Goal: Information Seeking & Learning: Learn about a topic

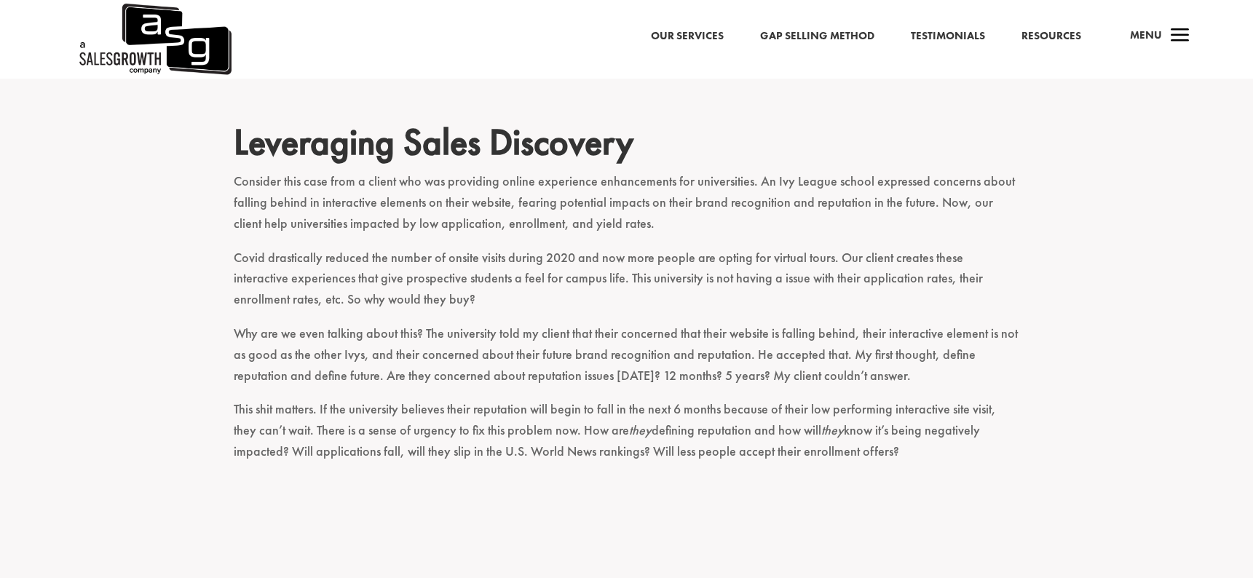
scroll to position [1041, 0]
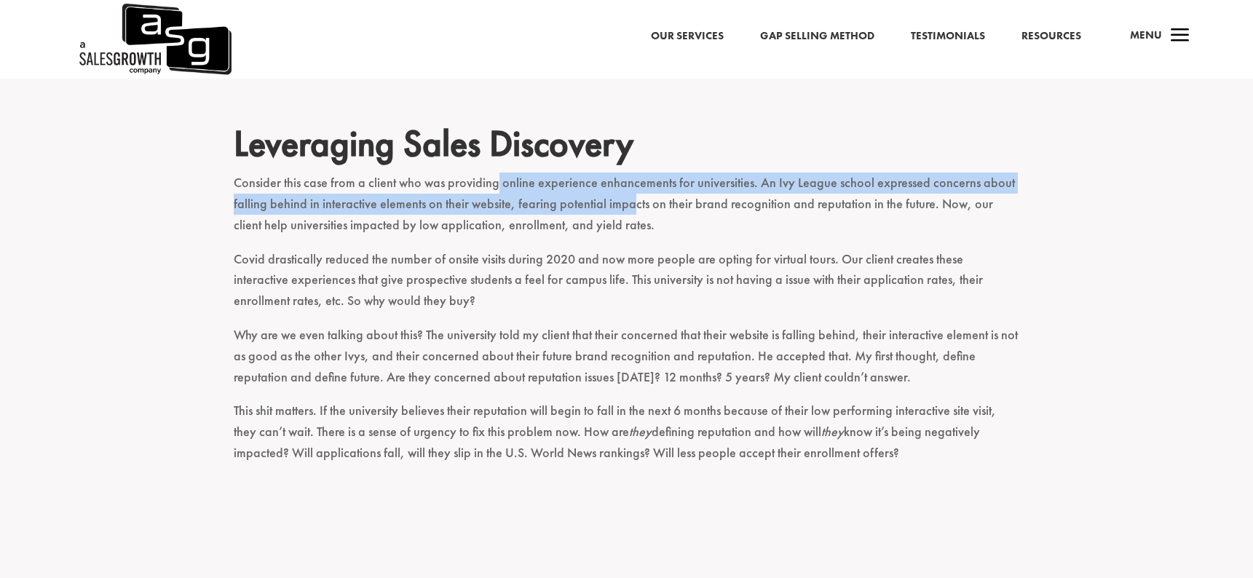
drag, startPoint x: 492, startPoint y: 131, endPoint x: 628, endPoint y: 148, distance: 137.2
click at [627, 173] on p "Consider this case from a client who was providing online experience enhancemen…" at bounding box center [627, 211] width 786 height 76
click at [628, 173] on p "Consider this case from a client who was providing online experience enhancemen…" at bounding box center [627, 211] width 786 height 76
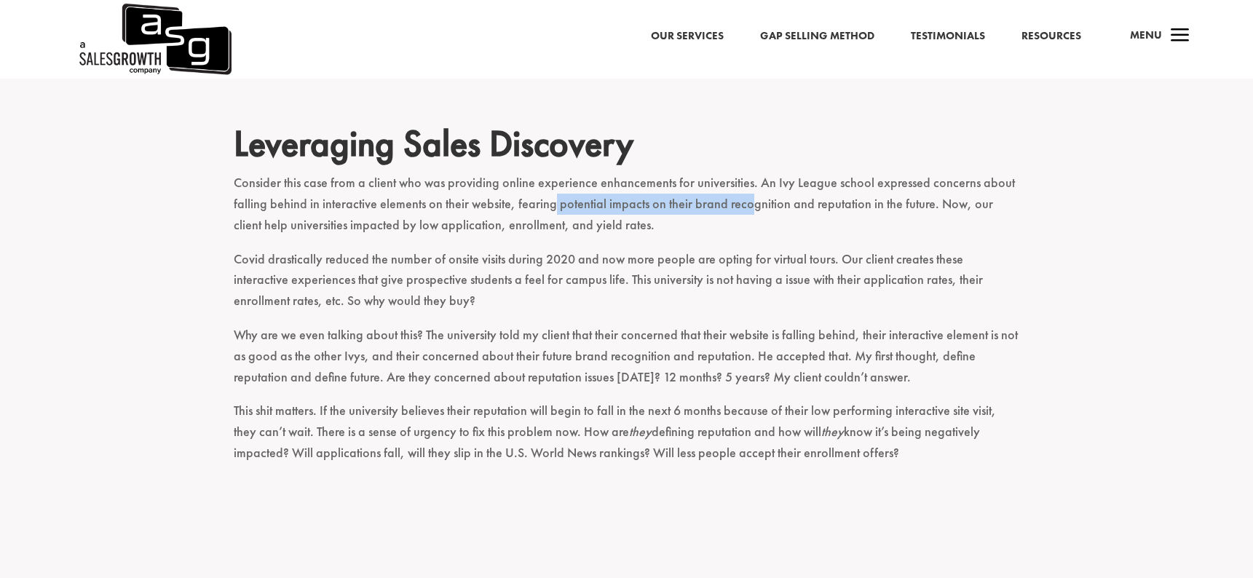
drag, startPoint x: 548, startPoint y: 147, endPoint x: 742, endPoint y: 150, distance: 194.4
click at [742, 173] on p "Consider this case from a client who was providing online experience enhancemen…" at bounding box center [627, 211] width 786 height 76
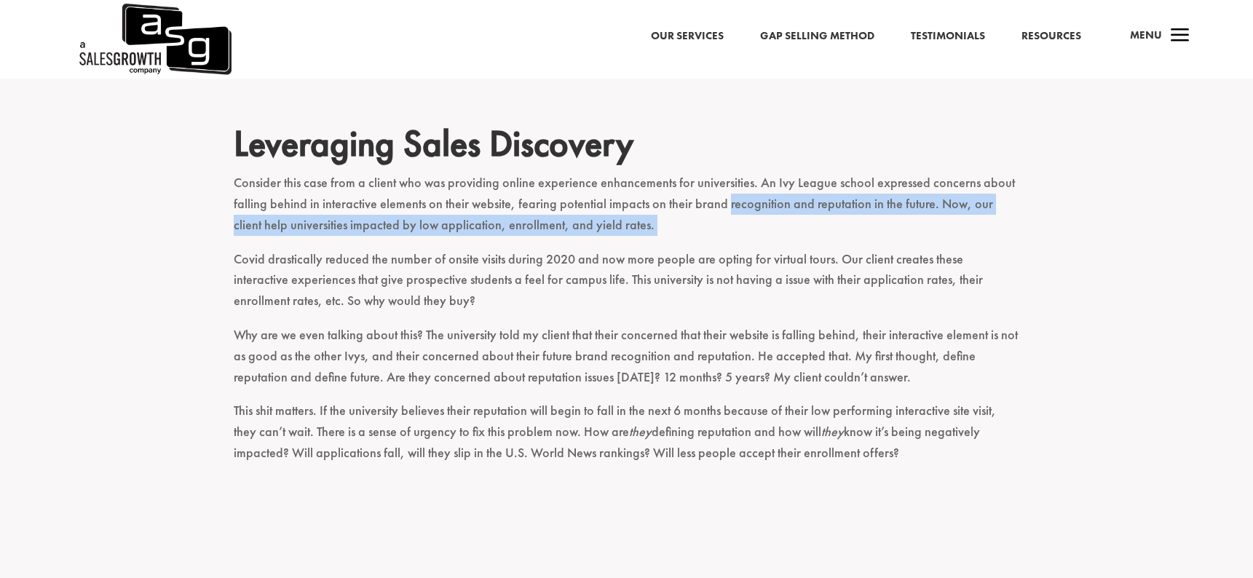
drag, startPoint x: 742, startPoint y: 150, endPoint x: 912, endPoint y: 170, distance: 170.7
click at [912, 173] on p "Consider this case from a client who was providing online experience enhancemen…" at bounding box center [627, 211] width 786 height 76
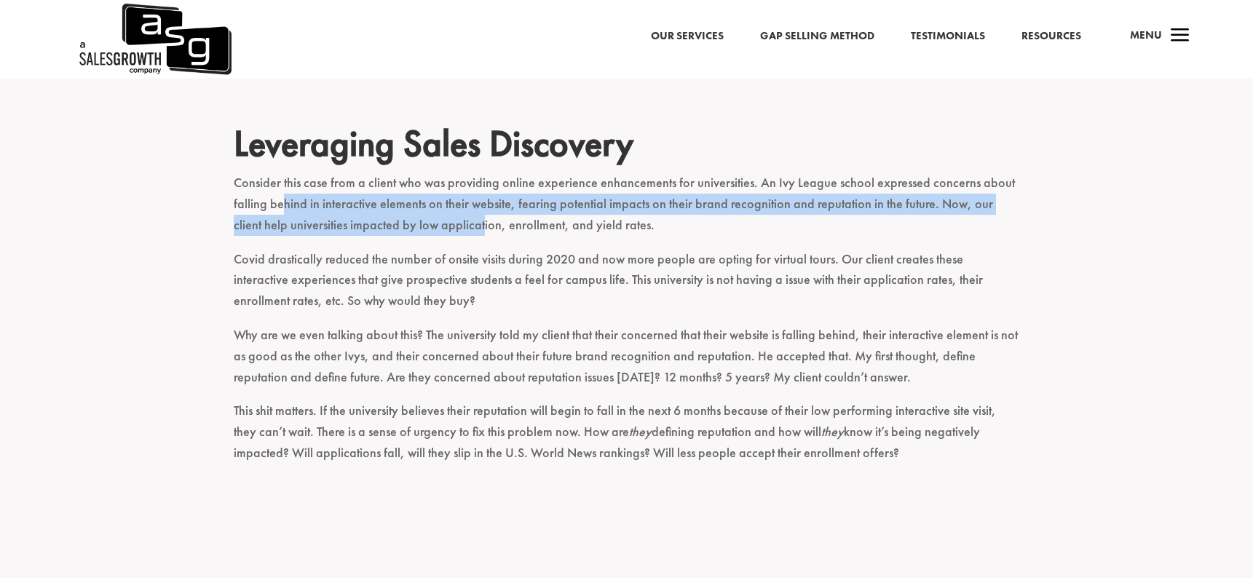
drag, startPoint x: 284, startPoint y: 154, endPoint x: 451, endPoint y: 171, distance: 168.3
click at [451, 173] on p "Consider this case from a client who was providing online experience enhancemen…" at bounding box center [627, 211] width 786 height 76
drag, startPoint x: 315, startPoint y: 144, endPoint x: 464, endPoint y: 169, distance: 151.3
click at [464, 173] on p "Consider this case from a client who was providing online experience enhancemen…" at bounding box center [627, 211] width 786 height 76
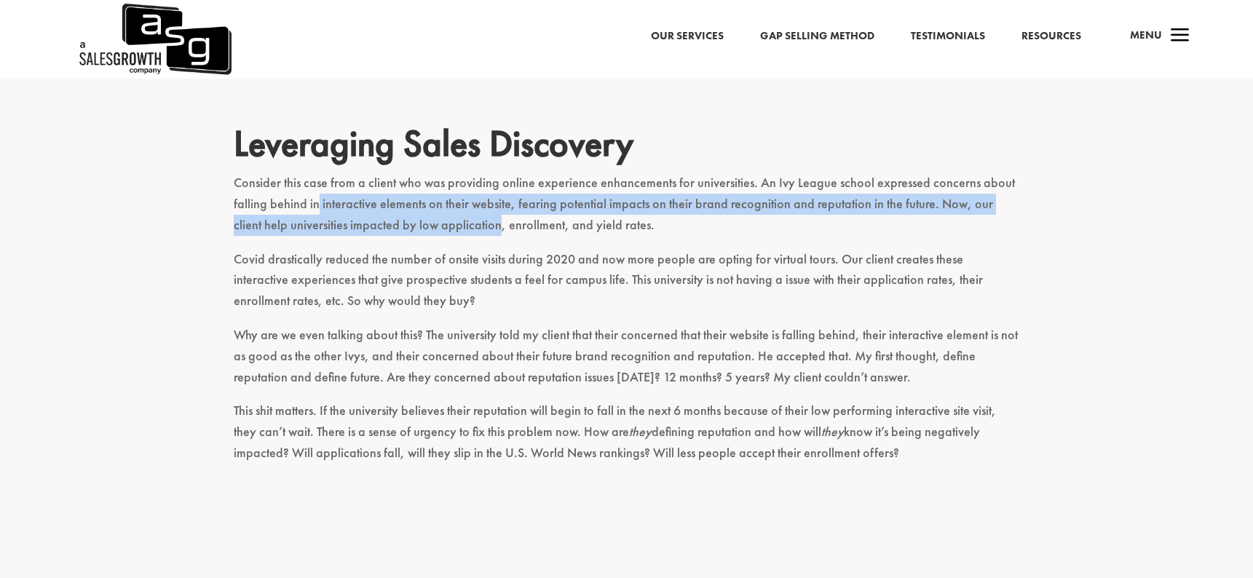
click at [464, 173] on p "Consider this case from a client who was providing online experience enhancemen…" at bounding box center [627, 211] width 786 height 76
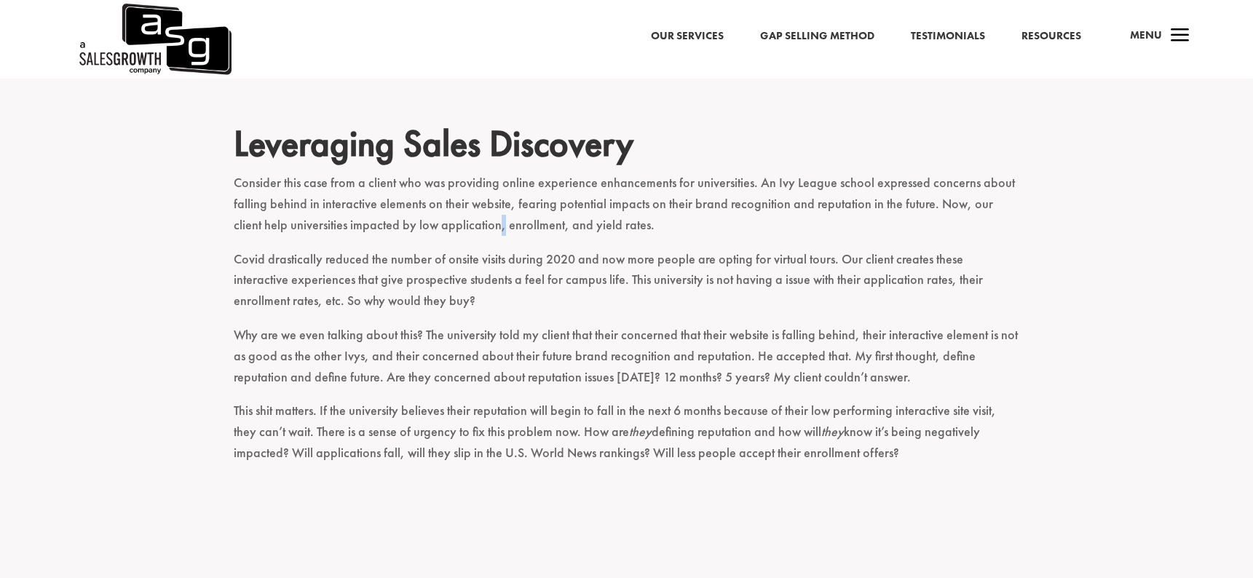
click at [464, 173] on p "Consider this case from a client who was providing online experience enhancemen…" at bounding box center [627, 211] width 786 height 76
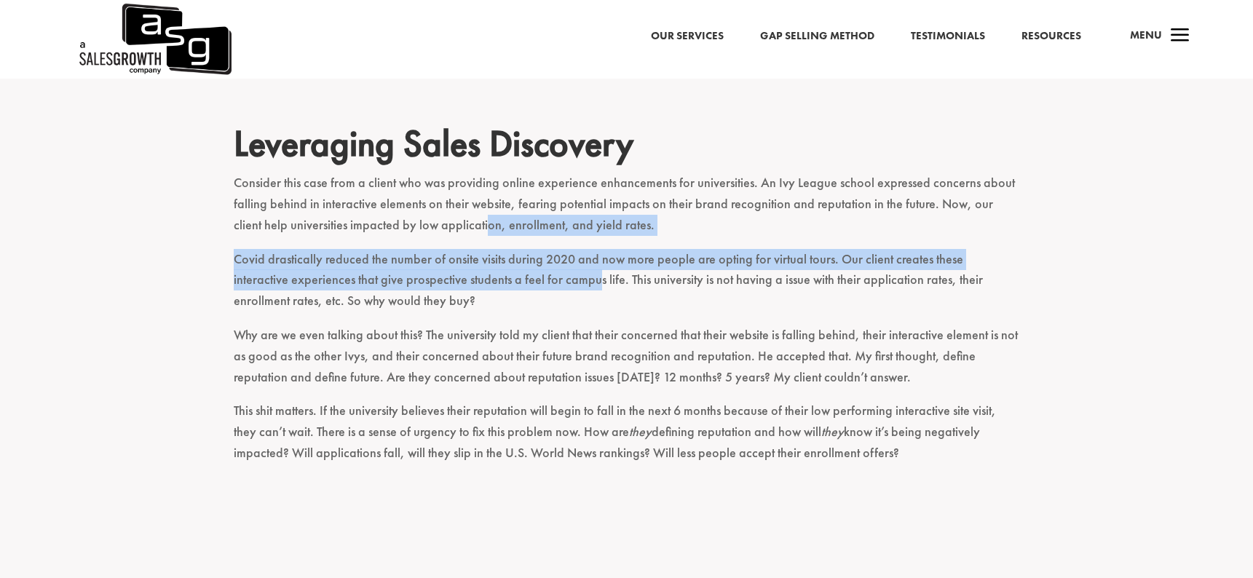
drag, startPoint x: 454, startPoint y: 169, endPoint x: 539, endPoint y: 241, distance: 111.0
click at [539, 241] on div "A sales discovery call is a pivotal, make or break moment in a sales journey. S…" at bounding box center [627, 251] width 786 height 1396
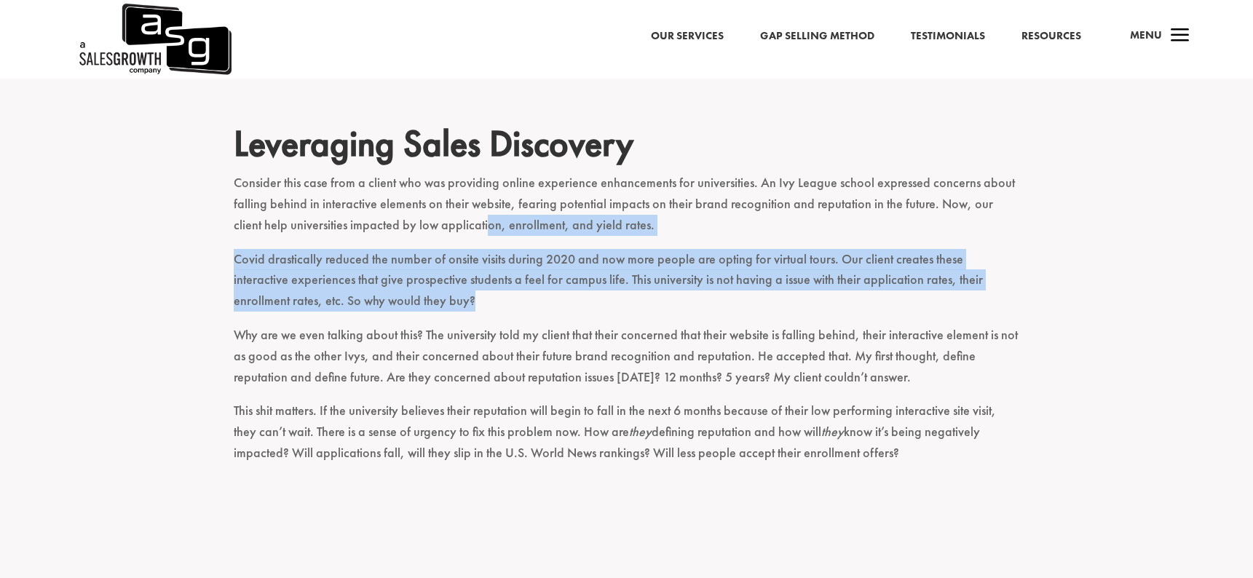
click at [539, 249] on p "Covid drastically reduced the number of onsite visits during 2020 and now more …" at bounding box center [627, 287] width 786 height 76
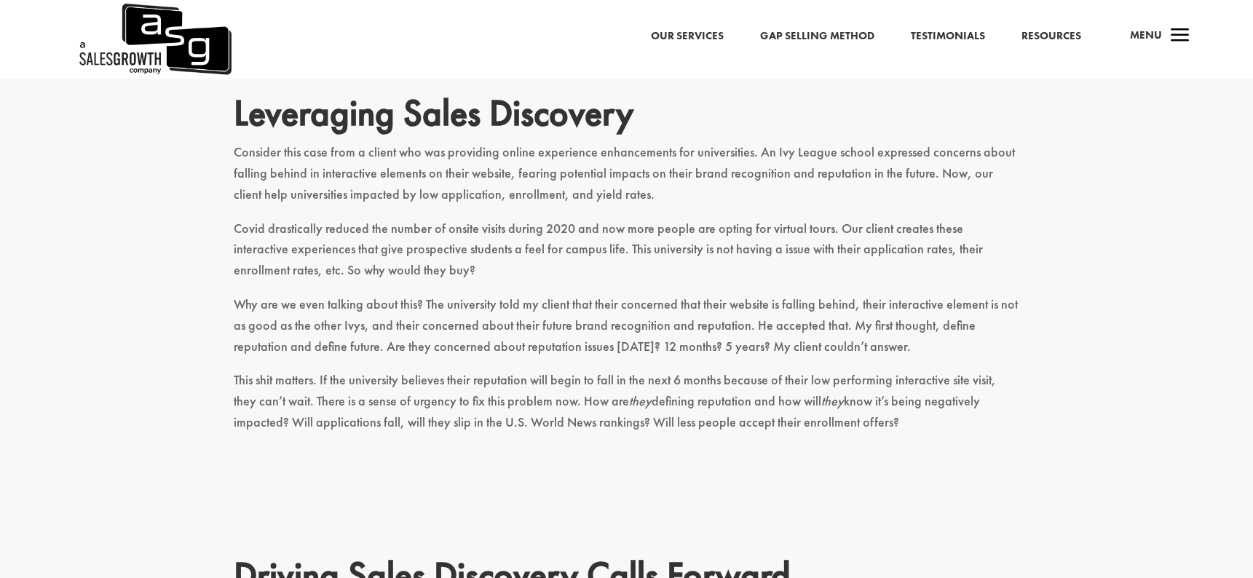
scroll to position [1072, 0]
drag, startPoint x: 357, startPoint y: 170, endPoint x: 483, endPoint y: 184, distance: 127.5
click at [483, 218] on p "Covid drastically reduced the number of onsite visits during 2020 and now more …" at bounding box center [627, 256] width 786 height 76
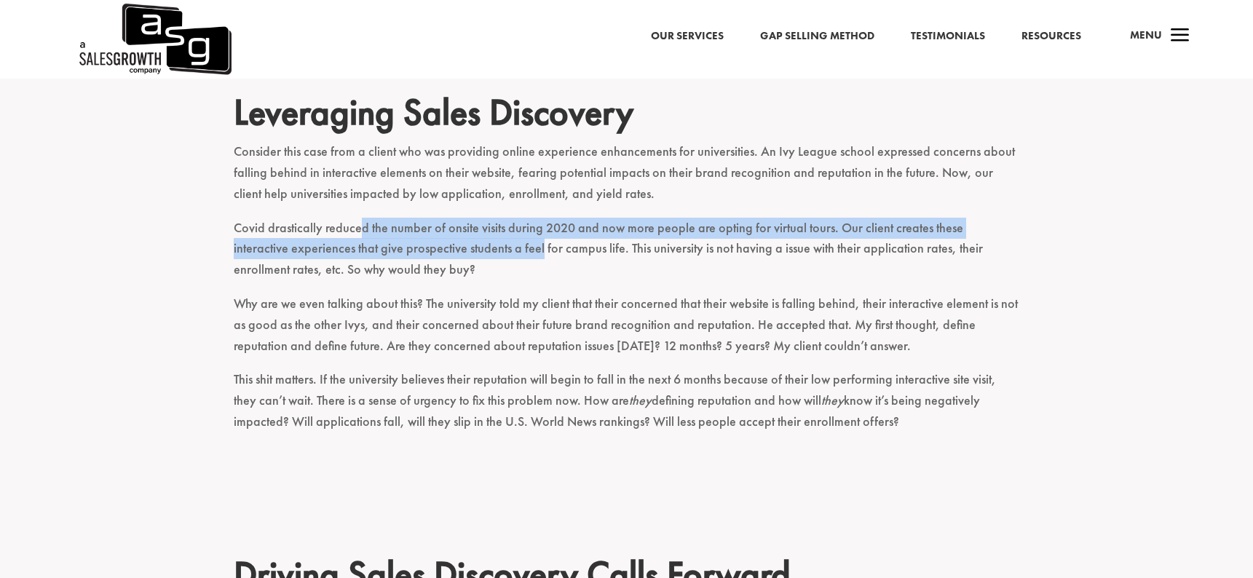
click at [483, 218] on p "Covid drastically reduced the number of onsite visits during 2020 and now more …" at bounding box center [627, 256] width 786 height 76
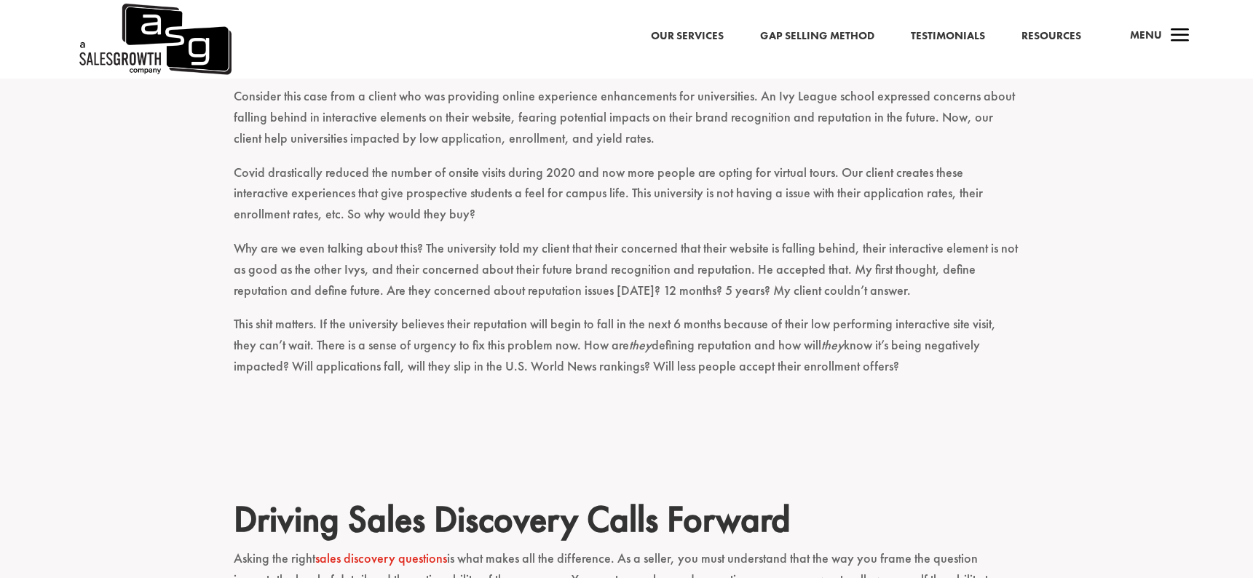
scroll to position [1138, 0]
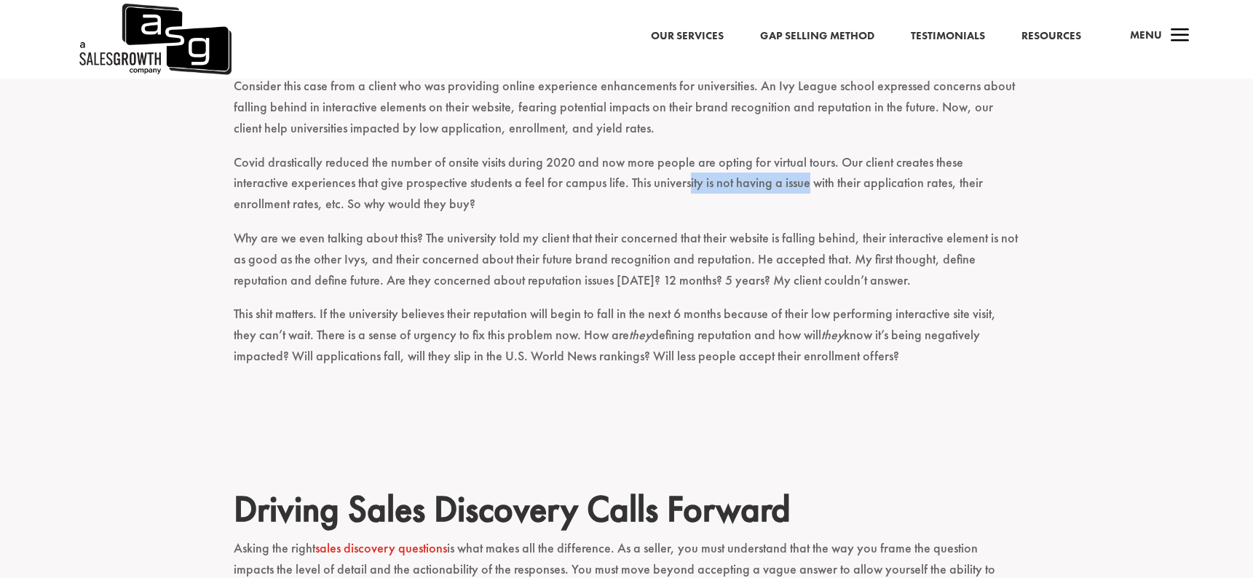
drag, startPoint x: 625, startPoint y: 131, endPoint x: 748, endPoint y: 134, distance: 122.3
click at [748, 152] on p "Covid drastically reduced the number of onsite visits during 2020 and now more …" at bounding box center [627, 190] width 786 height 76
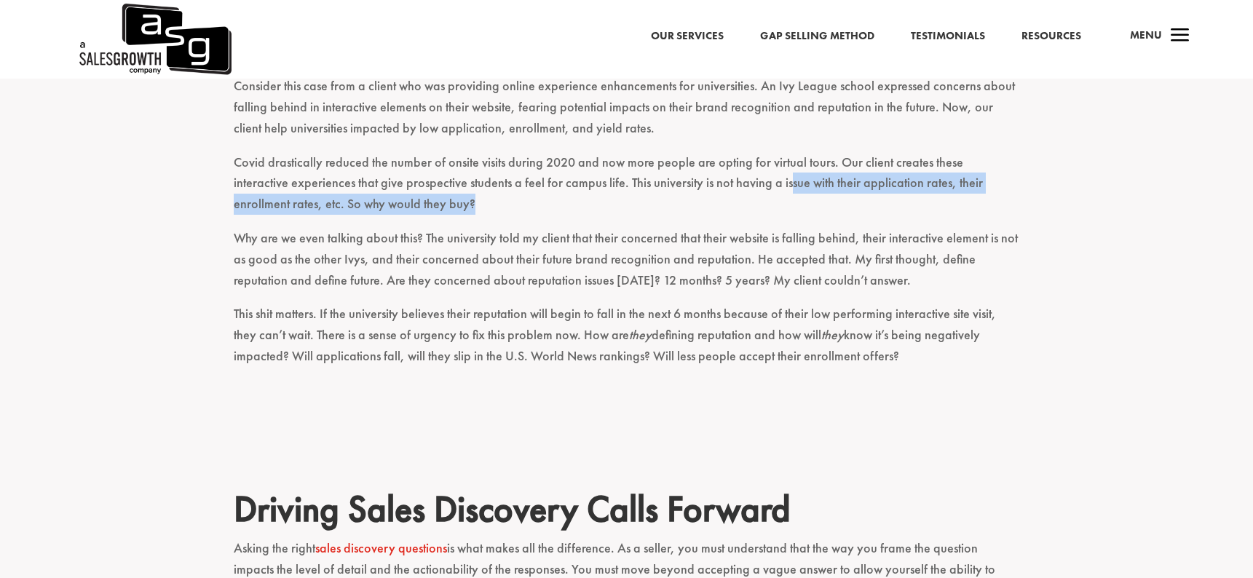
drag, startPoint x: 729, startPoint y: 130, endPoint x: 982, endPoint y: 145, distance: 253.7
click at [982, 152] on p "Covid drastically reduced the number of onsite visits during 2020 and now more …" at bounding box center [627, 190] width 786 height 76
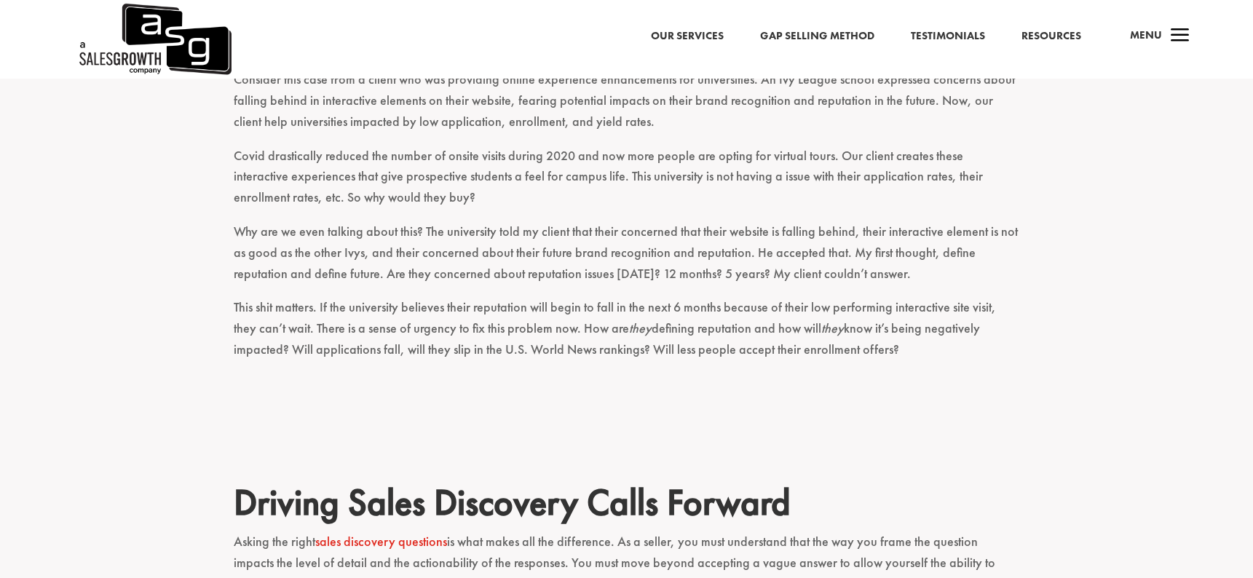
scroll to position [1154, 0]
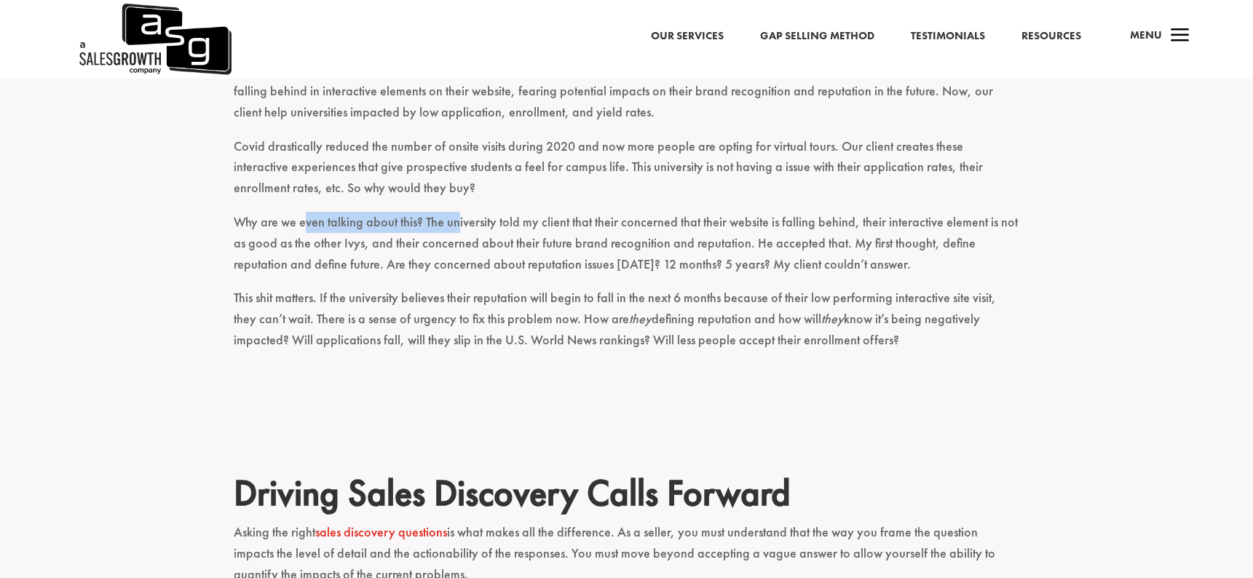
drag, startPoint x: 306, startPoint y: 170, endPoint x: 458, endPoint y: 170, distance: 151.4
click at [458, 212] on p "Why are we even talking about this? The university told my client that their co…" at bounding box center [627, 250] width 786 height 76
drag, startPoint x: 458, startPoint y: 170, endPoint x: 584, endPoint y: 171, distance: 125.9
click at [584, 212] on p "Why are we even talking about this? The university told my client that their co…" at bounding box center [627, 250] width 786 height 76
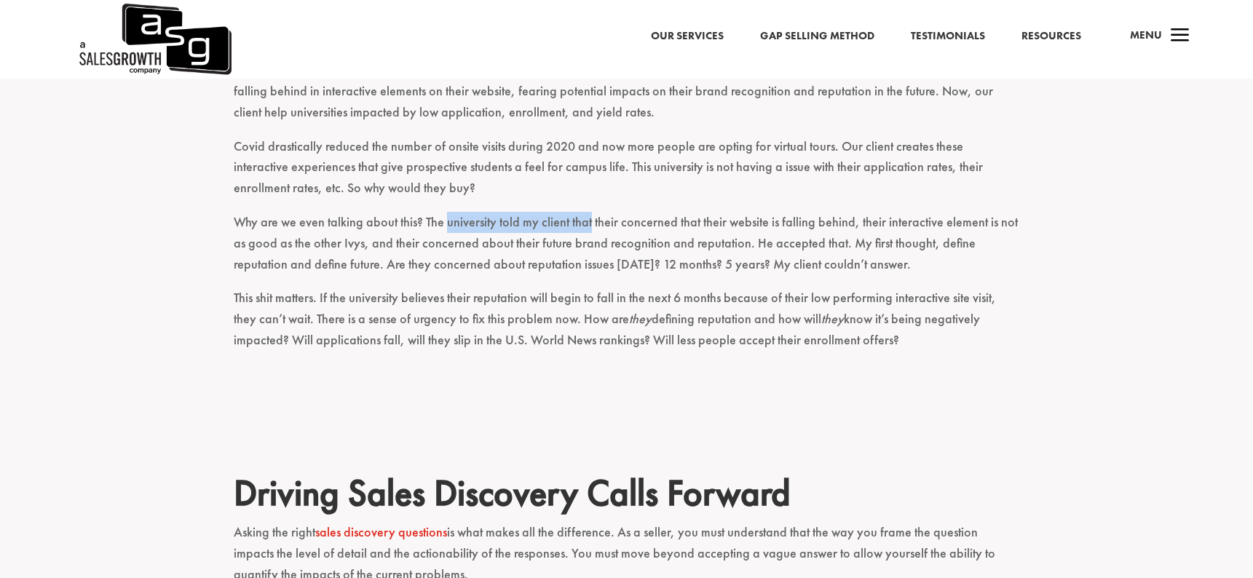
click at [584, 212] on p "Why are we even talking about this? The university told my client that their co…" at bounding box center [627, 250] width 786 height 76
drag, startPoint x: 562, startPoint y: 168, endPoint x: 710, endPoint y: 169, distance: 148.5
click at [710, 212] on p "Why are we even talking about this? The university told my client that their co…" at bounding box center [627, 250] width 786 height 76
drag, startPoint x: 670, startPoint y: 167, endPoint x: 843, endPoint y: 167, distance: 172.5
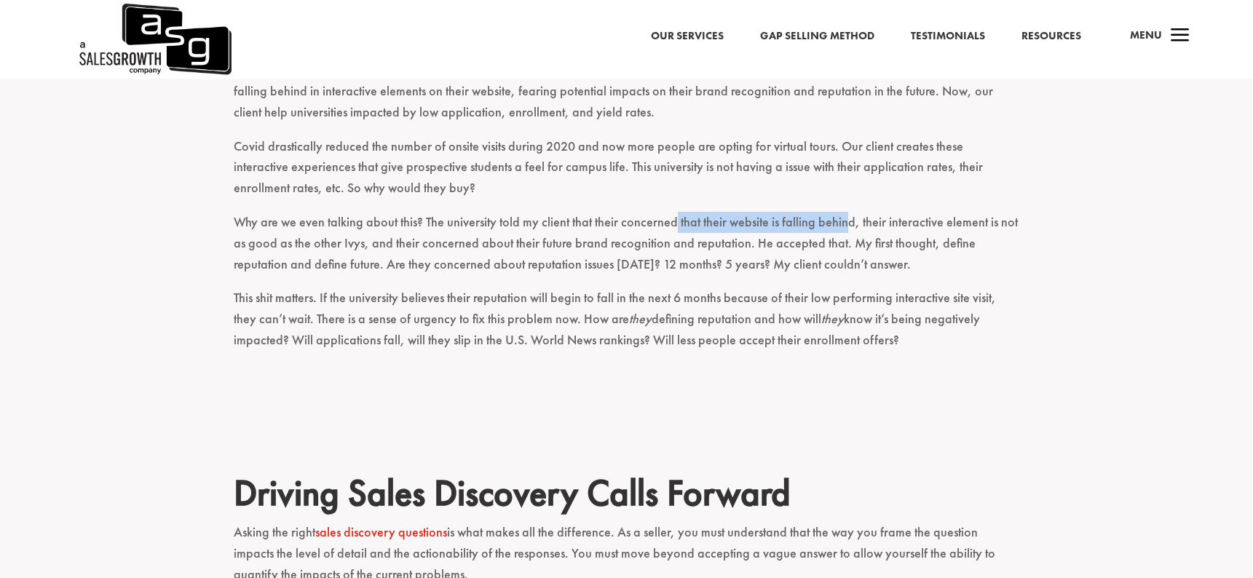
click at [843, 212] on p "Why are we even talking about this? The university told my client that their co…" at bounding box center [627, 250] width 786 height 76
drag, startPoint x: 843, startPoint y: 167, endPoint x: 938, endPoint y: 175, distance: 95.6
click at [938, 212] on p "Why are we even talking about this? The university told my client that their co…" at bounding box center [627, 250] width 786 height 76
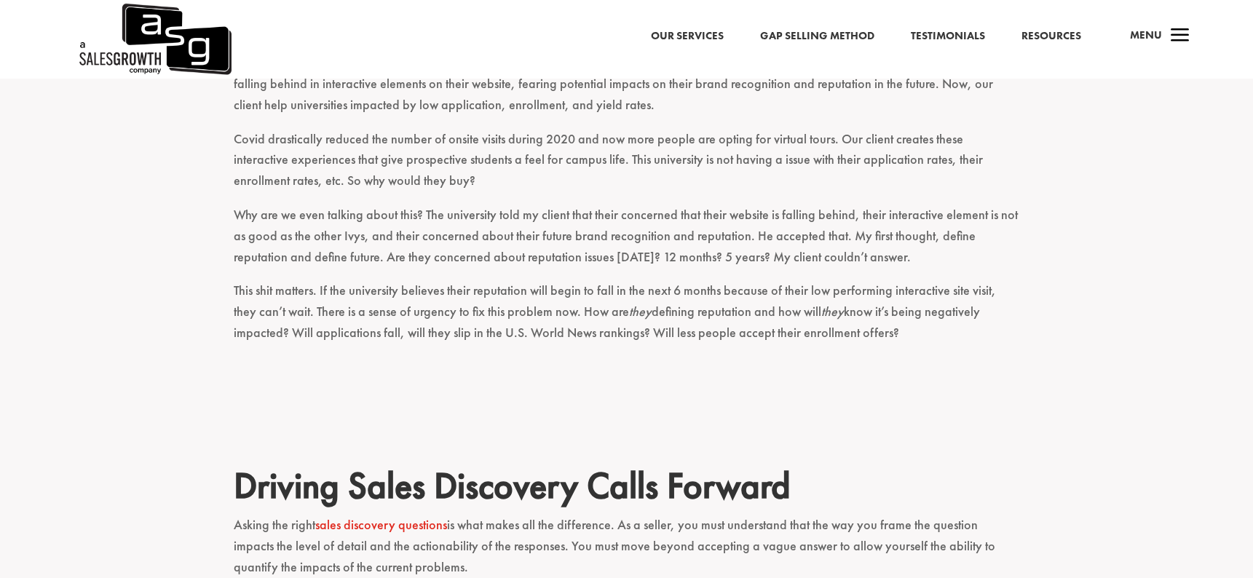
scroll to position [1162, 0]
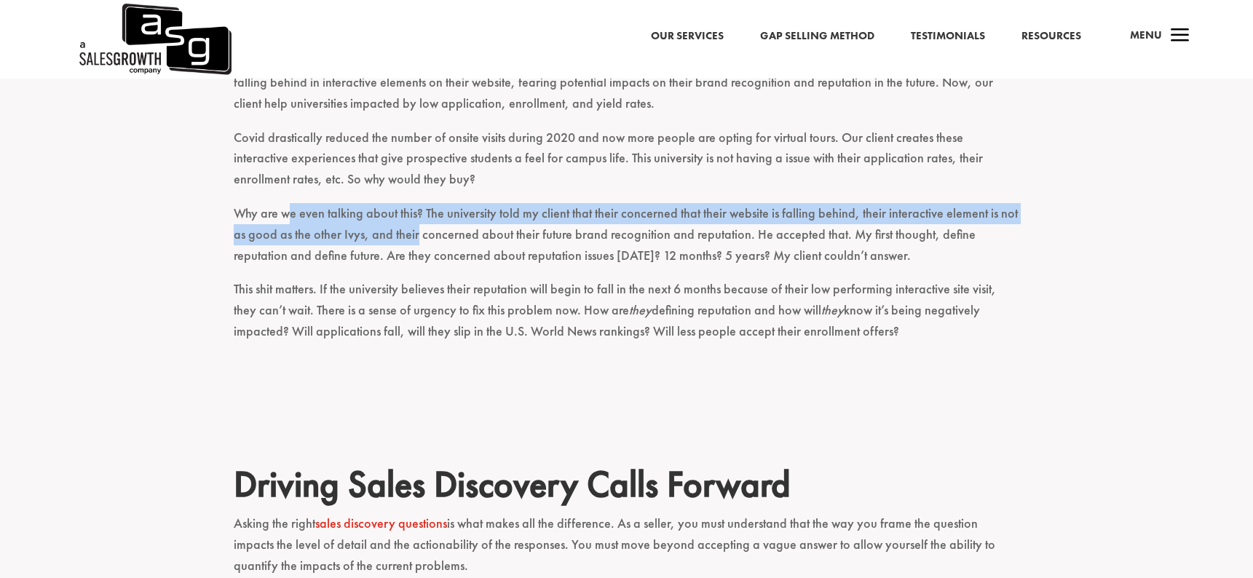
drag, startPoint x: 288, startPoint y: 160, endPoint x: 416, endPoint y: 180, distance: 130.3
click at [416, 203] on p "Why are we even talking about this? The university told my client that their co…" at bounding box center [627, 241] width 786 height 76
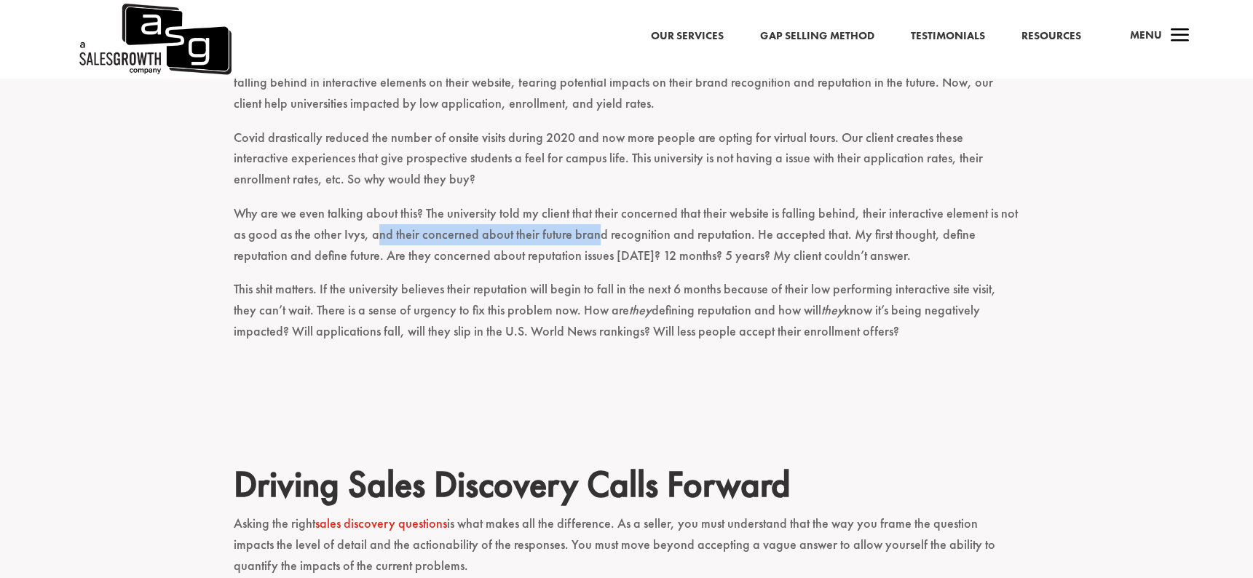
drag, startPoint x: 375, startPoint y: 184, endPoint x: 590, endPoint y: 183, distance: 214.7
click at [590, 203] on p "Why are we even talking about this? The university told my client that their co…" at bounding box center [627, 241] width 786 height 76
drag, startPoint x: 522, startPoint y: 182, endPoint x: 667, endPoint y: 181, distance: 145.6
click at [667, 203] on p "Why are we even talking about this? The university told my client that their co…" at bounding box center [627, 241] width 786 height 76
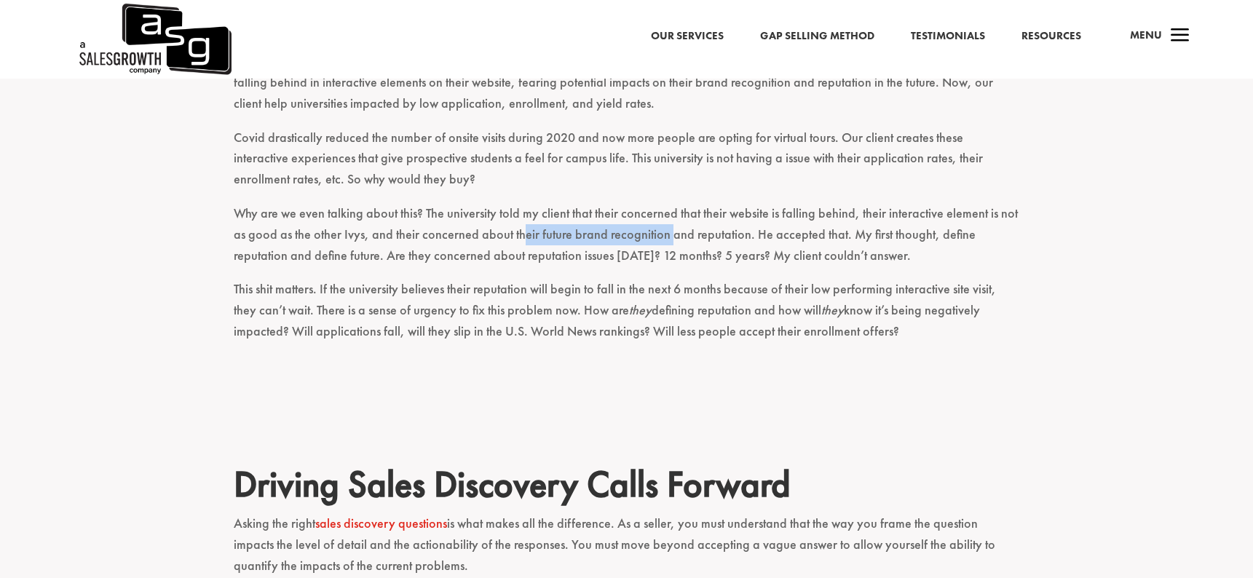
click at [667, 203] on p "Why are we even talking about this? The university told my client that their co…" at bounding box center [627, 241] width 786 height 76
drag, startPoint x: 667, startPoint y: 181, endPoint x: 876, endPoint y: 182, distance: 208.2
click at [876, 203] on p "Why are we even talking about this? The university told my client that their co…" at bounding box center [627, 241] width 786 height 76
drag, startPoint x: 844, startPoint y: 178, endPoint x: 962, endPoint y: 192, distance: 118.8
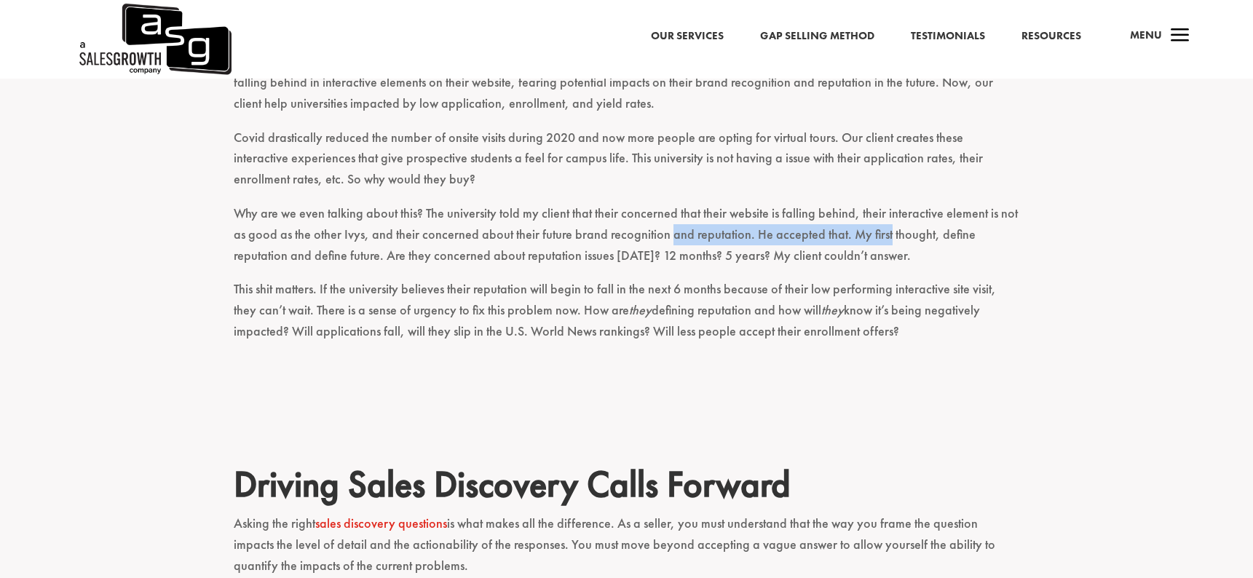
click at [962, 203] on p "Why are we even talking about this? The university told my client that their co…" at bounding box center [627, 241] width 786 height 76
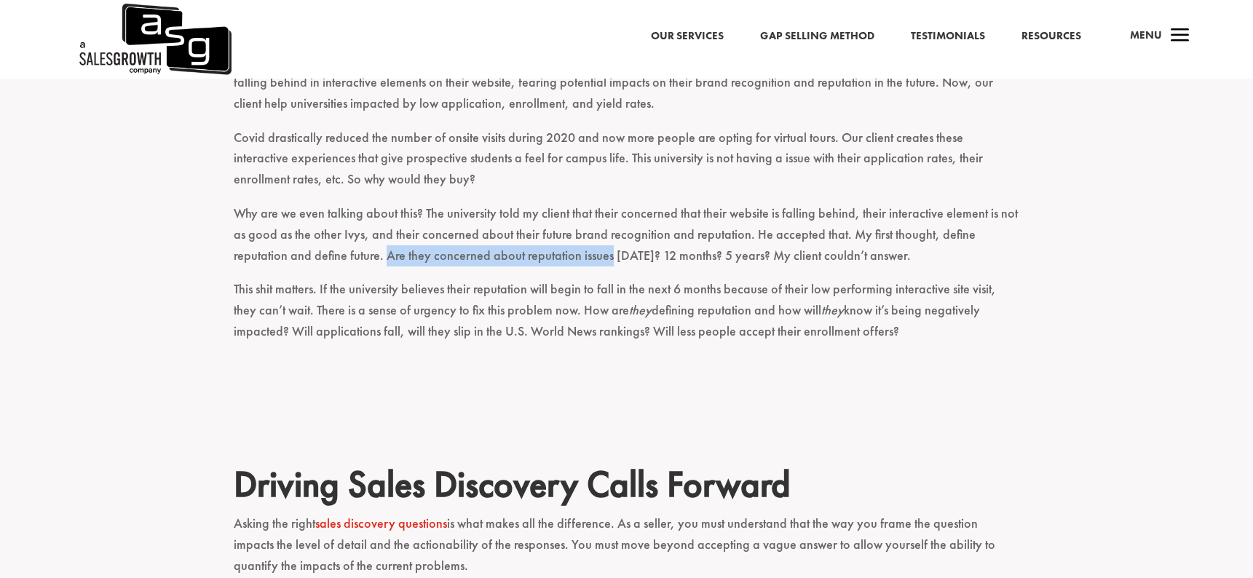
drag, startPoint x: 329, startPoint y: 202, endPoint x: 550, endPoint y: 196, distance: 221.4
click at [550, 203] on p "Why are we even talking about this? The university told my client that their co…" at bounding box center [627, 241] width 786 height 76
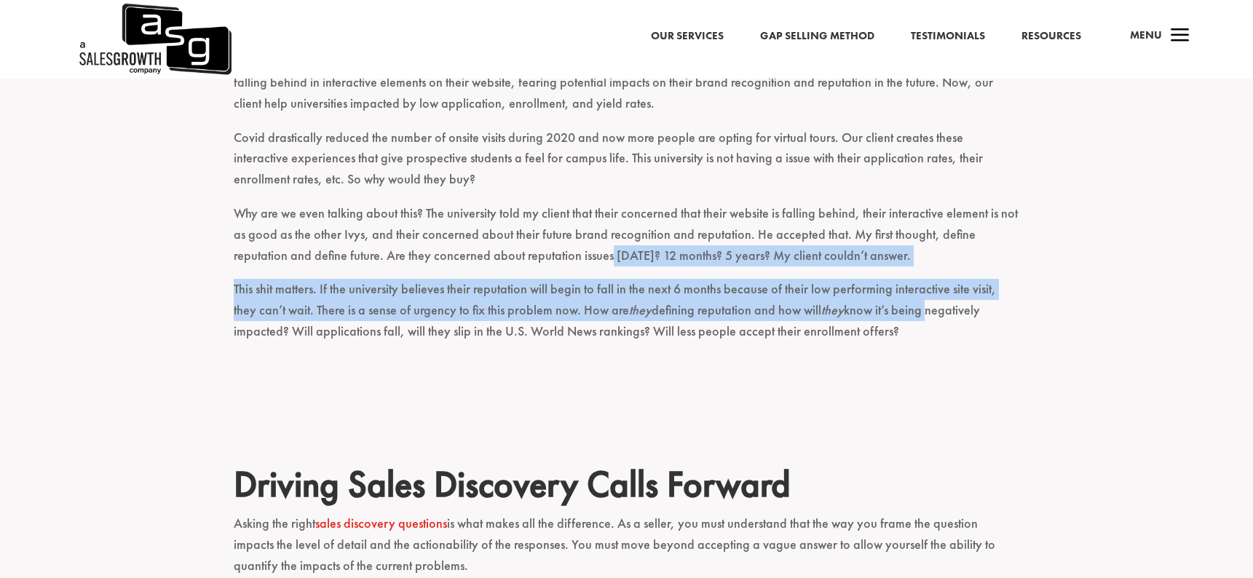
drag, startPoint x: 550, startPoint y: 196, endPoint x: 877, endPoint y: 249, distance: 331.1
click at [877, 248] on div "A sales discovery call is a pivotal, make or break moment in a sales journey. S…" at bounding box center [627, 130] width 786 height 1396
click at [877, 279] on p "This shit matters. If the university believes their reputation will begin to fa…" at bounding box center [627, 317] width 786 height 76
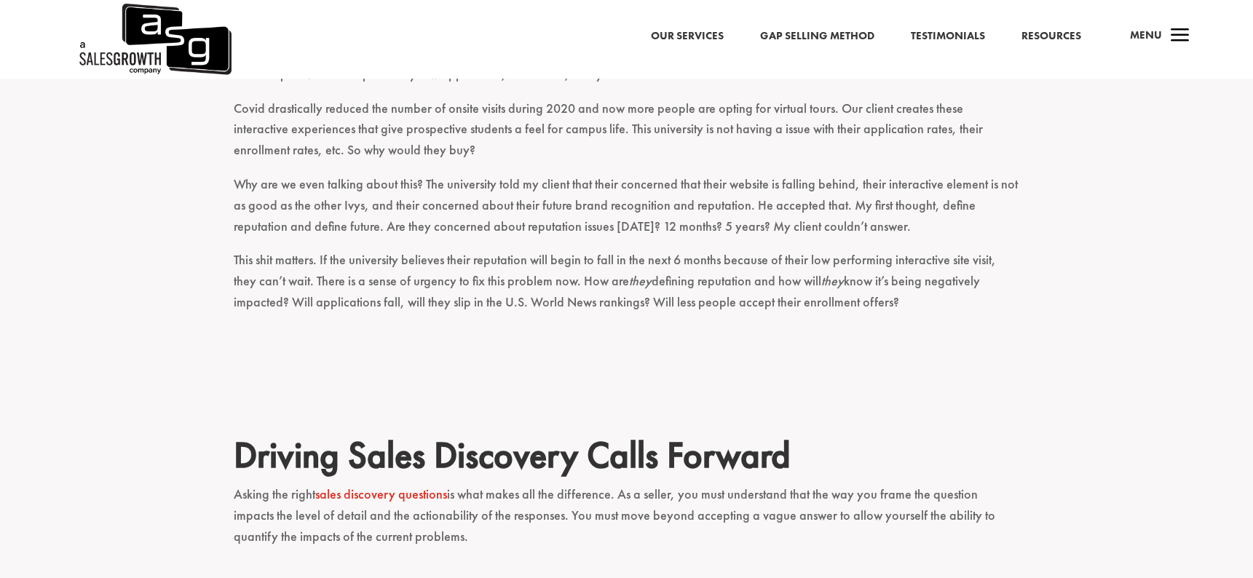
scroll to position [1196, 0]
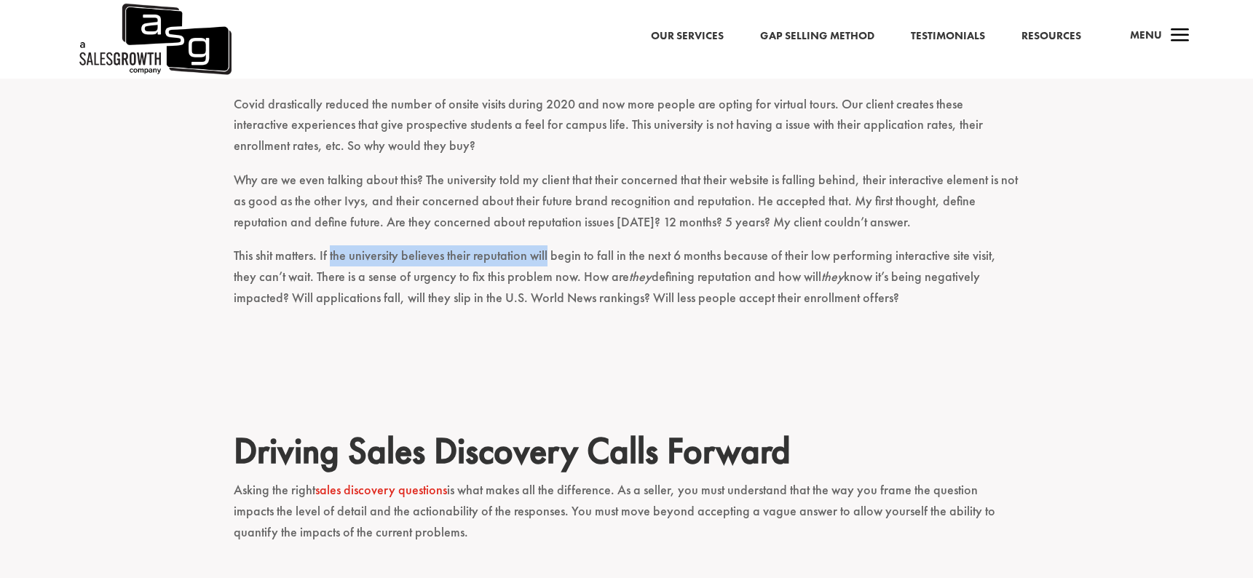
drag, startPoint x: 330, startPoint y: 201, endPoint x: 544, endPoint y: 205, distance: 214.0
click at [545, 245] on p "This shit matters. If the university believes their reputation will begin to fa…" at bounding box center [627, 283] width 786 height 76
click at [544, 245] on p "This shit matters. If the university believes their reputation will begin to fa…" at bounding box center [627, 283] width 786 height 76
drag, startPoint x: 441, startPoint y: 202, endPoint x: 619, endPoint y: 202, distance: 177.6
click at [619, 245] on p "This shit matters. If the university believes their reputation will begin to fa…" at bounding box center [627, 283] width 786 height 76
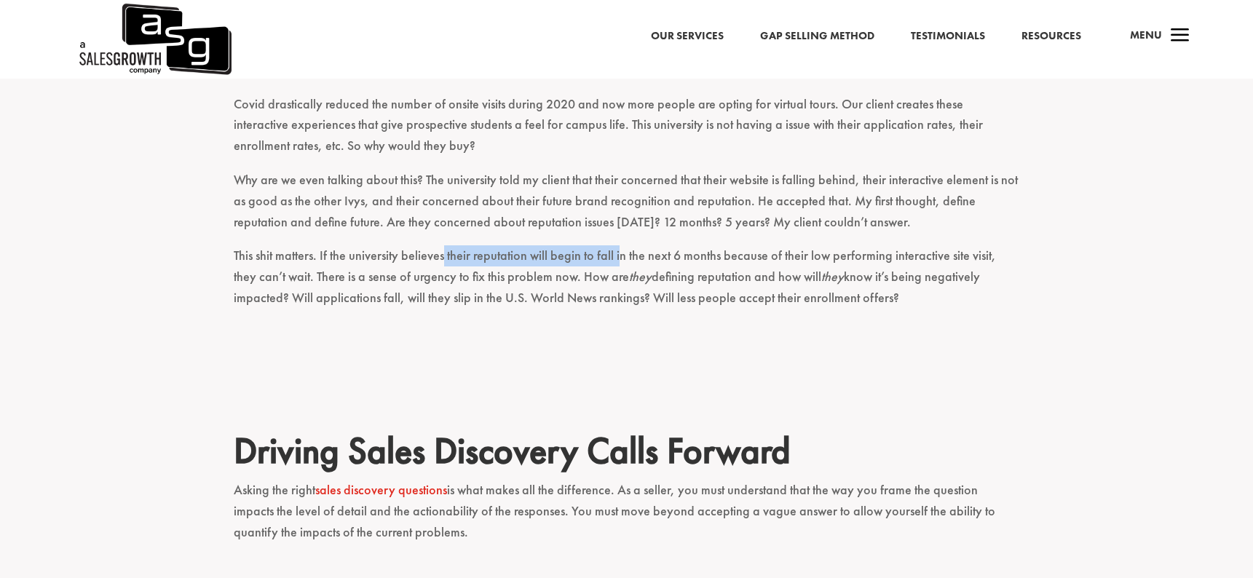
click at [619, 245] on p "This shit matters. If the university believes their reputation will begin to fa…" at bounding box center [627, 283] width 786 height 76
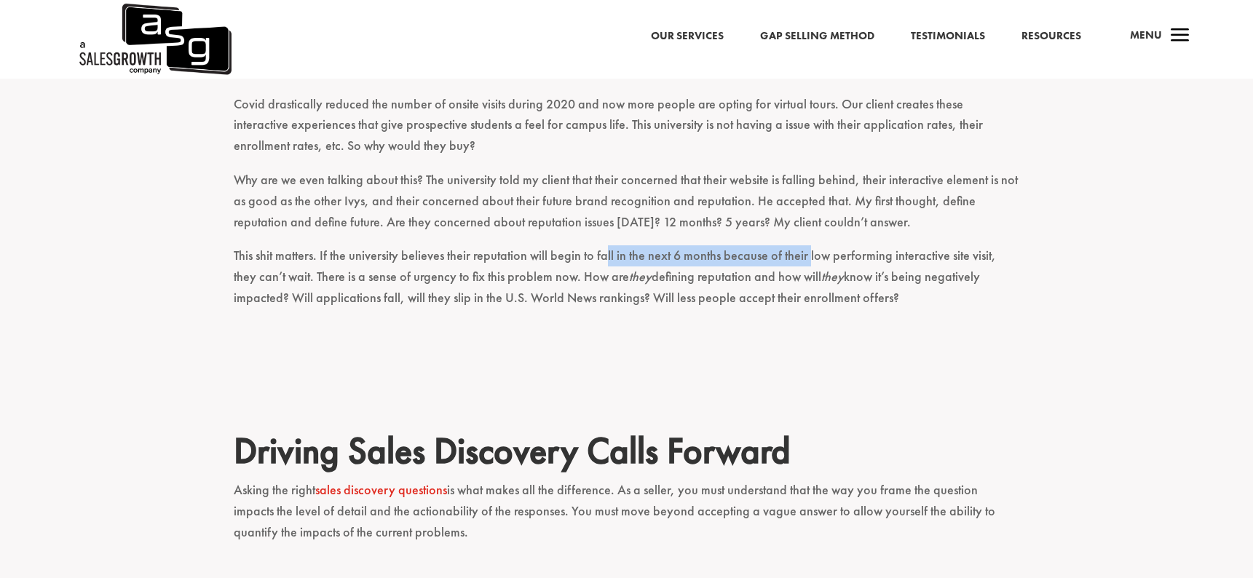
drag, startPoint x: 606, startPoint y: 197, endPoint x: 806, endPoint y: 197, distance: 200.2
click at [806, 245] on p "This shit matters. If the university believes their reputation will begin to fa…" at bounding box center [627, 283] width 786 height 76
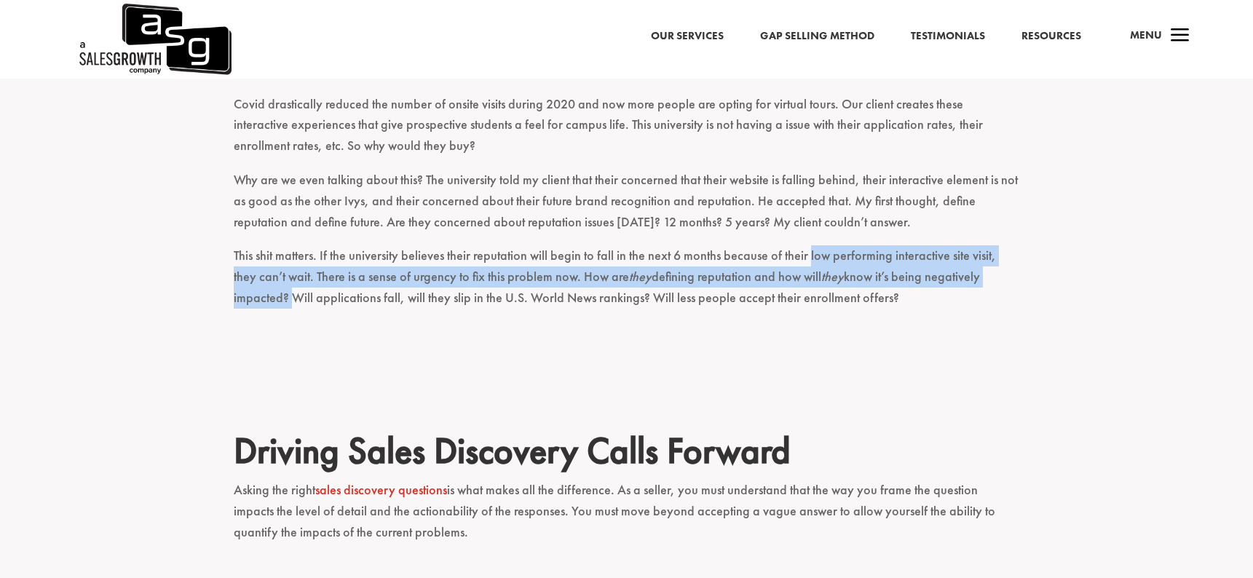
drag, startPoint x: 806, startPoint y: 197, endPoint x: 1006, endPoint y: 221, distance: 201.6
click at [1006, 245] on p "This shit matters. If the university believes their reputation will begin to fa…" at bounding box center [627, 283] width 786 height 76
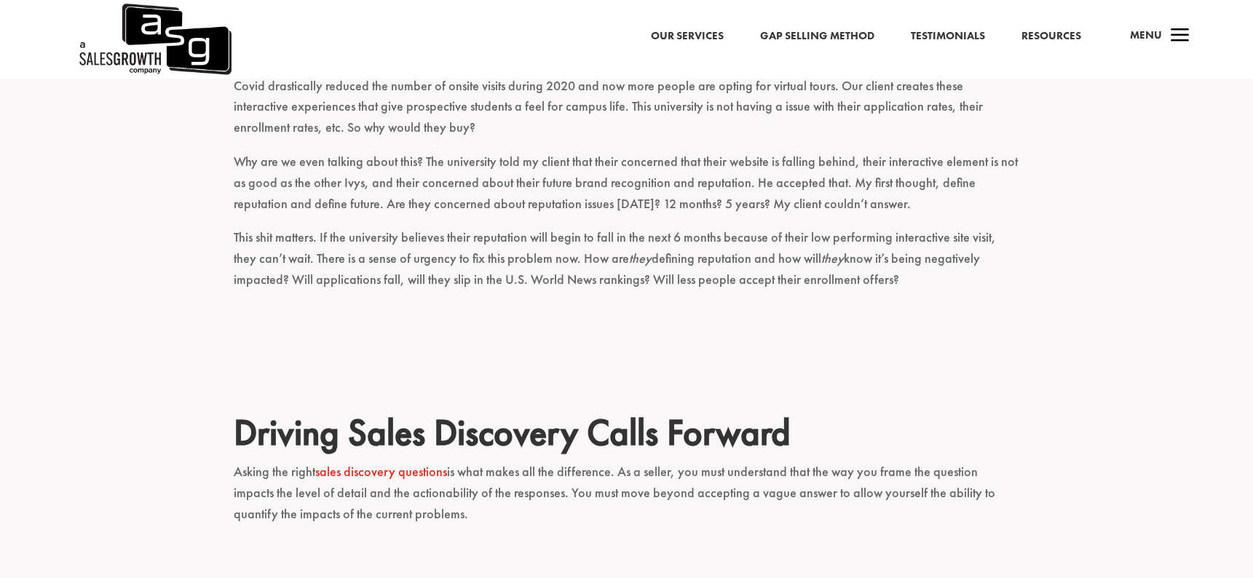
scroll to position [1218, 0]
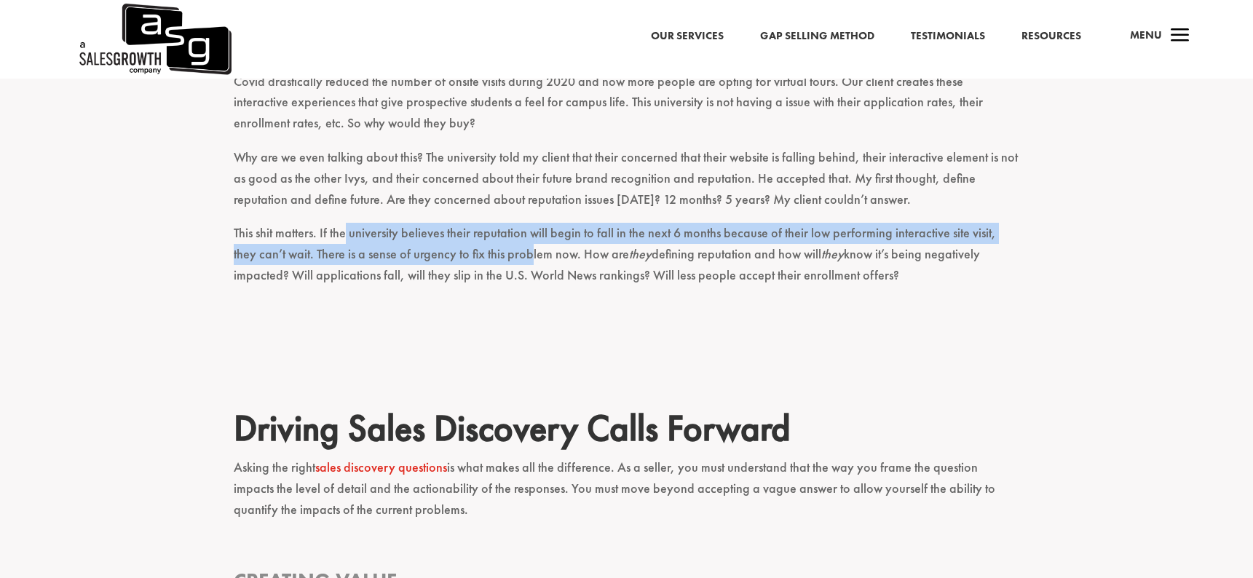
drag, startPoint x: 345, startPoint y: 181, endPoint x: 503, endPoint y: 203, distance: 159.5
click at [503, 223] on p "This shit matters. If the university believes their reputation will begin to fa…" at bounding box center [627, 261] width 786 height 76
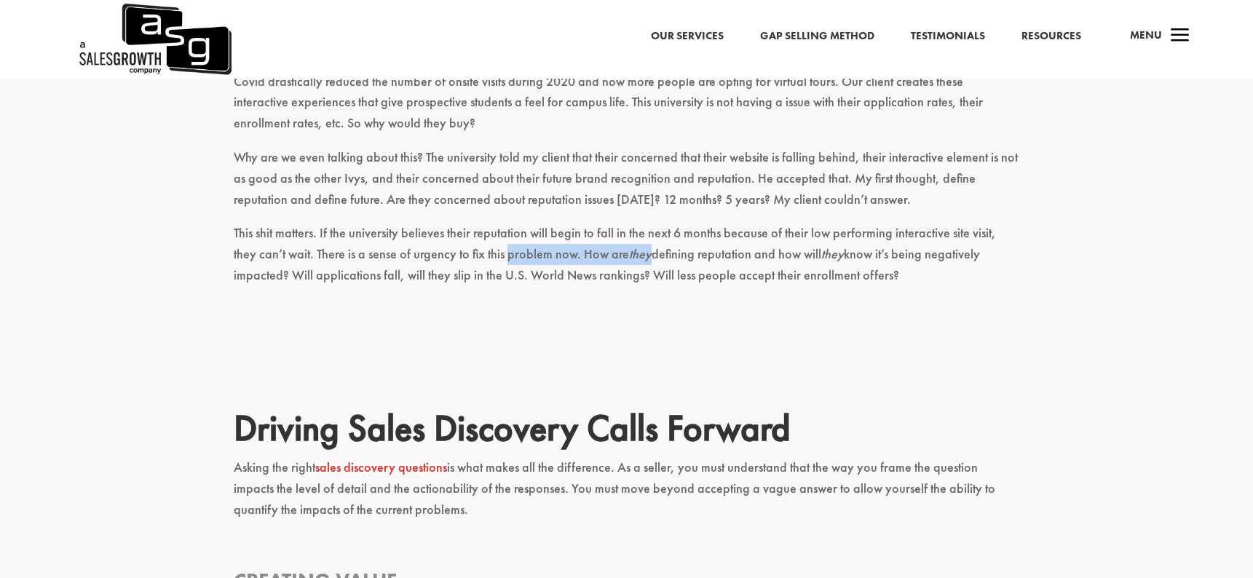
drag, startPoint x: 503, startPoint y: 203, endPoint x: 606, endPoint y: 203, distance: 102.6
click at [606, 223] on p "This shit matters. If the university believes their reputation will begin to fa…" at bounding box center [627, 261] width 786 height 76
click at [629, 245] on em "they" at bounding box center [640, 253] width 23 height 17
drag, startPoint x: 576, startPoint y: 202, endPoint x: 773, endPoint y: 202, distance: 197.3
click at [773, 223] on p "This shit matters. If the university believes their reputation will begin to fa…" at bounding box center [627, 261] width 786 height 76
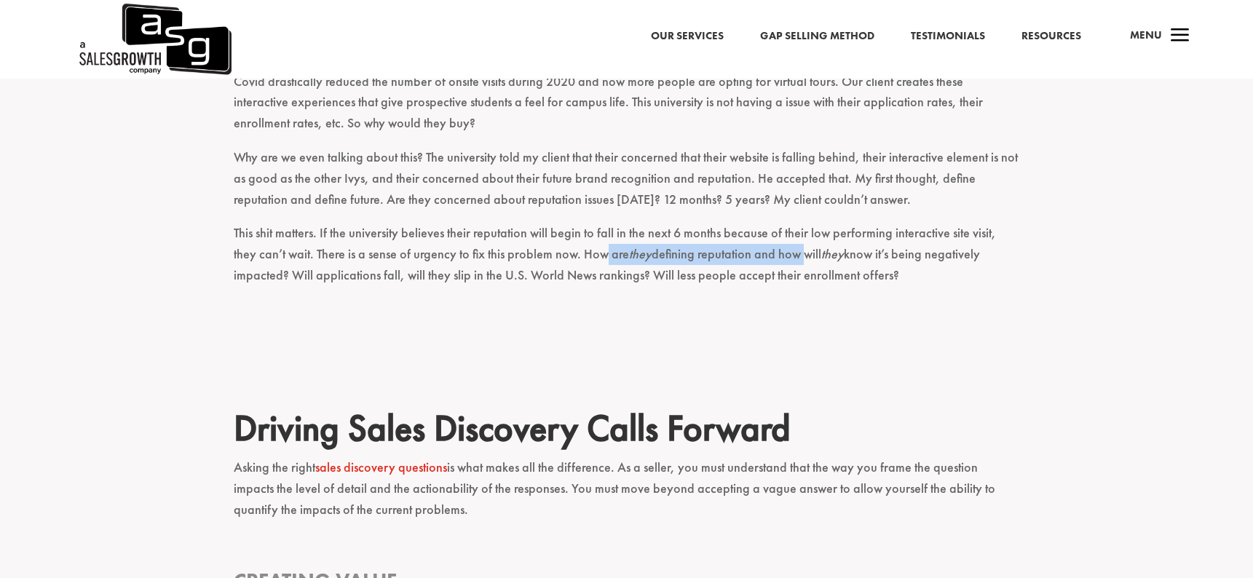
click at [773, 223] on p "This shit matters. If the university believes their reputation will begin to fa…" at bounding box center [627, 261] width 786 height 76
drag, startPoint x: 754, startPoint y: 201, endPoint x: 900, endPoint y: 210, distance: 145.8
click at [900, 223] on p "This shit matters. If the university believes their reputation will begin to fa…" at bounding box center [627, 261] width 786 height 76
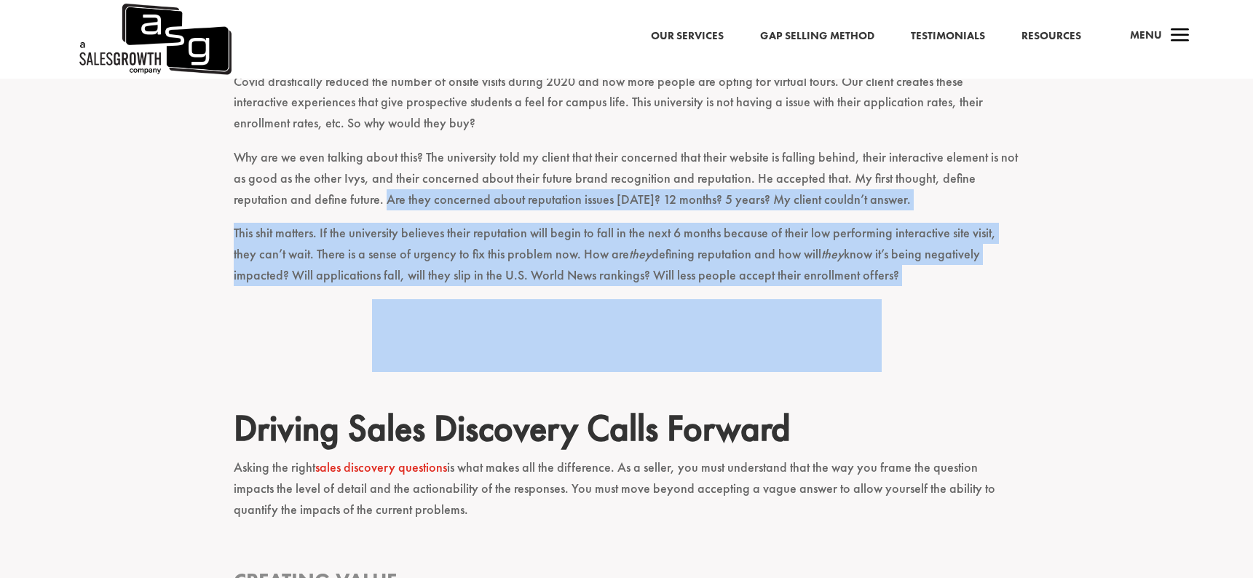
drag, startPoint x: 900, startPoint y: 210, endPoint x: 328, endPoint y: 156, distance: 574.6
click at [328, 156] on div "A sales discovery call is a pivotal, make or break moment in a sales journey. S…" at bounding box center [627, 73] width 786 height 1396
click at [328, 156] on p "Why are we even talking about this? The university told my client that their co…" at bounding box center [627, 185] width 786 height 76
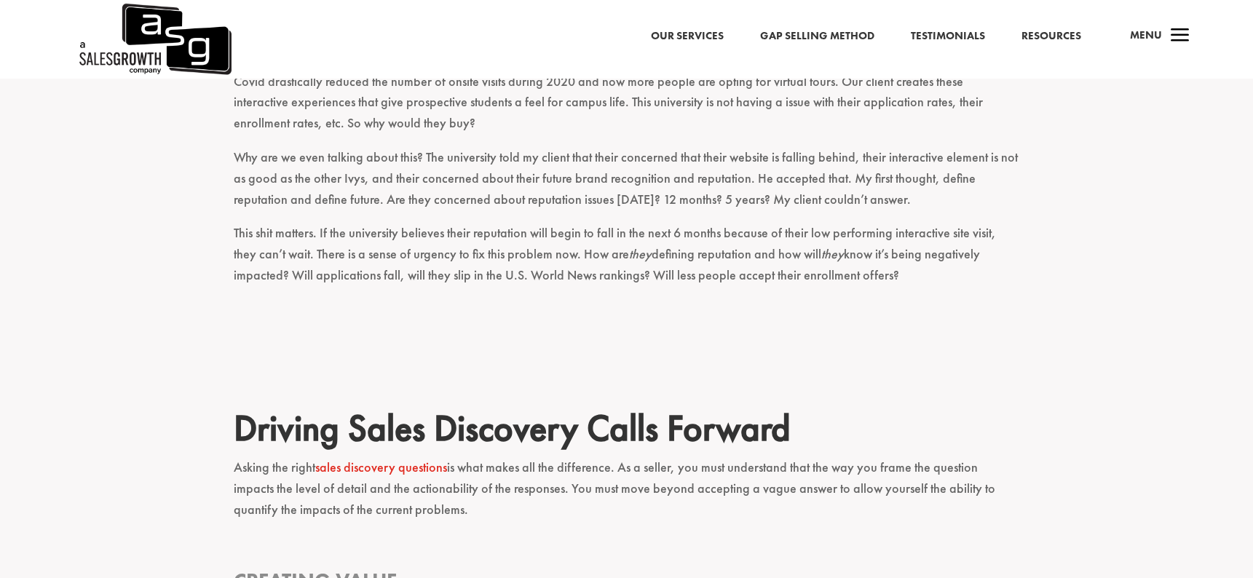
scroll to position [1244, 0]
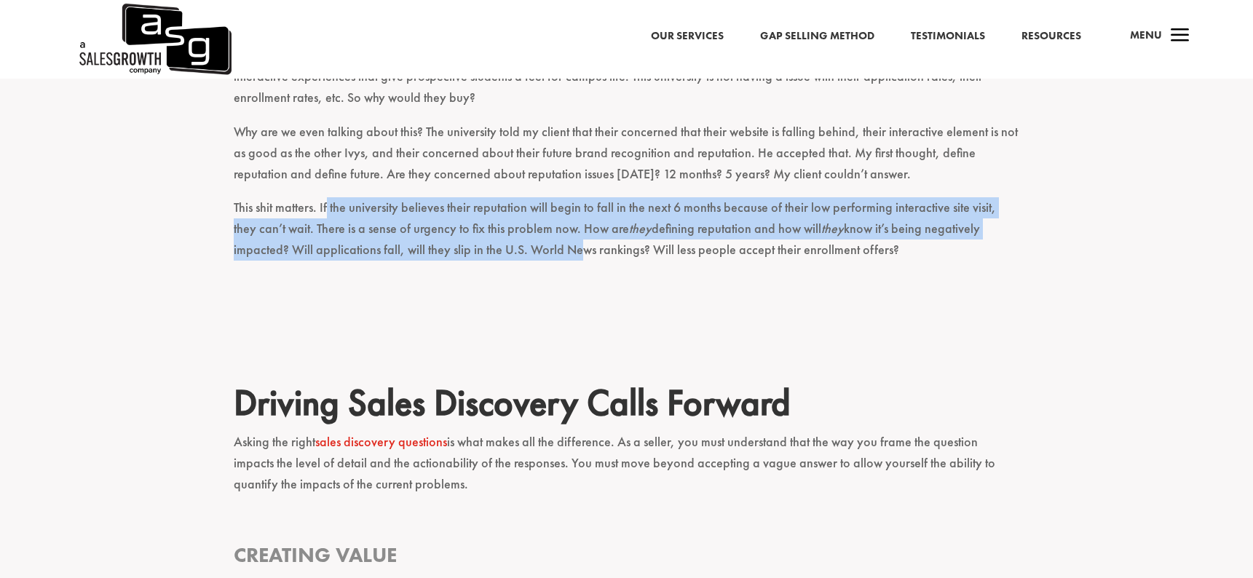
drag, startPoint x: 328, startPoint y: 154, endPoint x: 520, endPoint y: 194, distance: 196.1
click at [519, 197] on p "This shit matters. If the university believes their reputation will begin to fa…" at bounding box center [627, 235] width 786 height 76
click at [520, 197] on p "This shit matters. If the university believes their reputation will begin to fa…" at bounding box center [627, 235] width 786 height 76
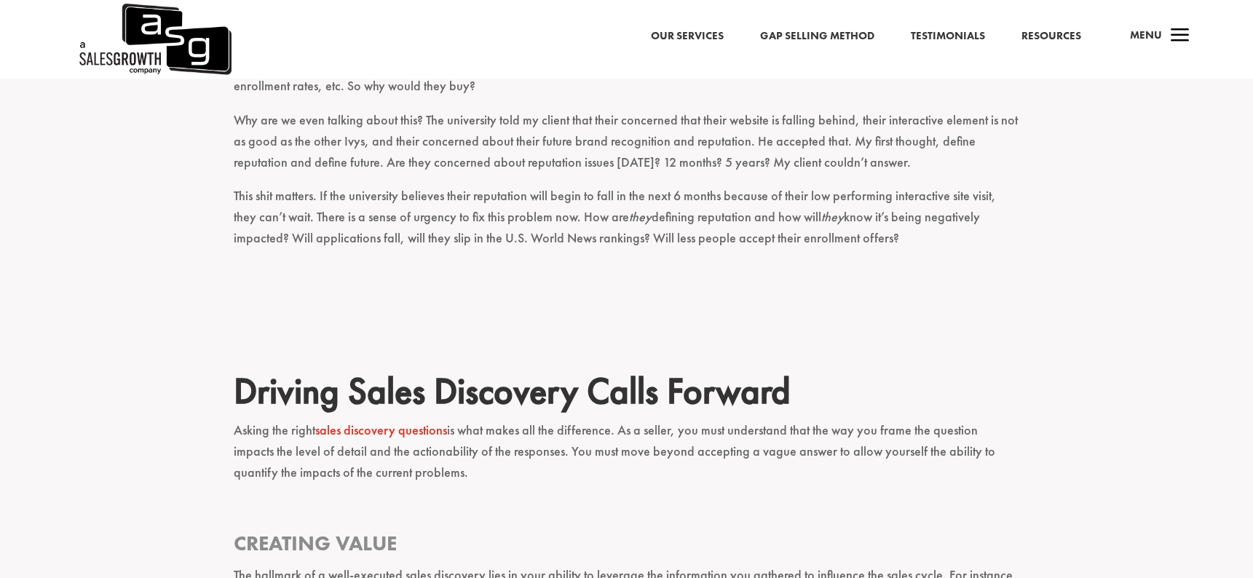
scroll to position [1257, 0]
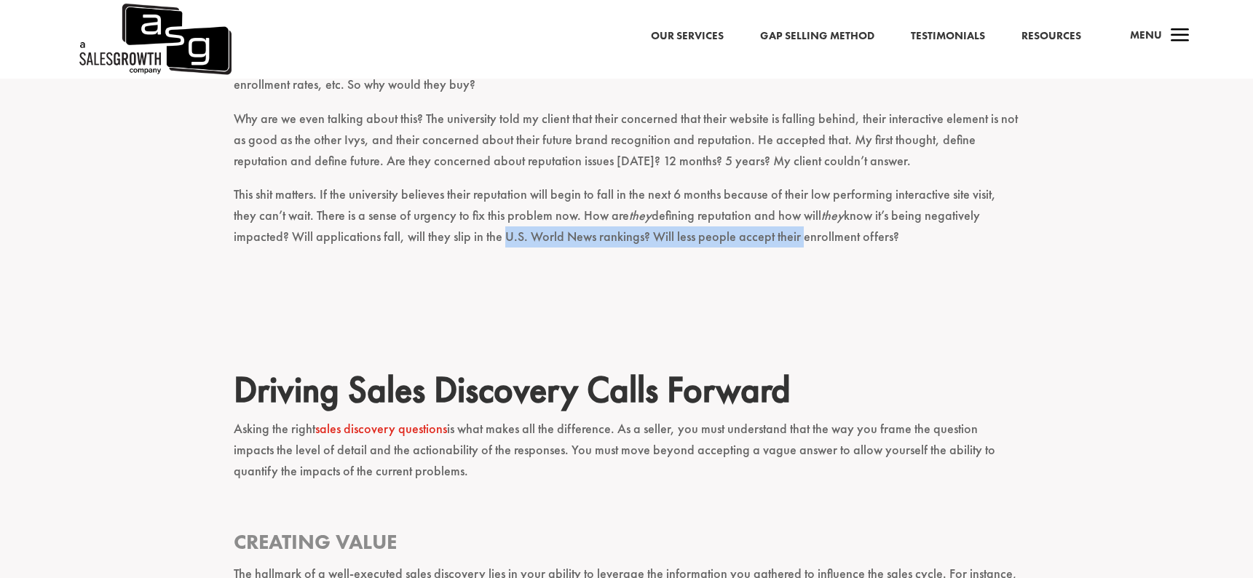
drag, startPoint x: 439, startPoint y: 178, endPoint x: 736, endPoint y: 178, distance: 297.0
click at [736, 184] on p "This shit matters. If the university believes their reputation will begin to fa…" at bounding box center [627, 222] width 786 height 76
drag, startPoint x: 604, startPoint y: 181, endPoint x: 882, endPoint y: 181, distance: 278.1
click at [883, 184] on p "This shit matters. If the university believes their reputation will begin to fa…" at bounding box center [627, 222] width 786 height 76
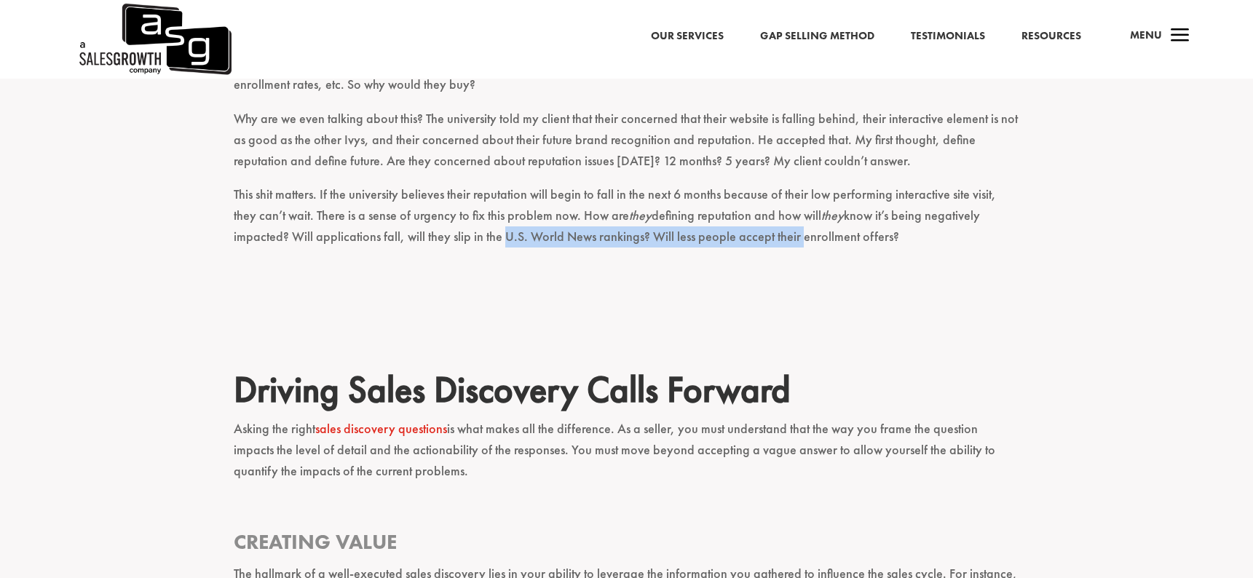
click at [882, 184] on p "This shit matters. If the university believes their reputation will begin to fa…" at bounding box center [627, 222] width 786 height 76
drag, startPoint x: 870, startPoint y: 178, endPoint x: 603, endPoint y: 175, distance: 267.1
click at [603, 184] on p "This shit matters. If the university believes their reputation will begin to fa…" at bounding box center [627, 222] width 786 height 76
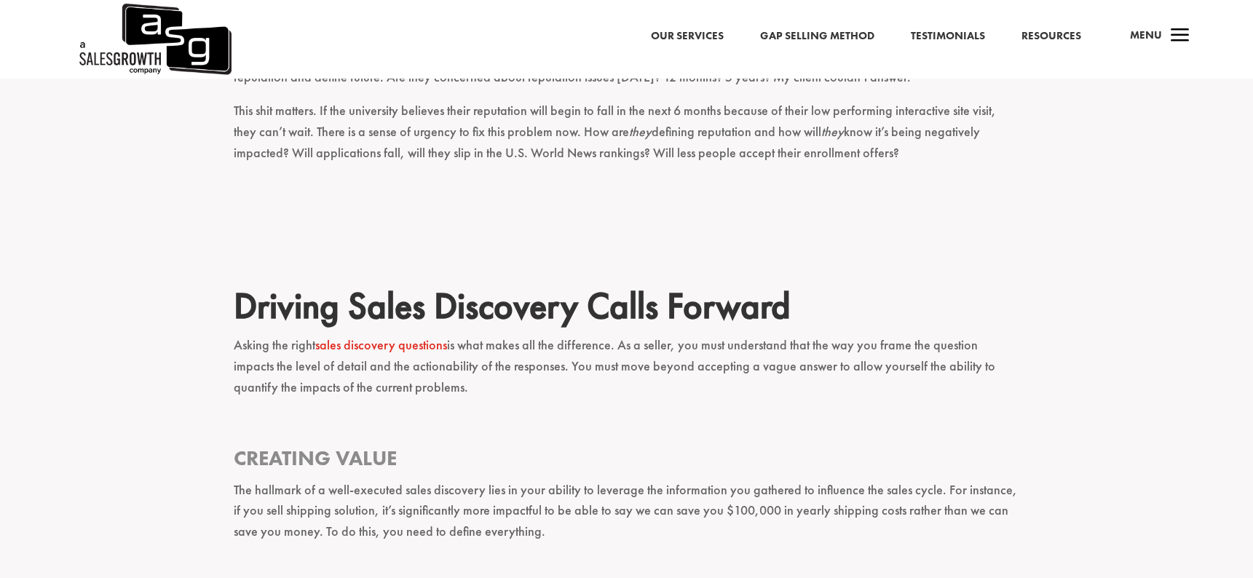
scroll to position [1344, 0]
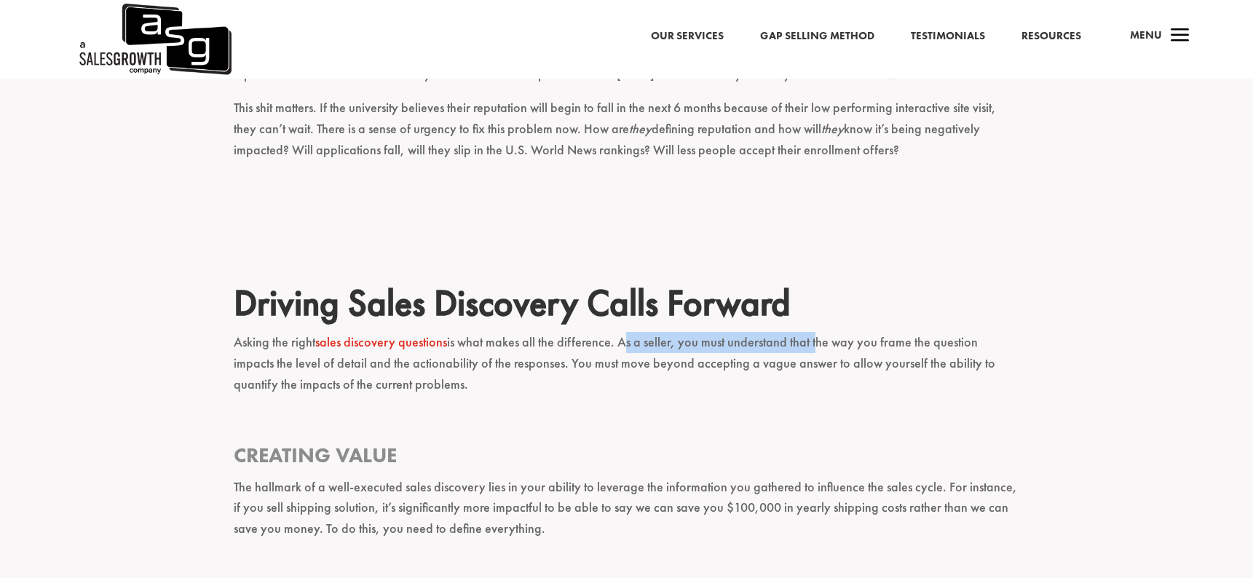
drag, startPoint x: 620, startPoint y: 290, endPoint x: 812, endPoint y: 292, distance: 191.4
click at [812, 332] on p "Asking the right sales discovery questions is what makes all the difference. As…" at bounding box center [627, 370] width 786 height 76
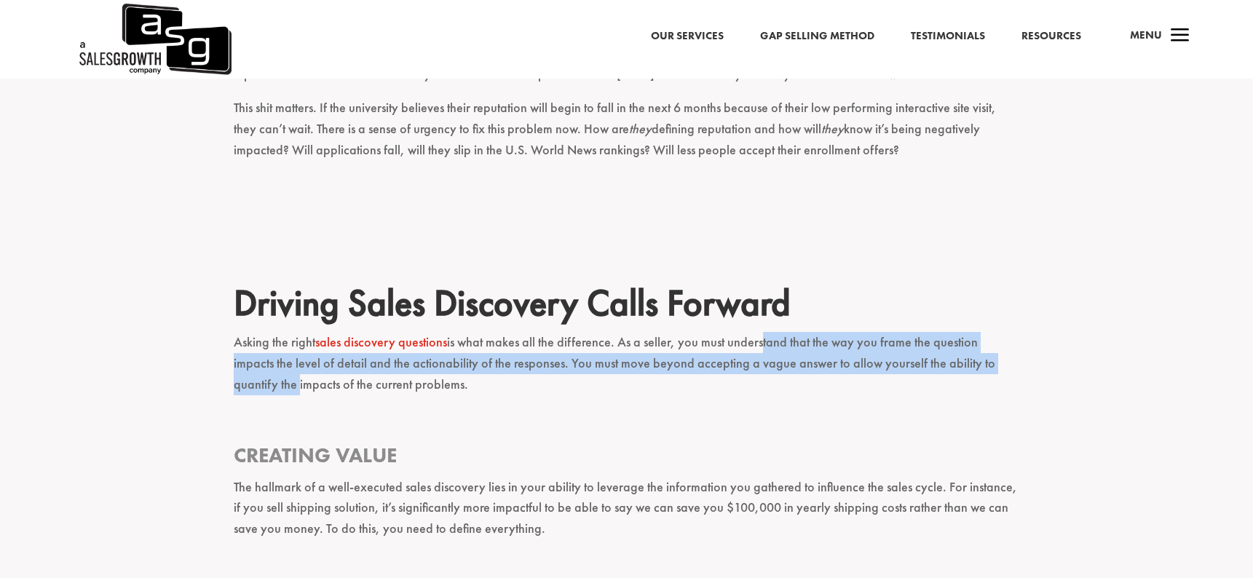
drag, startPoint x: 760, startPoint y: 285, endPoint x: 1003, endPoint y: 308, distance: 244.2
click at [1003, 332] on p "Asking the right sales discovery questions is what makes all the difference. As…" at bounding box center [627, 370] width 786 height 76
drag, startPoint x: 908, startPoint y: 288, endPoint x: 992, endPoint y: 306, distance: 86.2
click at [992, 332] on p "Asking the right sales discovery questions is what makes all the difference. As…" at bounding box center [627, 370] width 786 height 76
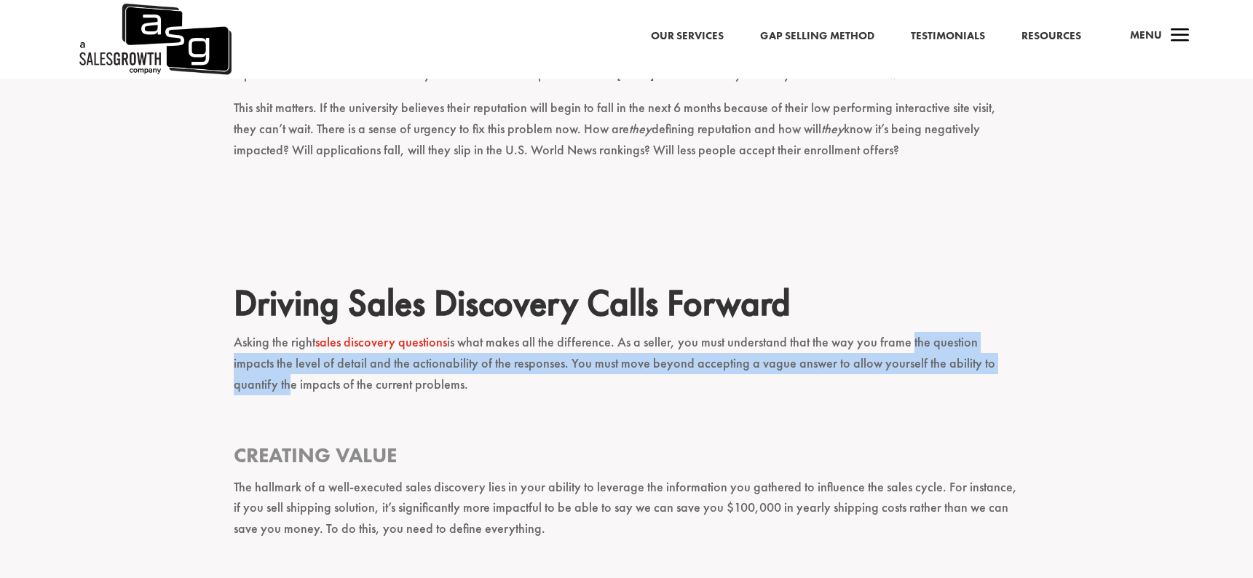
click at [992, 332] on p "Asking the right sales discovery questions is what makes all the difference. As…" at bounding box center [627, 370] width 786 height 76
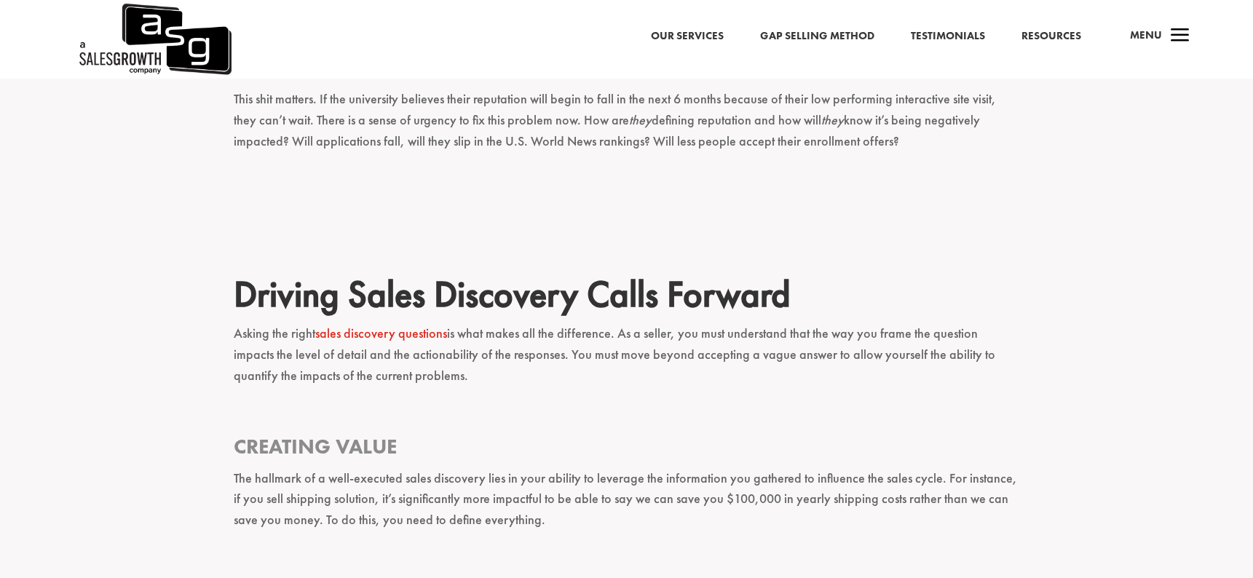
scroll to position [1357, 0]
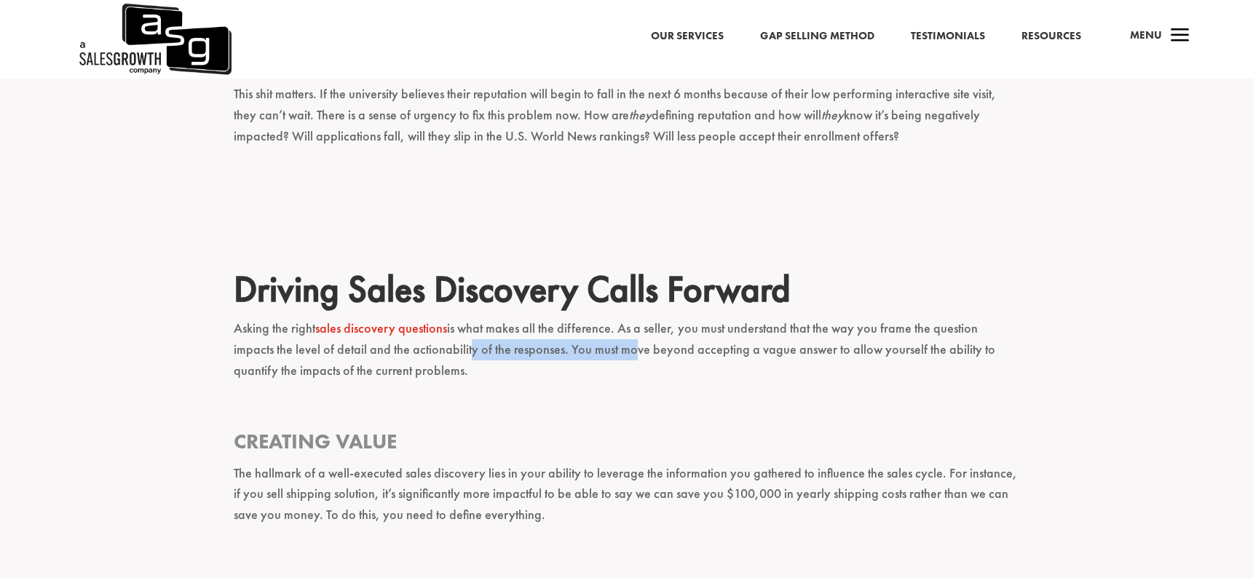
drag, startPoint x: 421, startPoint y: 293, endPoint x: 584, endPoint y: 293, distance: 163.0
click at [584, 318] on p "Asking the right sales discovery questions is what makes all the difference. As…" at bounding box center [627, 356] width 786 height 76
drag, startPoint x: 584, startPoint y: 293, endPoint x: 691, endPoint y: 294, distance: 107.0
click at [690, 318] on p "Asking the right sales discovery questions is what makes all the difference. As…" at bounding box center [627, 356] width 786 height 76
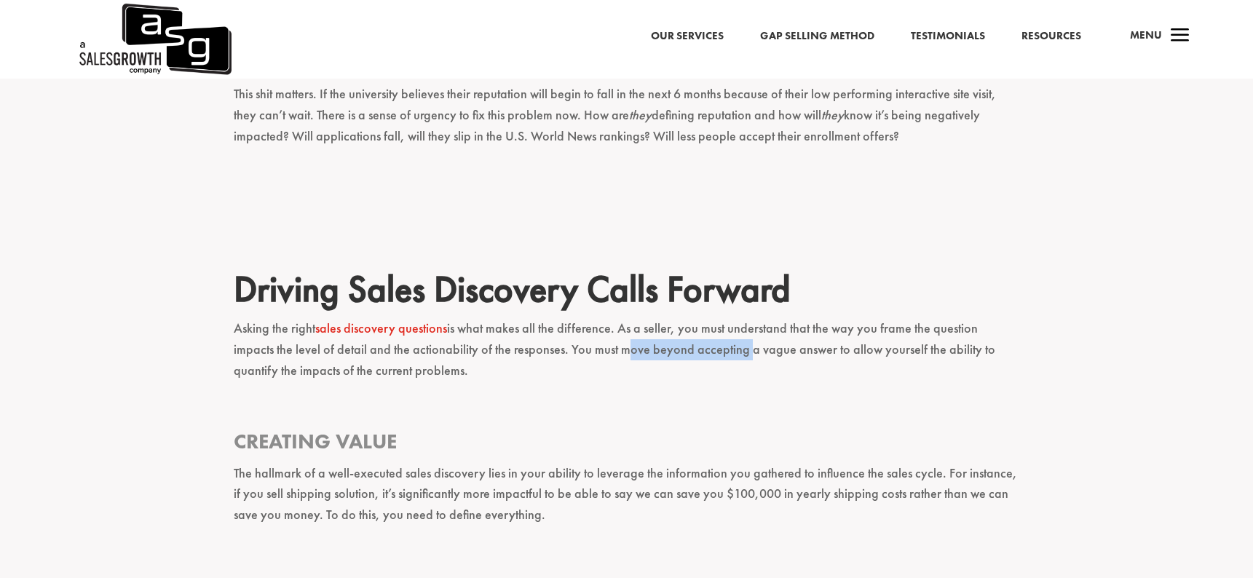
click at [691, 318] on p "Asking the right sales discovery questions is what makes all the difference. As…" at bounding box center [627, 356] width 786 height 76
drag, startPoint x: 649, startPoint y: 294, endPoint x: 881, endPoint y: 296, distance: 231.5
click at [881, 318] on p "Asking the right sales discovery questions is what makes all the difference. As…" at bounding box center [627, 356] width 786 height 76
drag, startPoint x: 768, startPoint y: 293, endPoint x: 998, endPoint y: 322, distance: 231.8
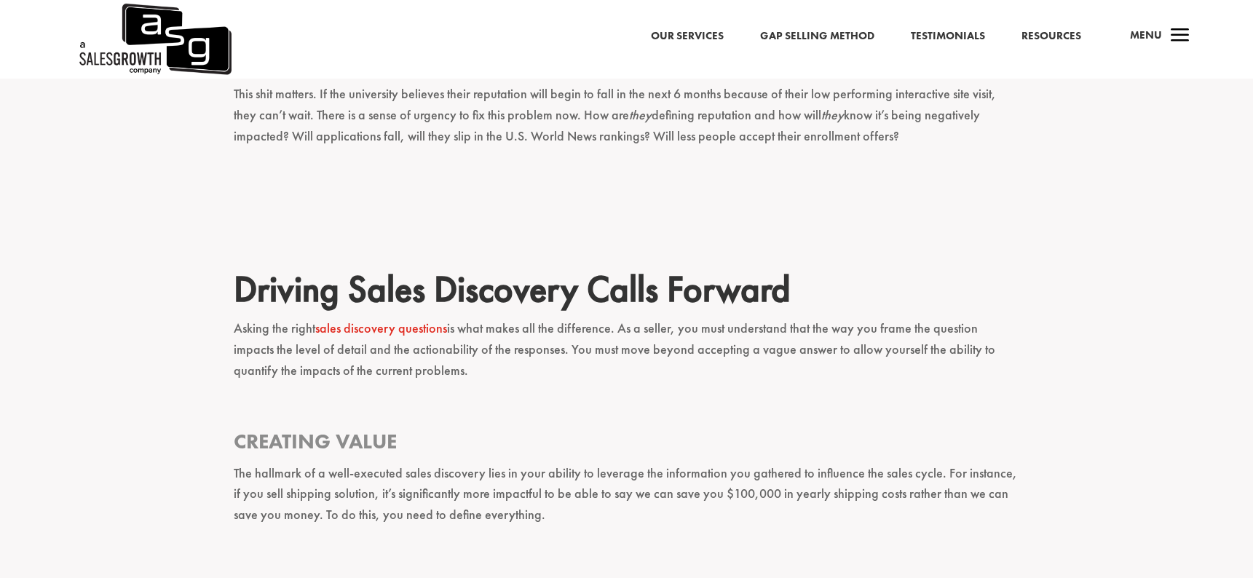
click at [998, 322] on p "Asking the right sales discovery questions is what makes all the difference. As…" at bounding box center [627, 356] width 786 height 76
drag, startPoint x: 419, startPoint y: 323, endPoint x: 234, endPoint y: 284, distance: 188.3
click at [234, 318] on p "Asking the right sales discovery questions is what makes all the difference. As…" at bounding box center [627, 356] width 786 height 76
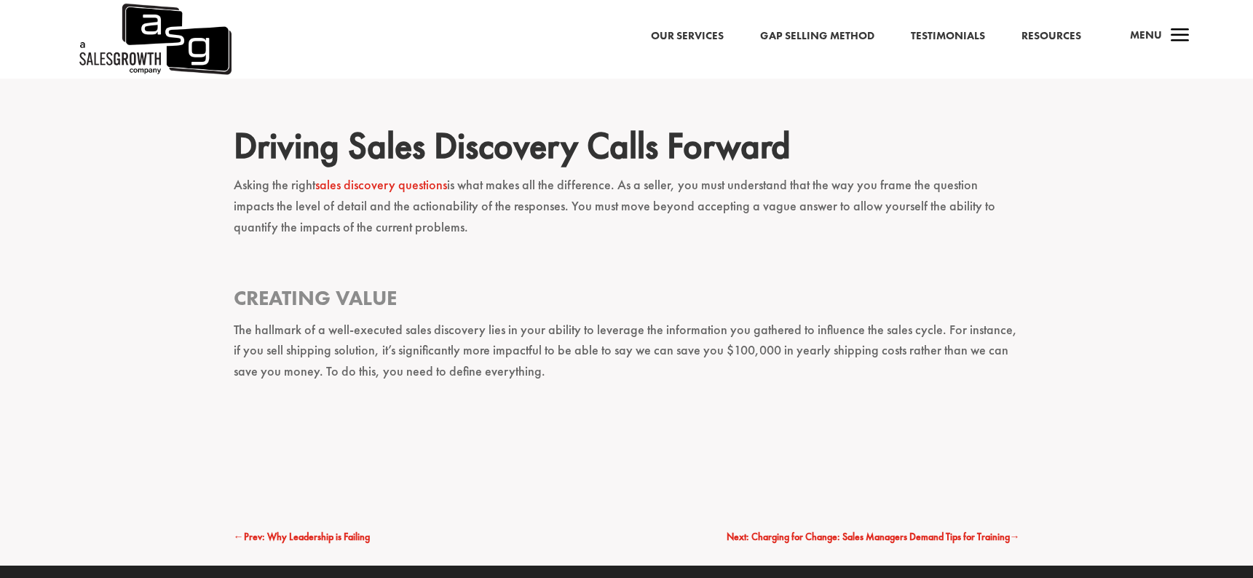
scroll to position [1515, 0]
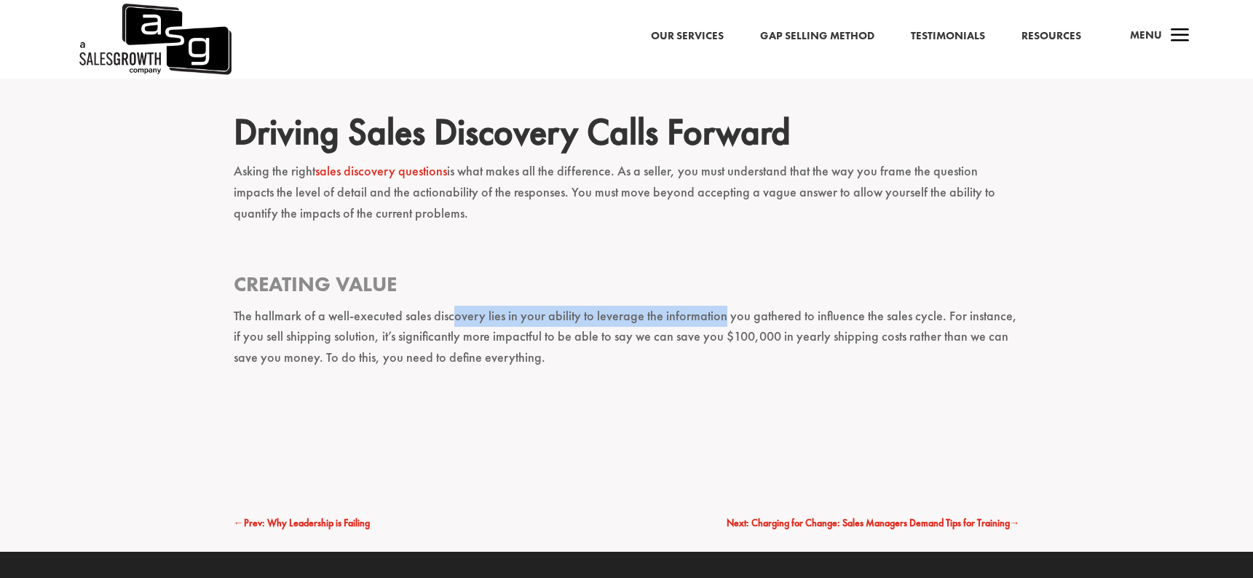
drag, startPoint x: 453, startPoint y: 261, endPoint x: 718, endPoint y: 261, distance: 264.9
click at [718, 306] on p "The hallmark of a well-executed sales discovery lies in your ability to leverag…" at bounding box center [627, 344] width 786 height 76
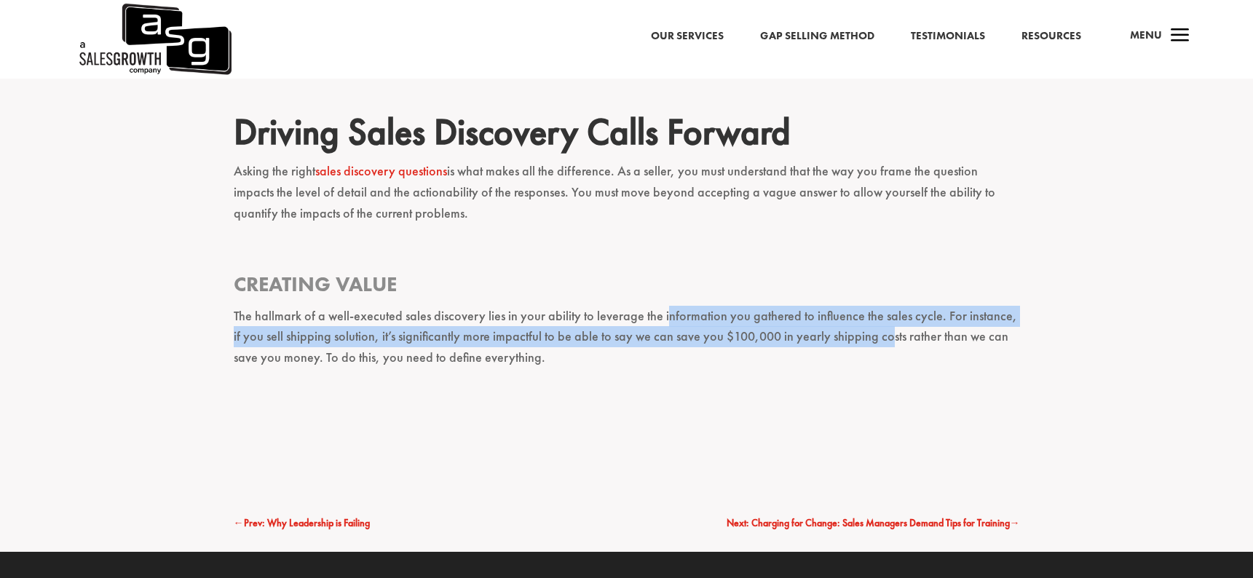
drag, startPoint x: 662, startPoint y: 258, endPoint x: 873, endPoint y: 284, distance: 213.3
click at [873, 306] on p "The hallmark of a well-executed sales discovery lies in your ability to leverag…" at bounding box center [627, 344] width 786 height 76
drag, startPoint x: 795, startPoint y: 259, endPoint x: 1015, endPoint y: 285, distance: 222.1
click at [1015, 306] on p "The hallmark of a well-executed sales discovery lies in your ability to leverag…" at bounding box center [627, 344] width 786 height 76
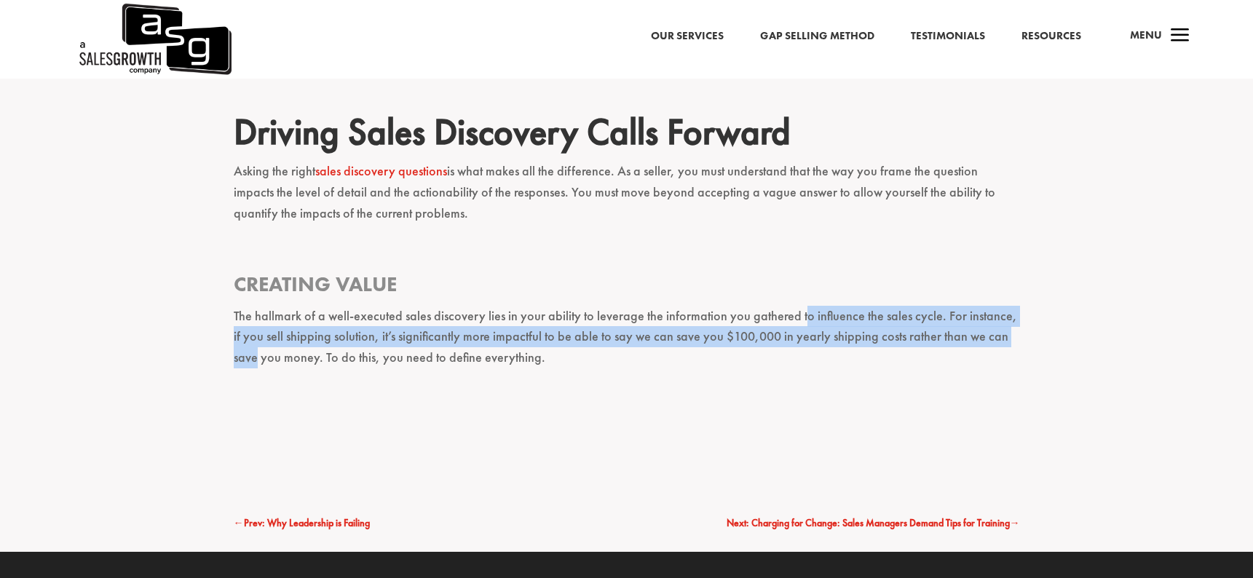
click at [1015, 306] on p "The hallmark of a well-executed sales discovery lies in your ability to leverag…" at bounding box center [627, 344] width 786 height 76
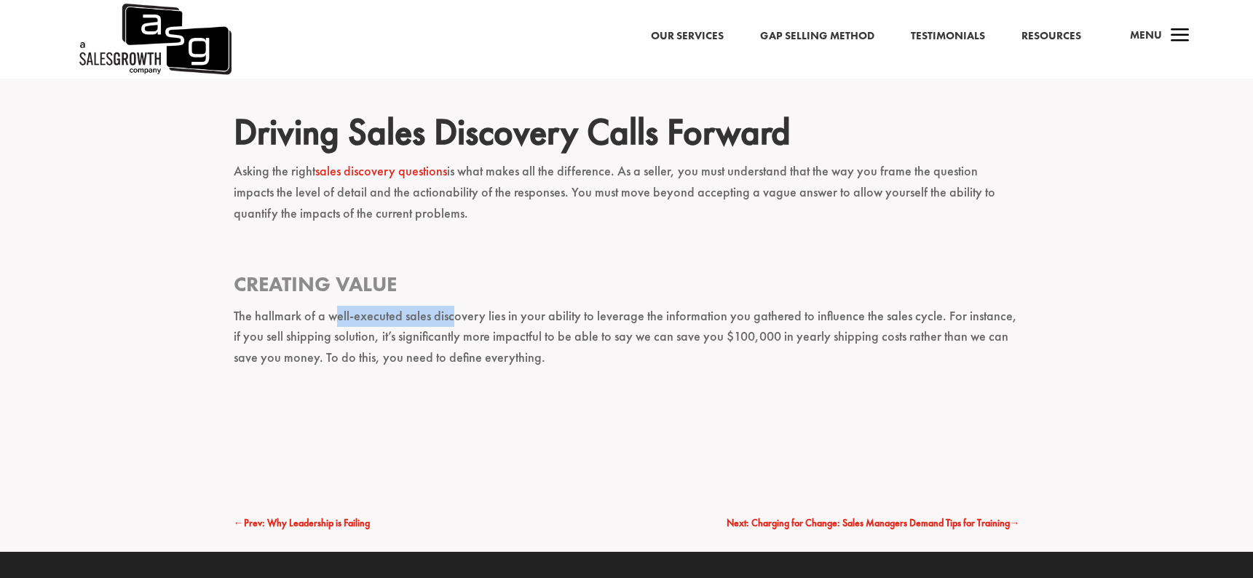
drag, startPoint x: 336, startPoint y: 257, endPoint x: 456, endPoint y: 273, distance: 121.2
click at [456, 306] on p "The hallmark of a well-executed sales discovery lies in your ability to leverag…" at bounding box center [627, 344] width 786 height 76
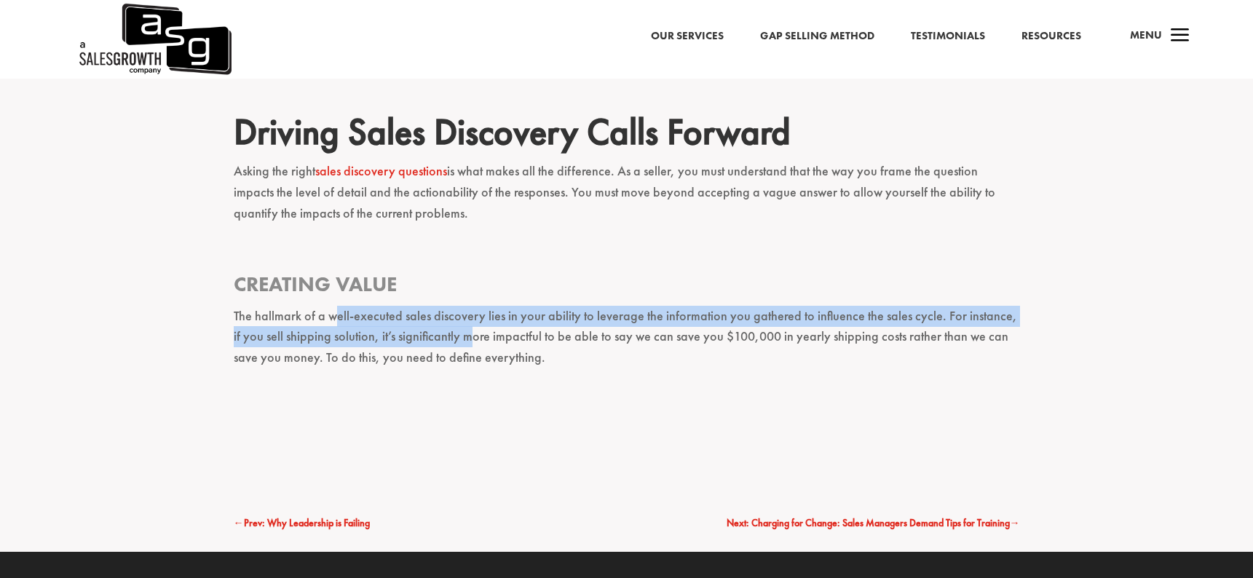
click at [456, 306] on p "The hallmark of a well-executed sales discovery lies in your ability to leverag…" at bounding box center [627, 344] width 786 height 76
drag, startPoint x: 298, startPoint y: 254, endPoint x: 389, endPoint y: 280, distance: 93.8
click at [389, 306] on p "The hallmark of a well-executed sales discovery lies in your ability to leverag…" at bounding box center [627, 344] width 786 height 76
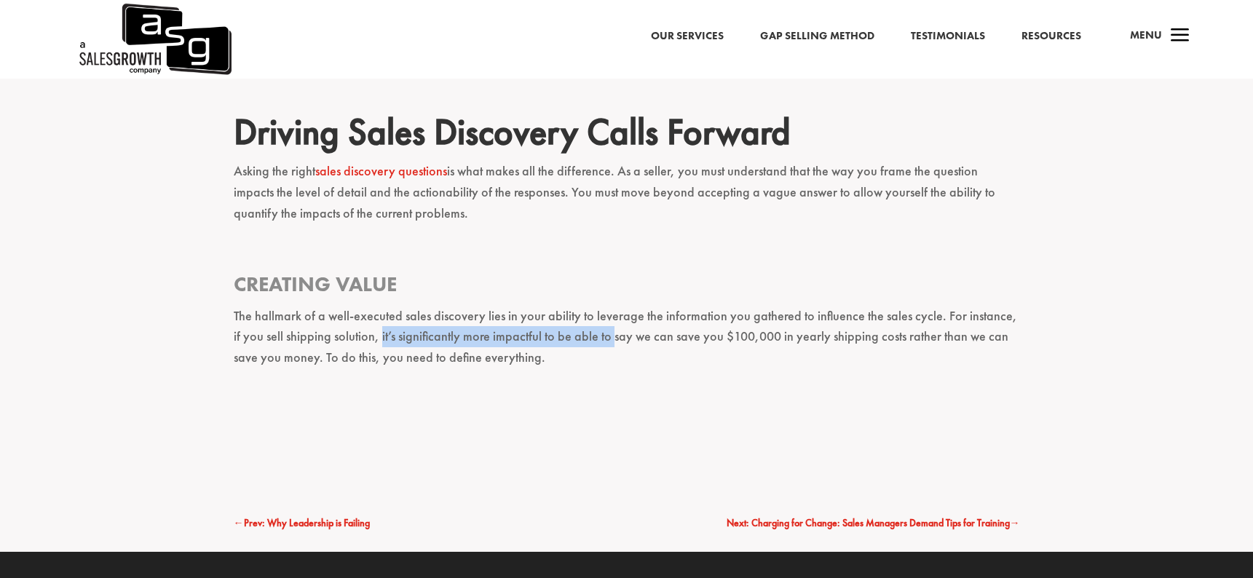
drag, startPoint x: 370, startPoint y: 279, endPoint x: 602, endPoint y: 276, distance: 231.5
click at [602, 306] on p "The hallmark of a well-executed sales discovery lies in your ability to leverag…" at bounding box center [627, 344] width 786 height 76
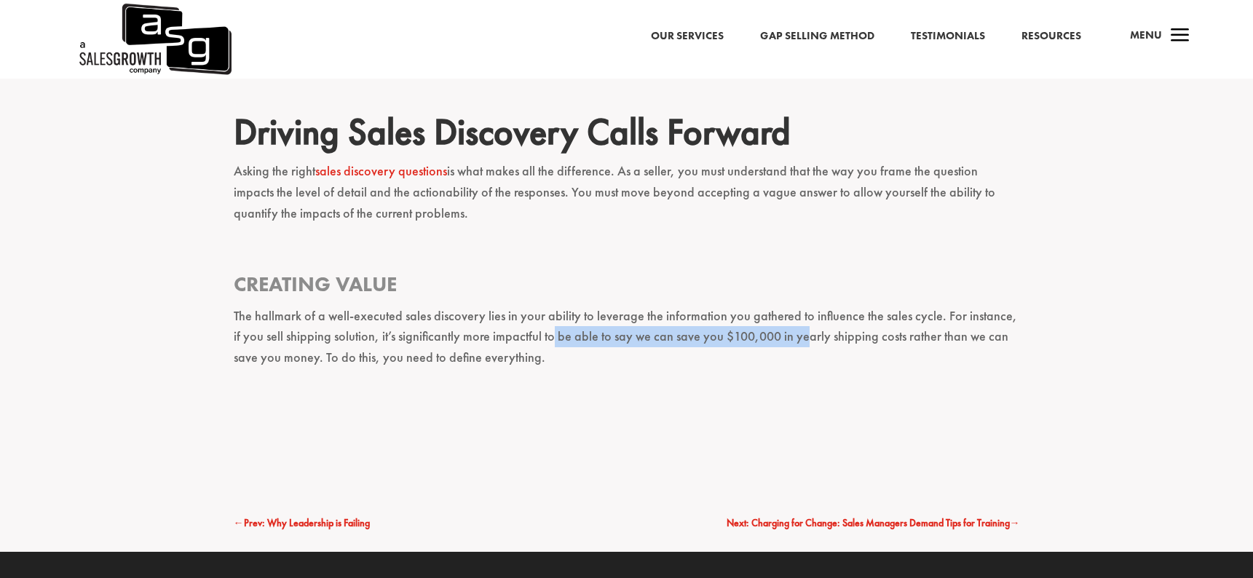
drag, startPoint x: 541, startPoint y: 274, endPoint x: 794, endPoint y: 277, distance: 253.3
click at [794, 306] on p "The hallmark of a well-executed sales discovery lies in your ability to leverag…" at bounding box center [627, 344] width 786 height 76
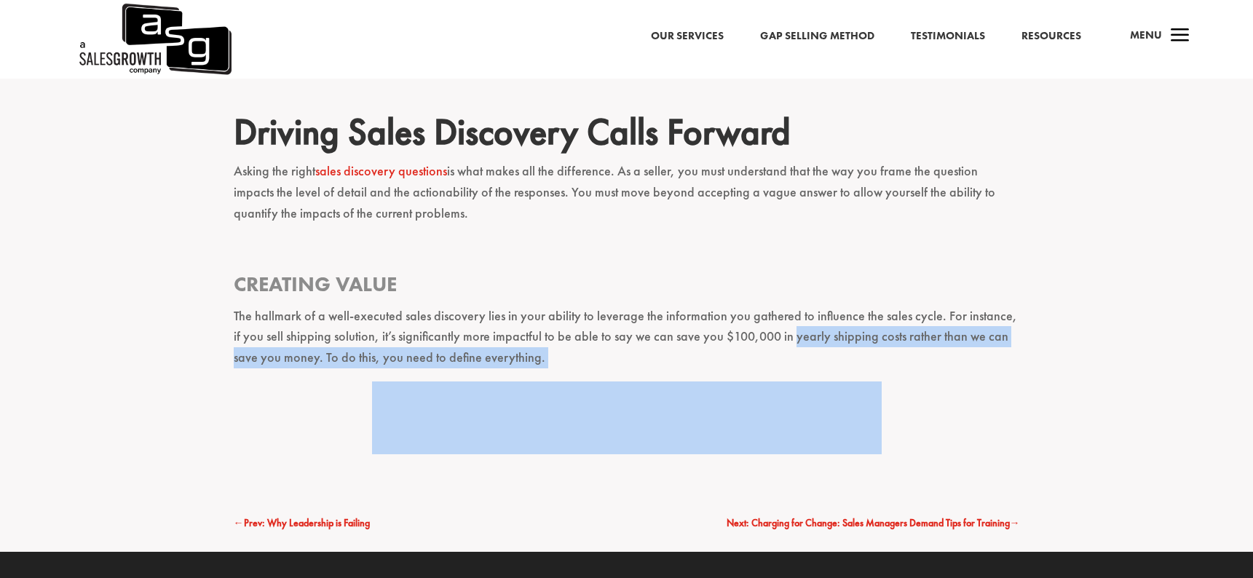
drag, startPoint x: 794, startPoint y: 277, endPoint x: 1020, endPoint y: 298, distance: 227.4
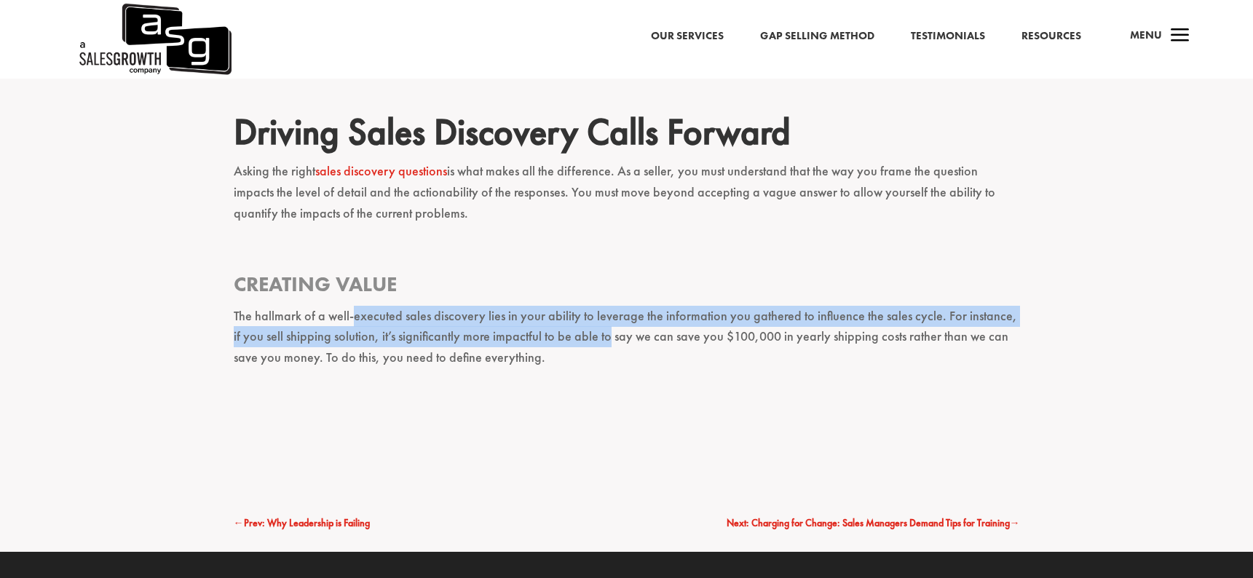
drag, startPoint x: 595, startPoint y: 283, endPoint x: 351, endPoint y: 255, distance: 245.4
click at [351, 306] on p "The hallmark of a well-executed sales discovery lies in your ability to leverag…" at bounding box center [627, 344] width 786 height 76
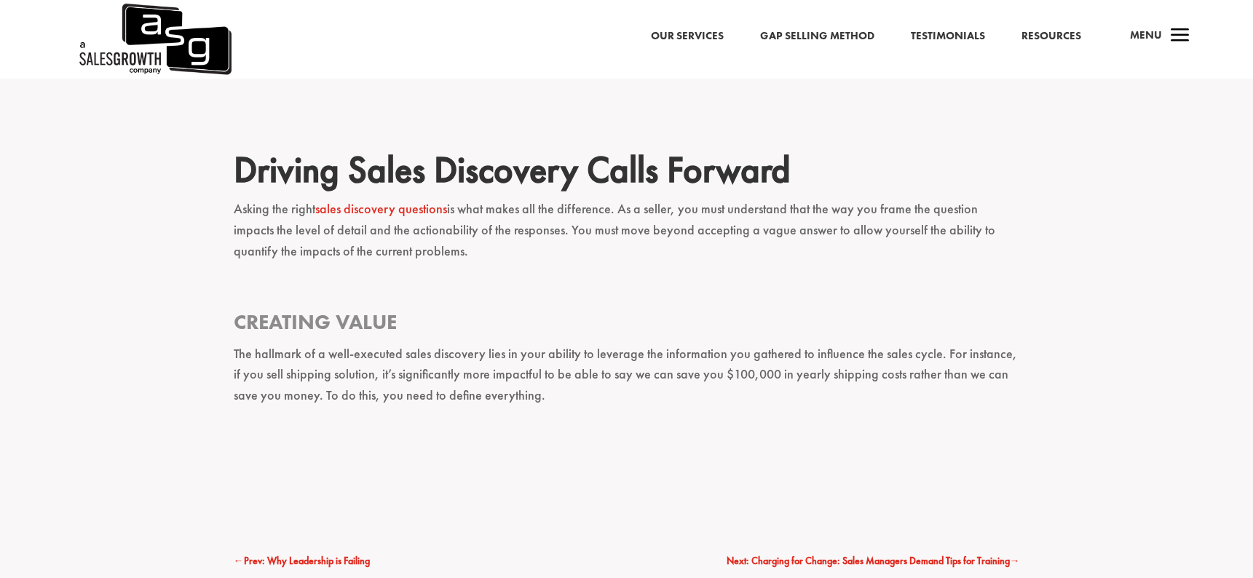
scroll to position [1451, 0]
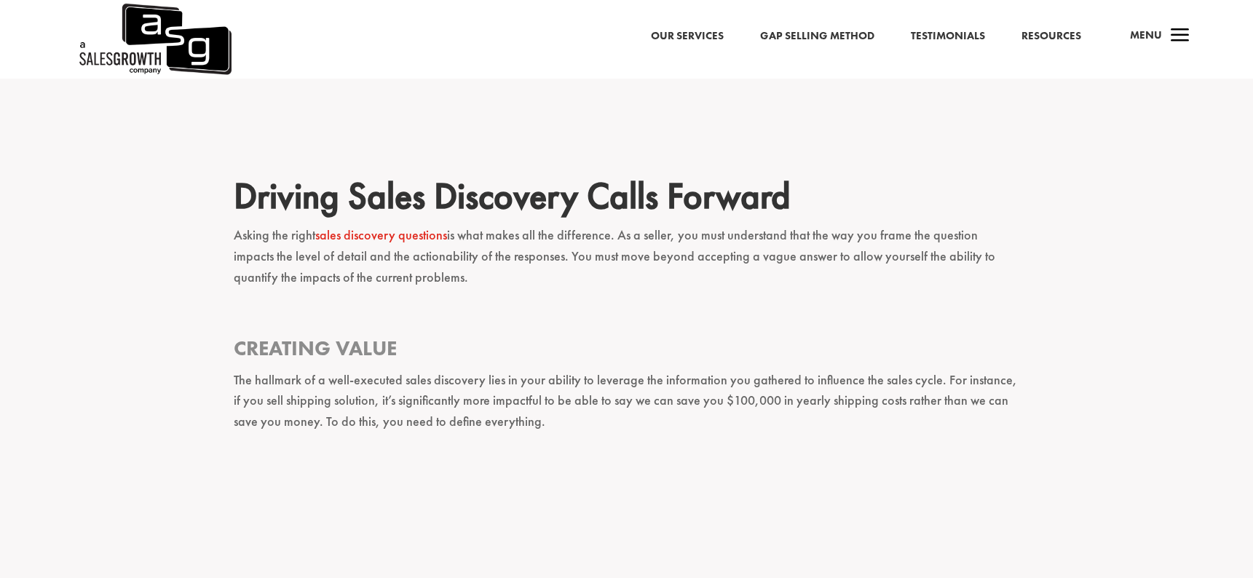
click at [378, 226] on link "sales discovery questions" at bounding box center [381, 234] width 132 height 17
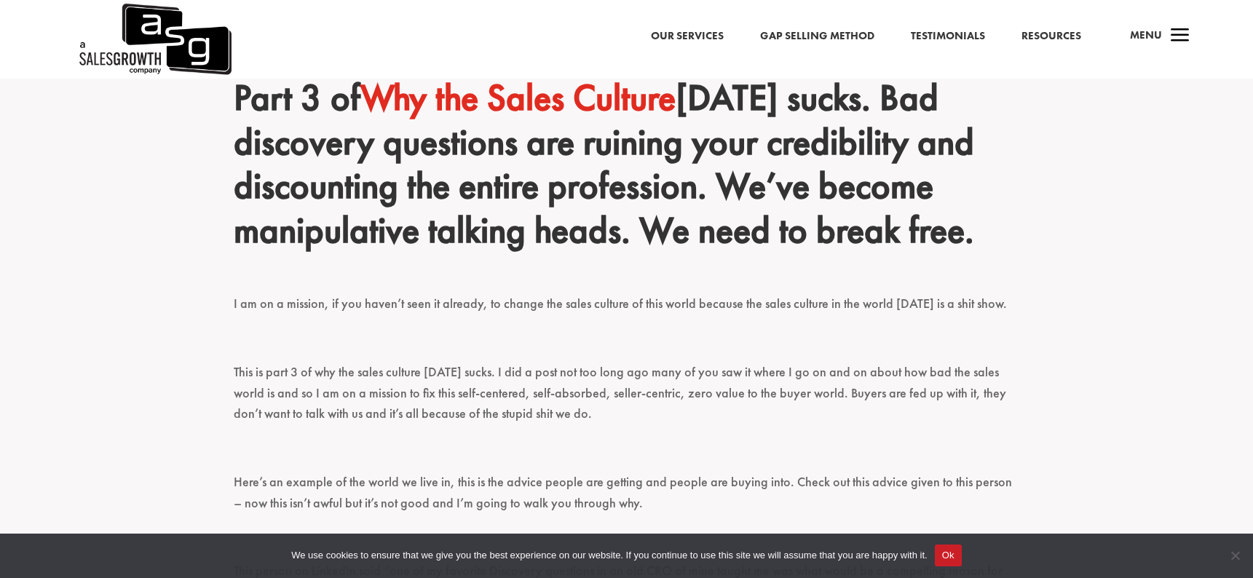
scroll to position [569, 0]
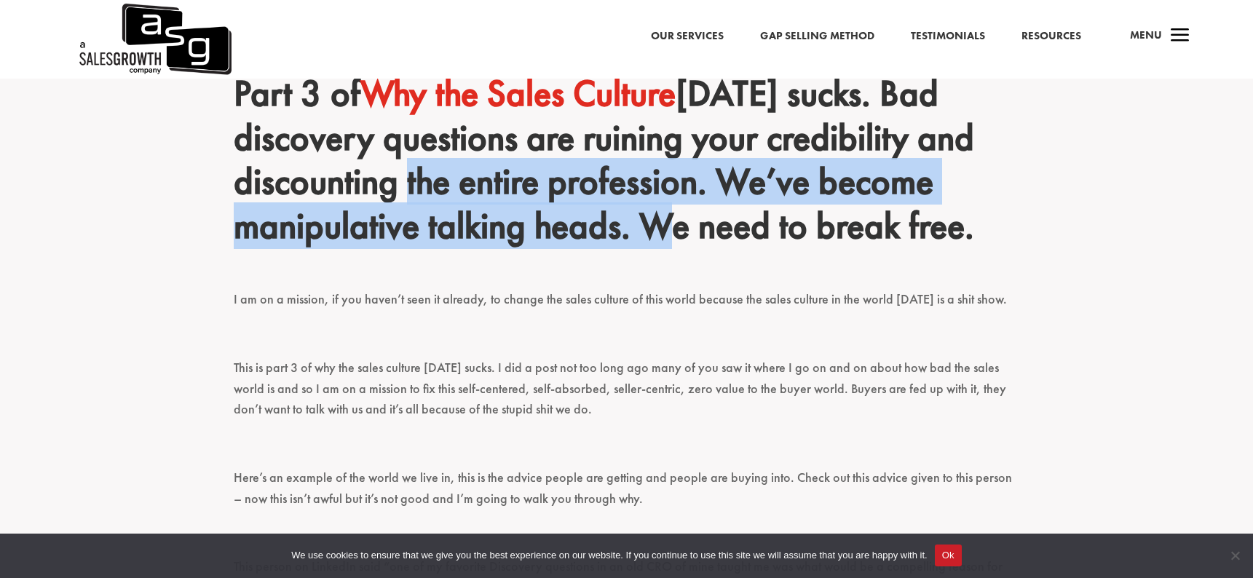
drag, startPoint x: 403, startPoint y: 137, endPoint x: 661, endPoint y: 210, distance: 267.8
click at [661, 209] on h2 "Part 3 of Why the Sales Culture [DATE] sucks. Bad discovery questions are ruini…" at bounding box center [627, 162] width 786 height 183
click at [661, 210] on h2 "Part 3 of Why the Sales Culture [DATE] sucks. Bad discovery questions are ruini…" at bounding box center [627, 162] width 786 height 183
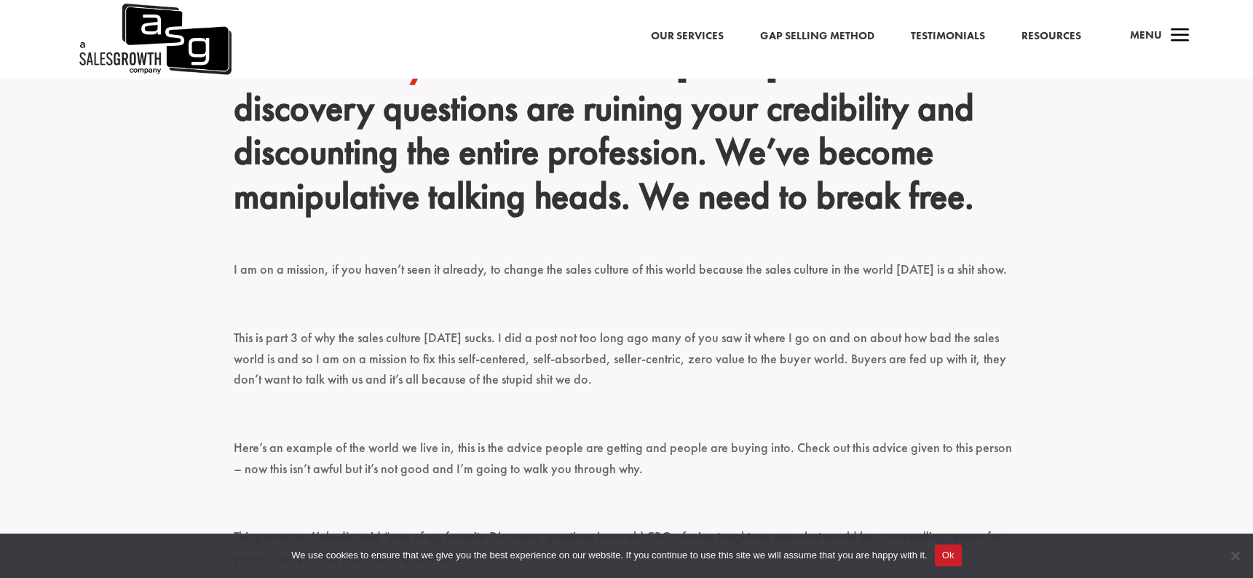
scroll to position [603, 0]
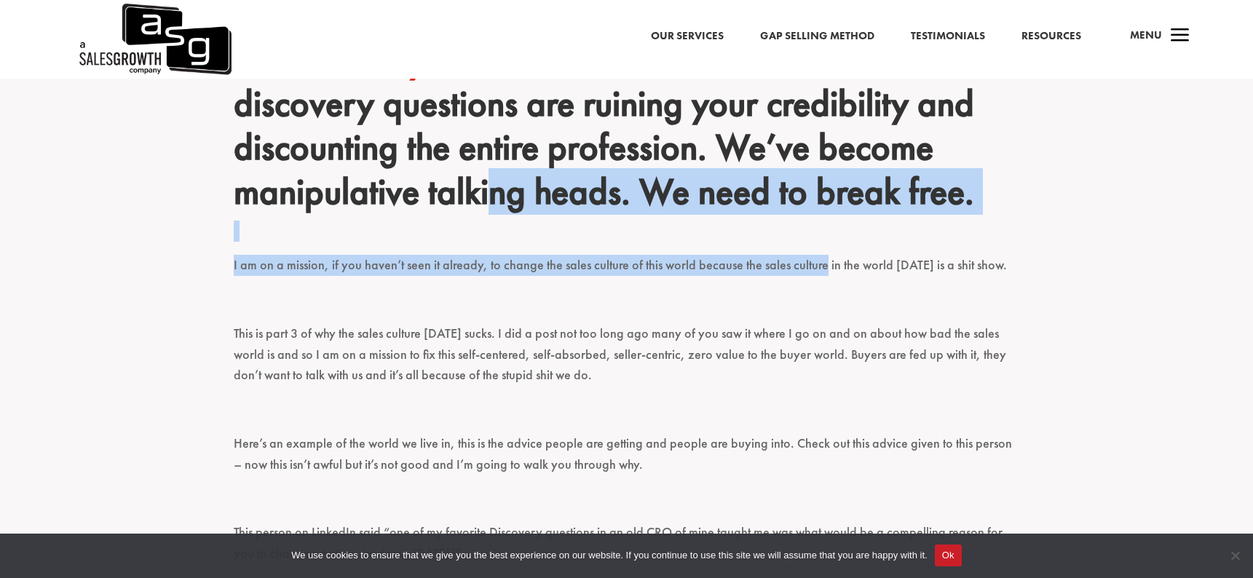
drag, startPoint x: 488, startPoint y: 167, endPoint x: 820, endPoint y: 249, distance: 342.5
click at [820, 255] on p "I am on a mission, if you haven’t seen it already, to change the sales culture …" at bounding box center [627, 272] width 786 height 34
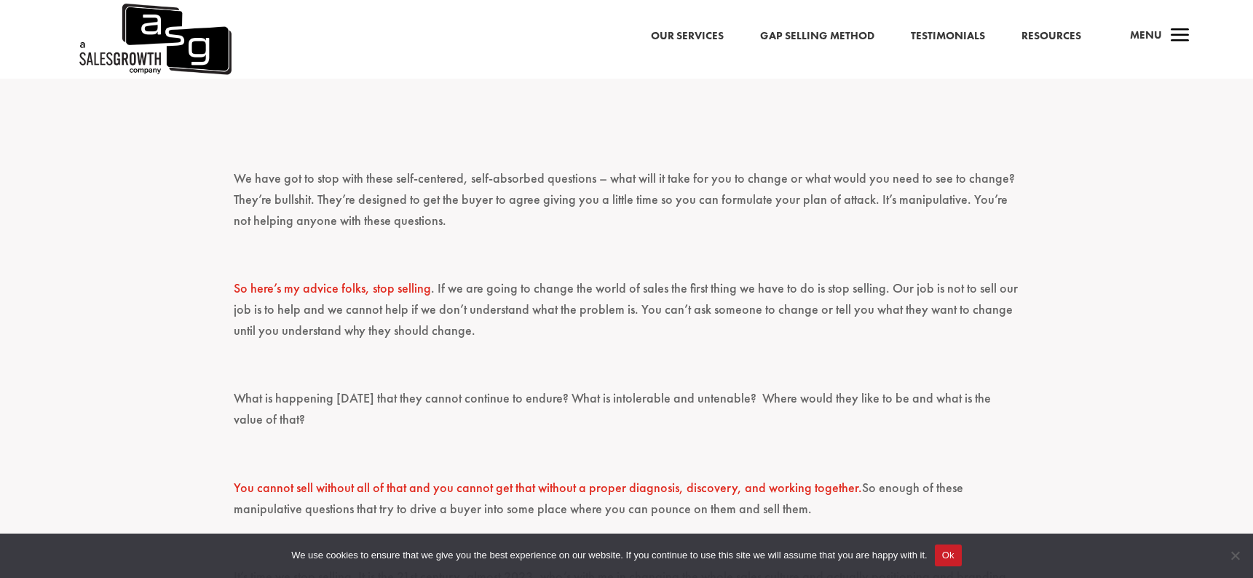
scroll to position [1892, 0]
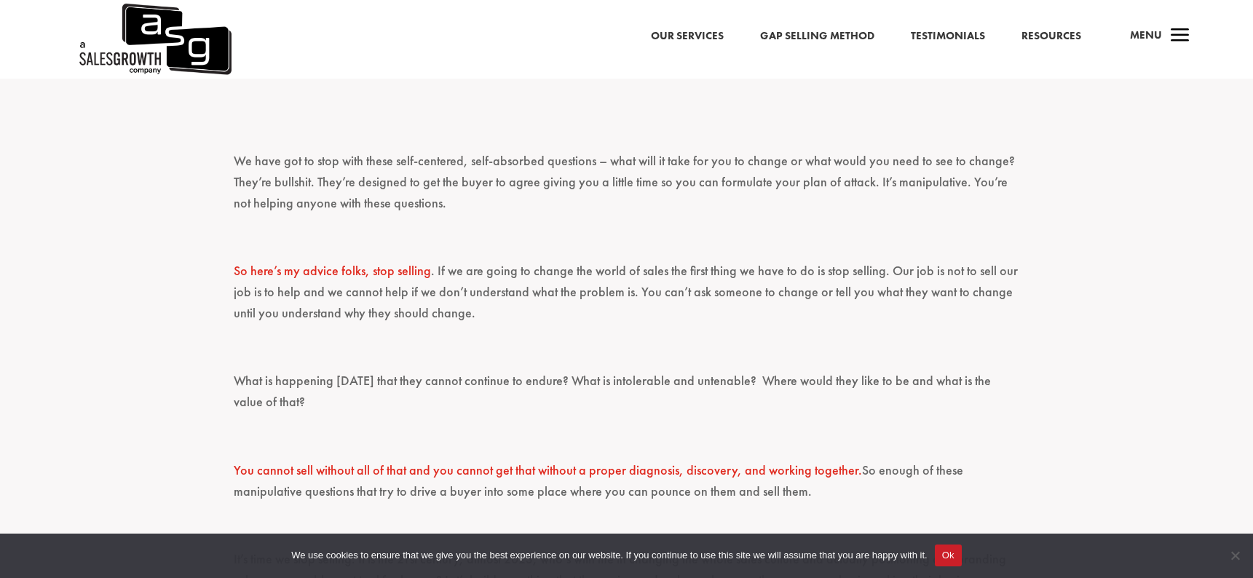
drag, startPoint x: 510, startPoint y: 239, endPoint x: 601, endPoint y: 302, distance: 110.4
click at [601, 302] on div "Part 3 of Why the Sales Culture [DATE] sucks. Bad discovery questions are ruini…" at bounding box center [627, 179] width 786 height 2861
click at [601, 337] on p at bounding box center [627, 354] width 786 height 34
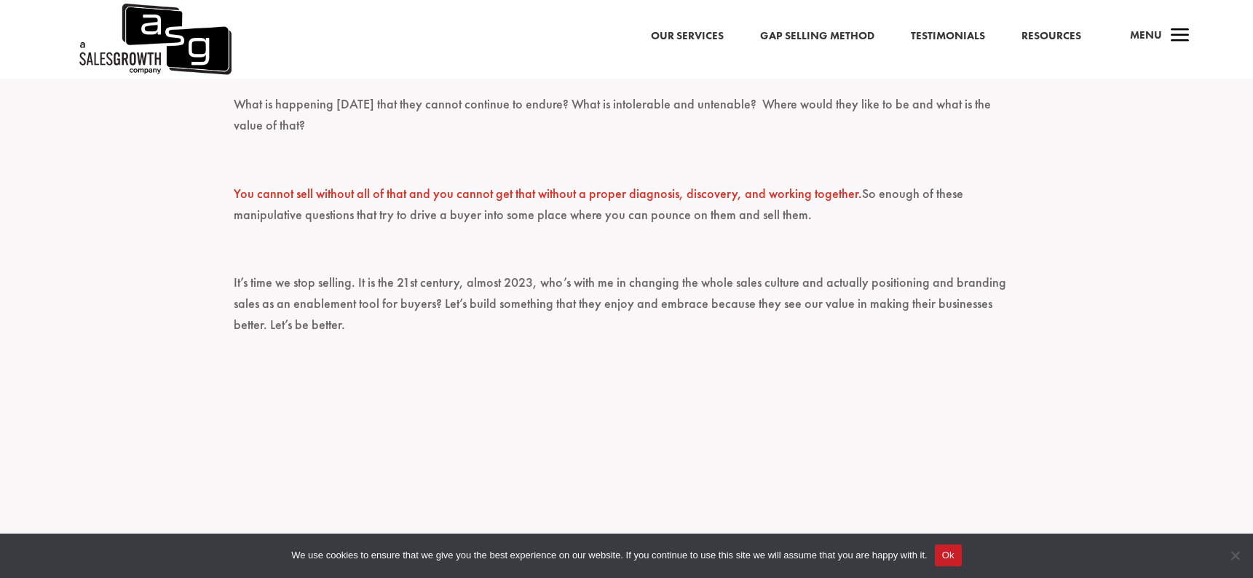
scroll to position [2152, 0]
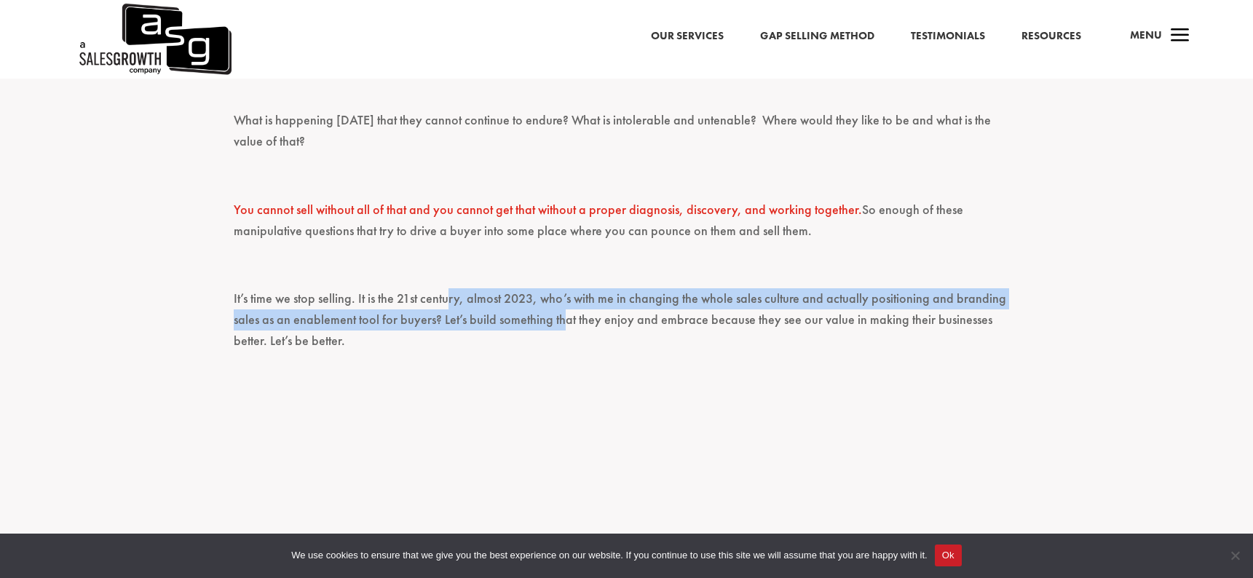
drag, startPoint x: 449, startPoint y: 261, endPoint x: 564, endPoint y: 293, distance: 119.4
click at [564, 293] on p "It’s time we stop selling. It is the 21st century, almost 2023, who’s with me i…" at bounding box center [627, 326] width 786 height 76
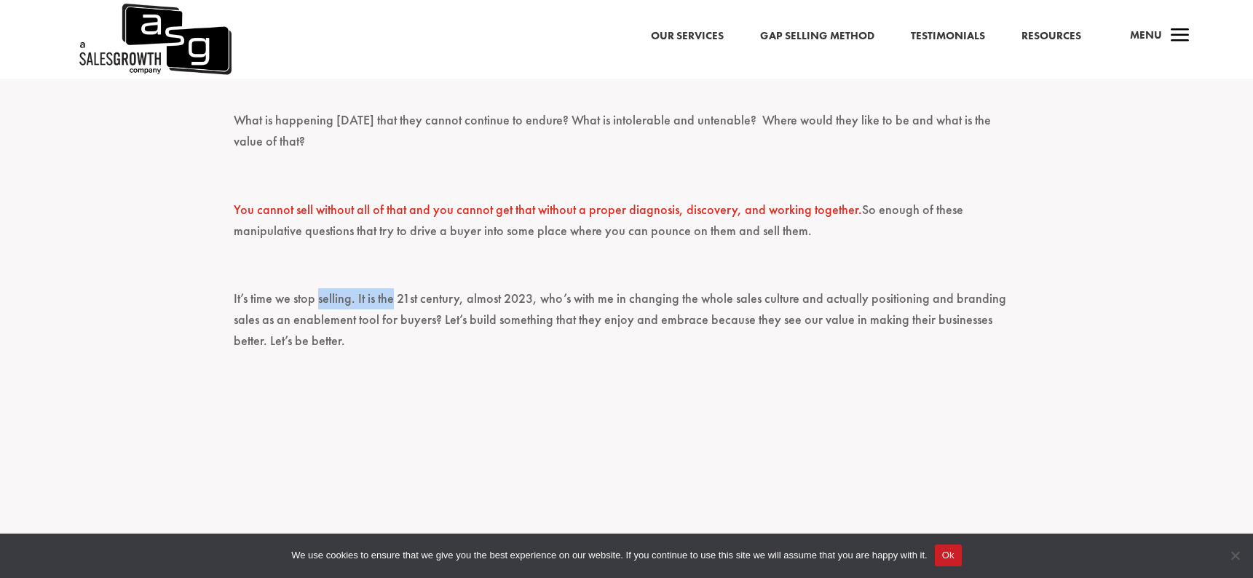
drag, startPoint x: 317, startPoint y: 266, endPoint x: 401, endPoint y: 265, distance: 83.7
click at [401, 288] on p "It’s time we stop selling. It is the 21st century, almost 2023, who’s with me i…" at bounding box center [627, 326] width 786 height 76
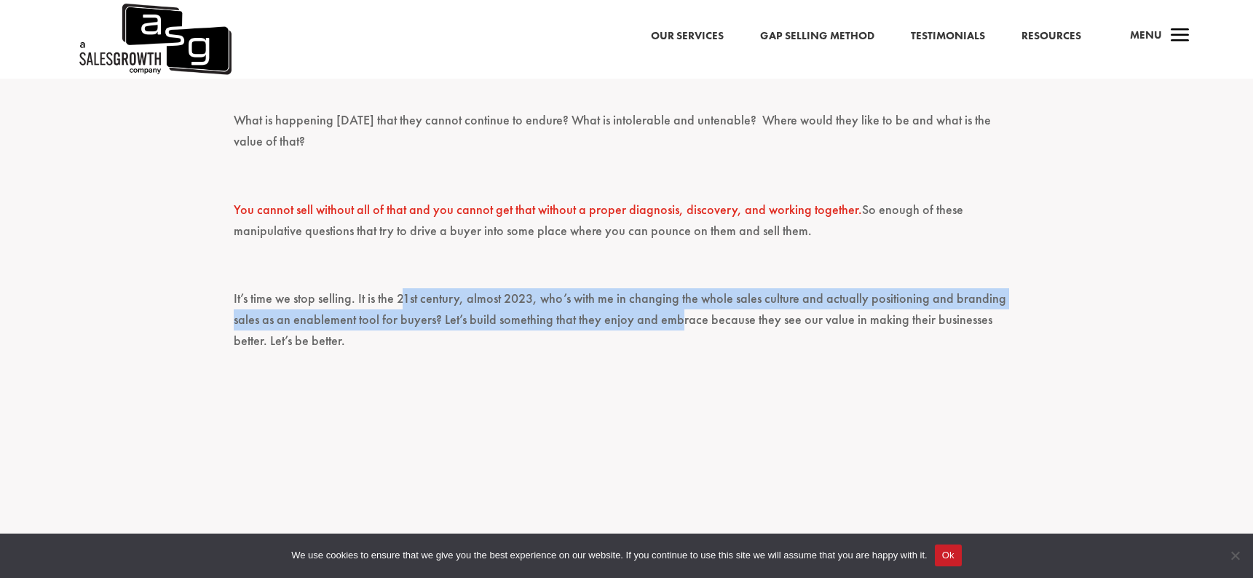
drag, startPoint x: 401, startPoint y: 265, endPoint x: 678, endPoint y: 287, distance: 277.5
click at [678, 288] on p "It’s time we stop selling. It is the 21st century, almost 2023, who’s with me i…" at bounding box center [627, 326] width 786 height 76
drag, startPoint x: 609, startPoint y: 262, endPoint x: 697, endPoint y: 289, distance: 91.4
click at [697, 289] on p "It’s time we stop selling. It is the 21st century, almost 2023, who’s with me i…" at bounding box center [627, 326] width 786 height 76
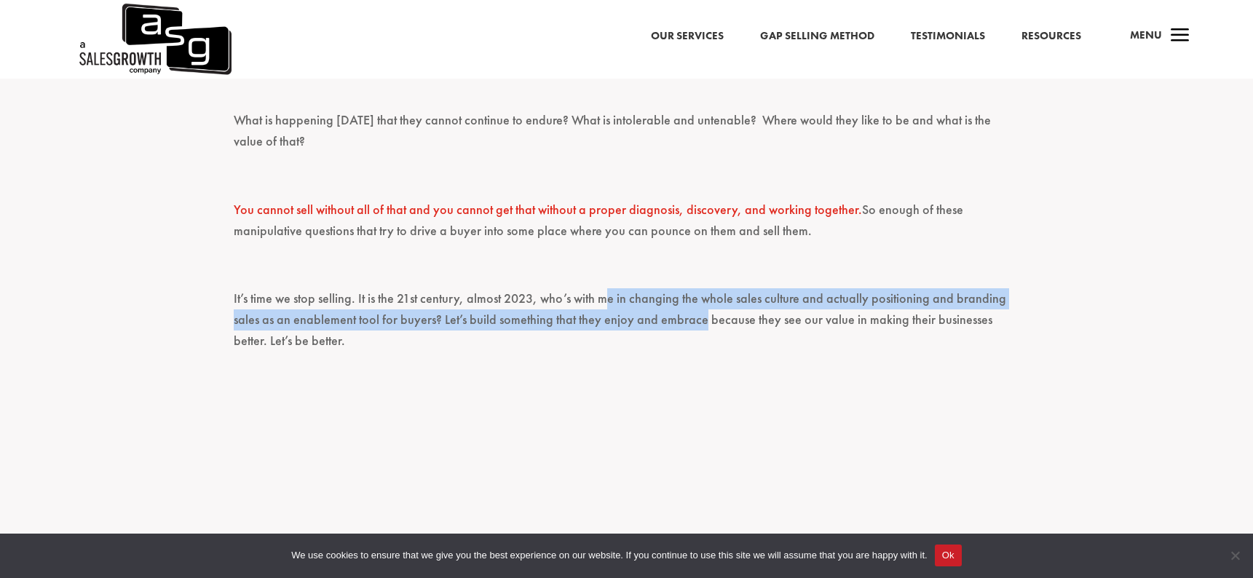
click at [697, 289] on p "It’s time we stop selling. It is the 21st century, almost 2023, who’s with me i…" at bounding box center [627, 326] width 786 height 76
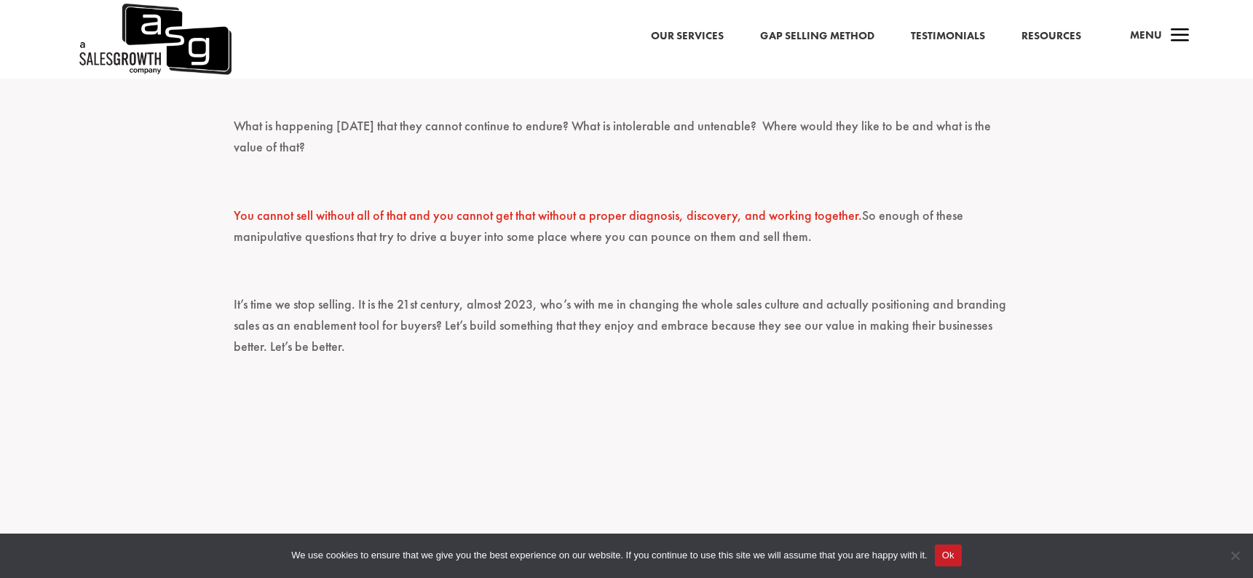
scroll to position [2155, 0]
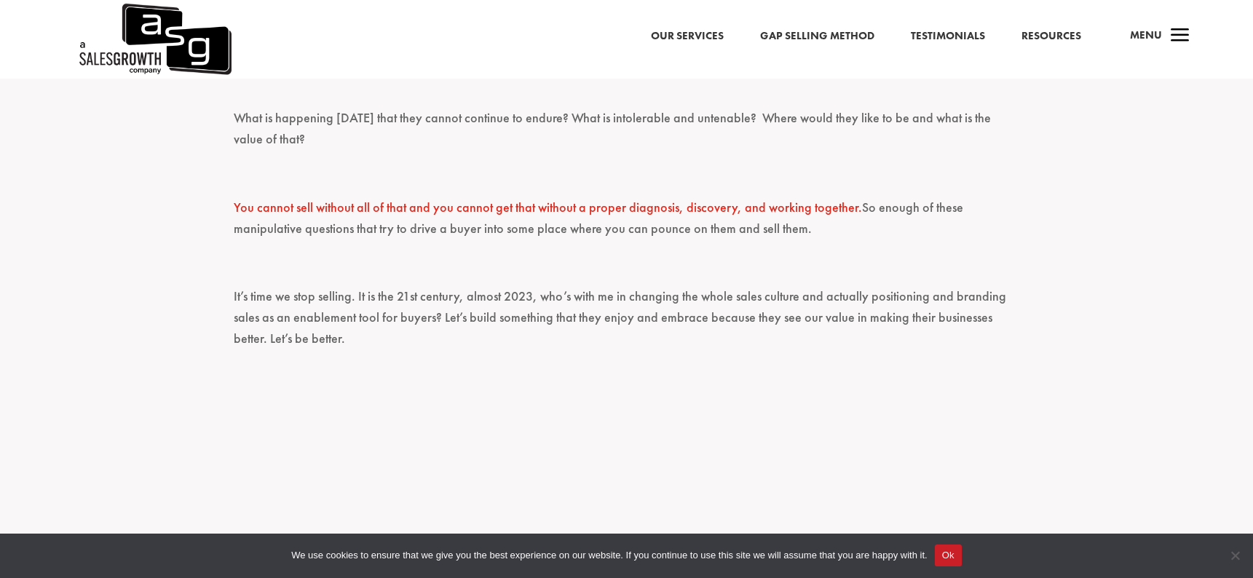
drag, startPoint x: 856, startPoint y: 175, endPoint x: 936, endPoint y: 192, distance: 82.0
click at [936, 197] on p "You cannot sell without all of that and you cannot get that without a proper di…" at bounding box center [627, 224] width 786 height 55
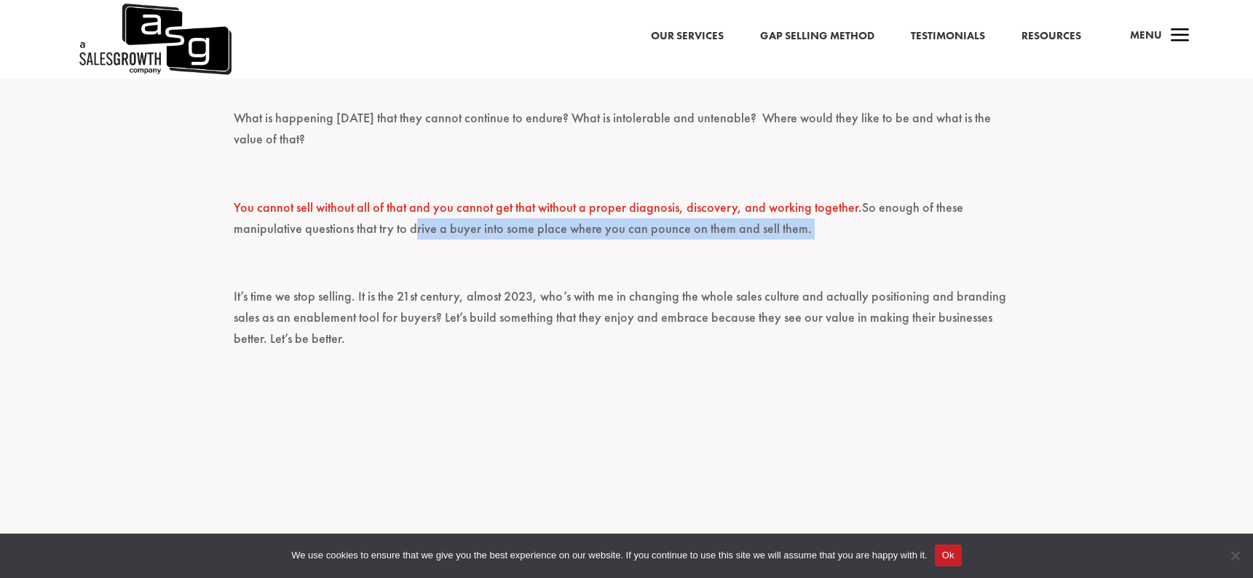
drag, startPoint x: 936, startPoint y: 192, endPoint x: 422, endPoint y: 199, distance: 513.9
click at [422, 199] on p "You cannot sell without all of that and you cannot get that without a proper di…" at bounding box center [627, 224] width 786 height 55
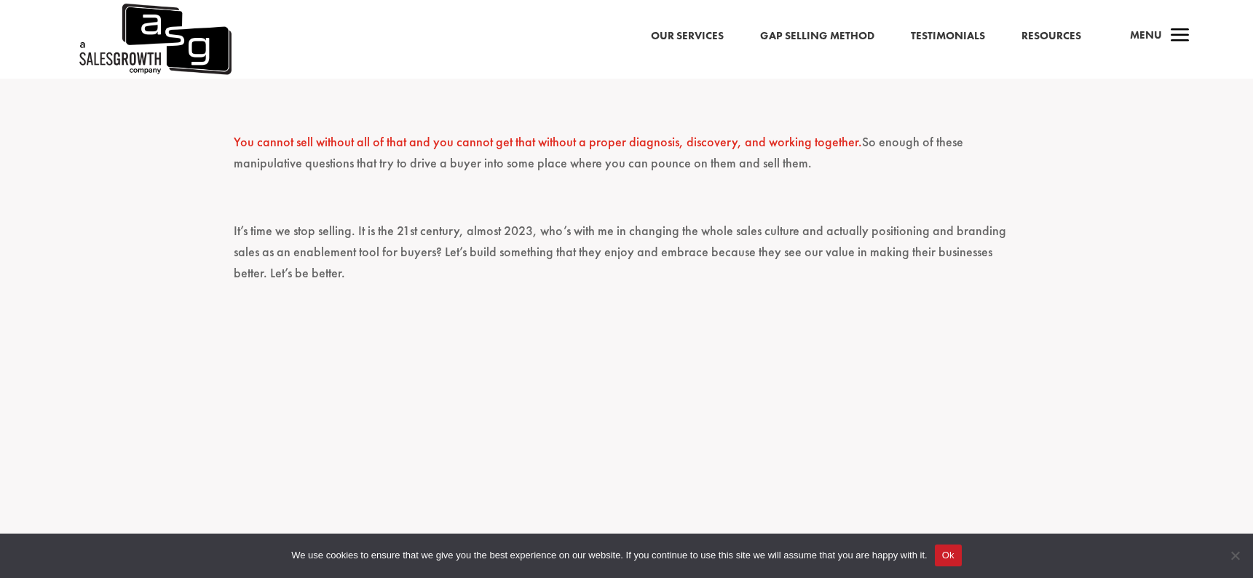
scroll to position [2221, 0]
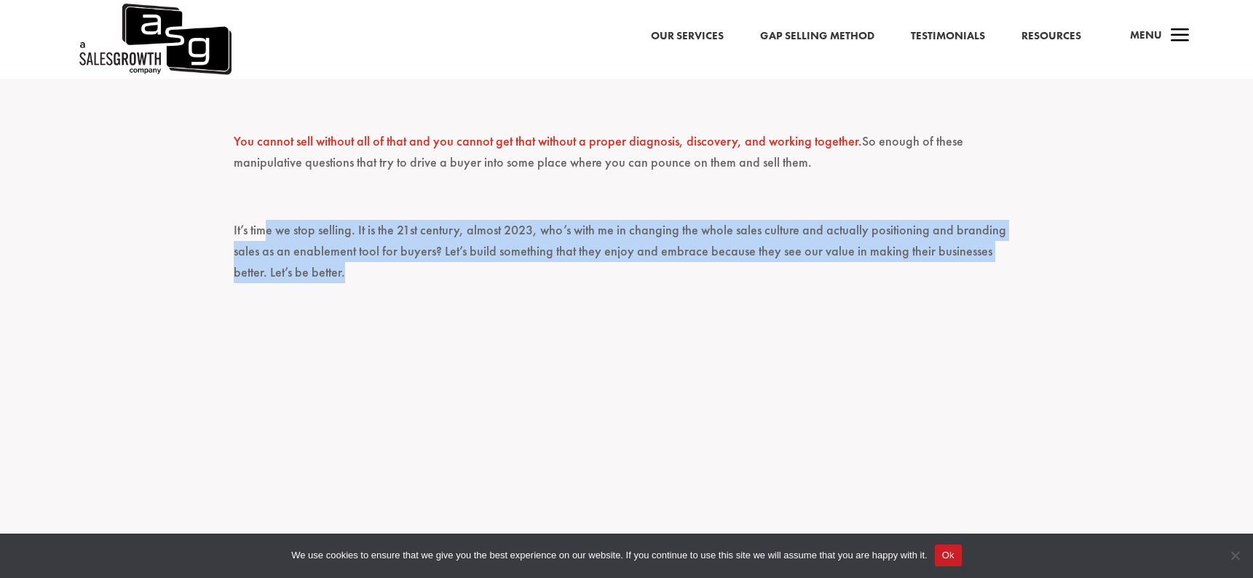
drag, startPoint x: 265, startPoint y: 189, endPoint x: 635, endPoint y: 247, distance: 374.9
click at [635, 247] on p "It’s time we stop selling. It is the 21st century, almost 2023, who’s with me i…" at bounding box center [627, 258] width 786 height 76
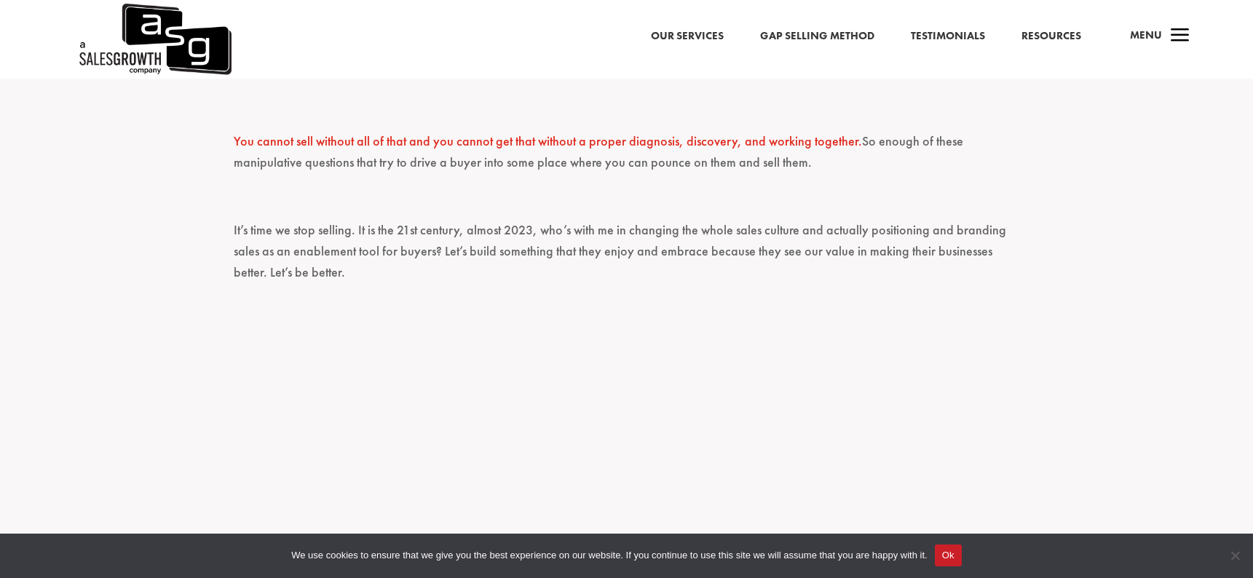
drag, startPoint x: 559, startPoint y: 193, endPoint x: 826, endPoint y: 219, distance: 268.4
click at [826, 220] on p "It’s time we stop selling. It is the 21st century, almost 2023, who’s with me i…" at bounding box center [627, 258] width 786 height 76
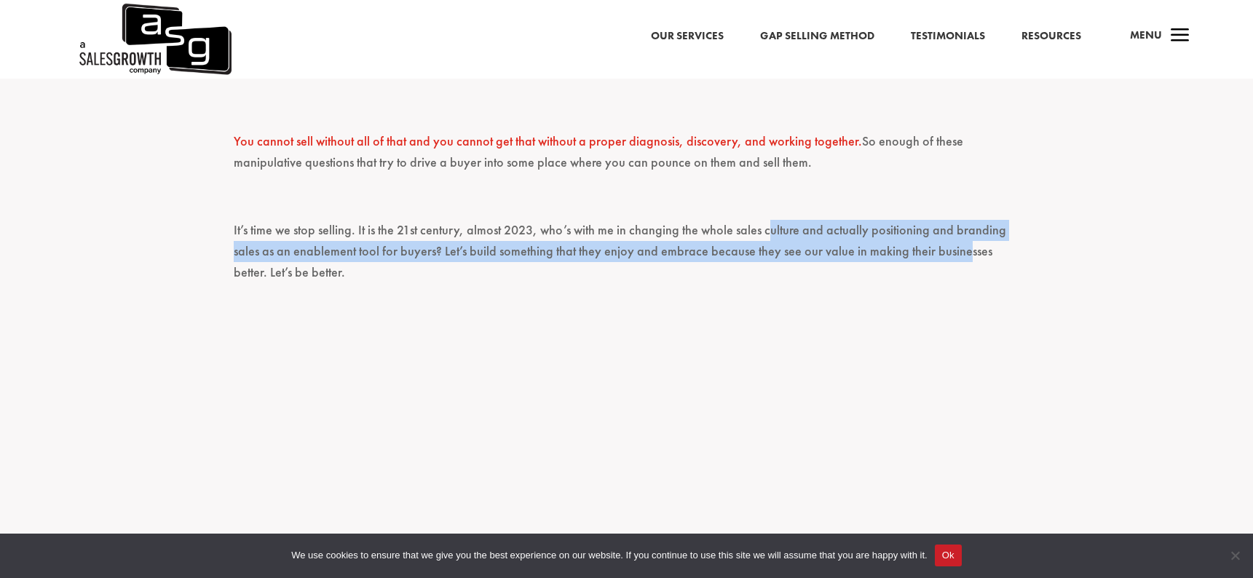
drag, startPoint x: 767, startPoint y: 191, endPoint x: 958, endPoint y: 217, distance: 192.5
click at [958, 220] on p "It’s time we stop selling. It is the 21st century, almost 2023, who’s with me i…" at bounding box center [627, 258] width 786 height 76
drag, startPoint x: 699, startPoint y: 199, endPoint x: 851, endPoint y: 216, distance: 153.0
click at [851, 220] on p "It’s time we stop selling. It is the 21st century, almost 2023, who’s with me i…" at bounding box center [627, 258] width 786 height 76
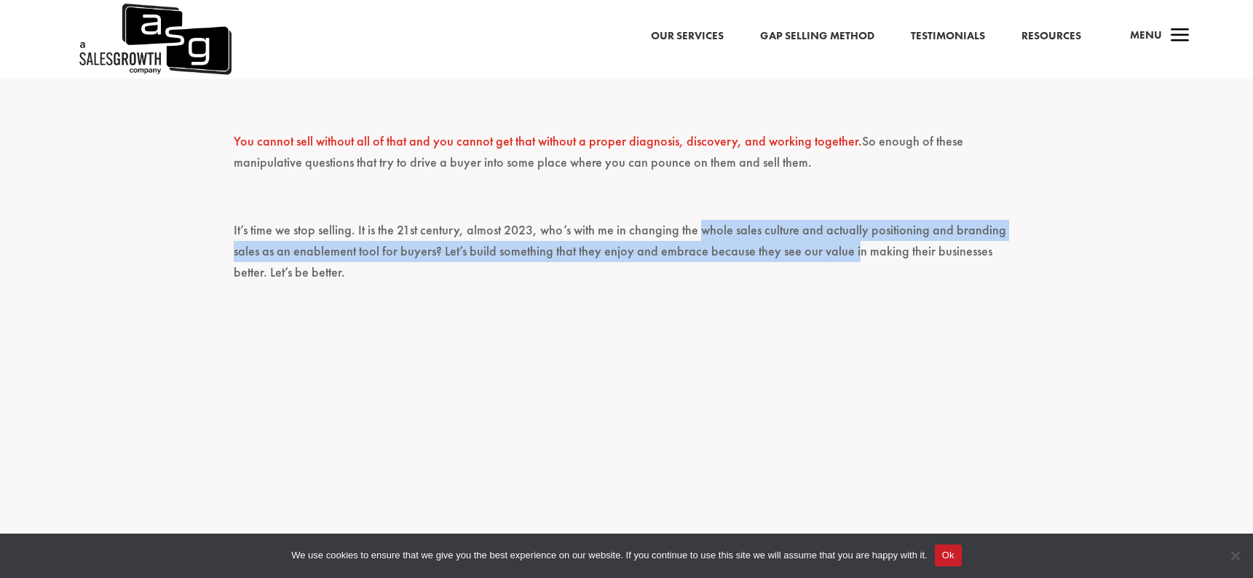
click at [851, 220] on p "It’s time we stop selling. It is the 21st century, almost 2023, who’s with me i…" at bounding box center [627, 258] width 786 height 76
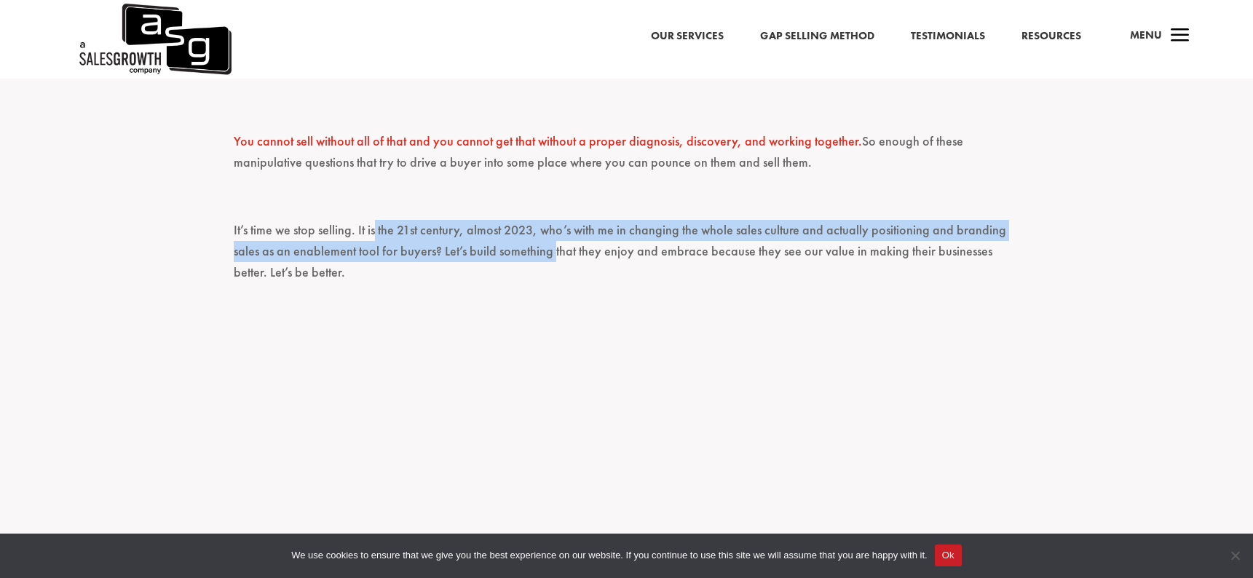
drag, startPoint x: 374, startPoint y: 194, endPoint x: 554, endPoint y: 216, distance: 181.1
click at [554, 220] on p "It’s time we stop selling. It is the 21st century, almost 2023, who’s with me i…" at bounding box center [627, 258] width 786 height 76
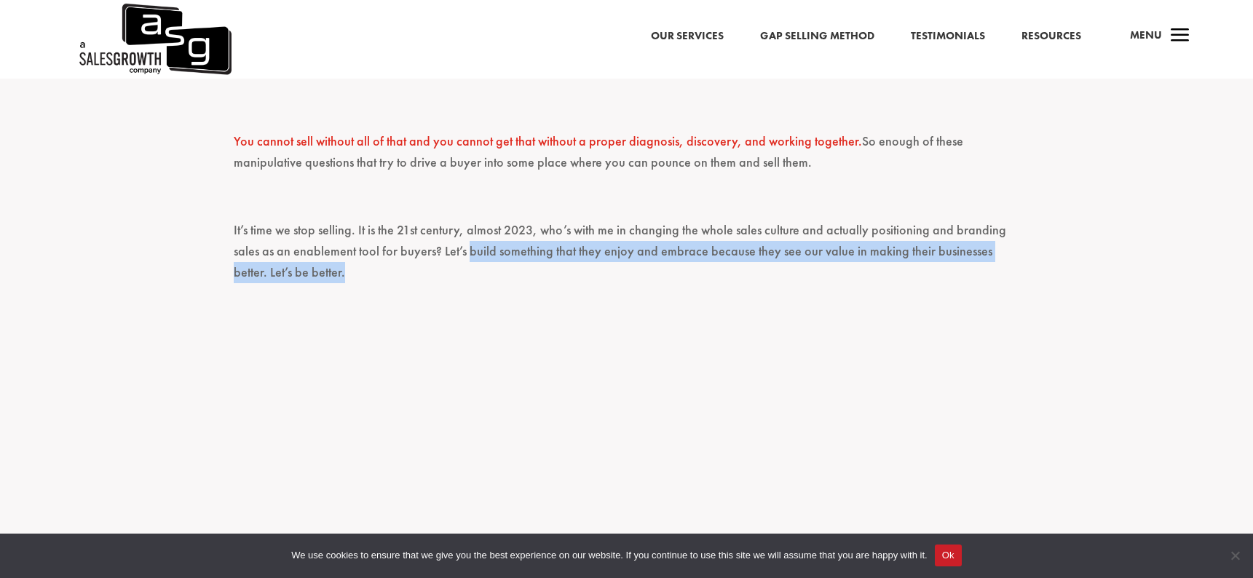
drag, startPoint x: 465, startPoint y: 219, endPoint x: 741, endPoint y: 245, distance: 277.0
click at [740, 245] on p "It’s time we stop selling. It is the 21st century, almost 2023, who’s with me i…" at bounding box center [627, 258] width 786 height 76
click at [741, 245] on p "It’s time we stop selling. It is the 21st century, almost 2023, who’s with me i…" at bounding box center [627, 258] width 786 height 76
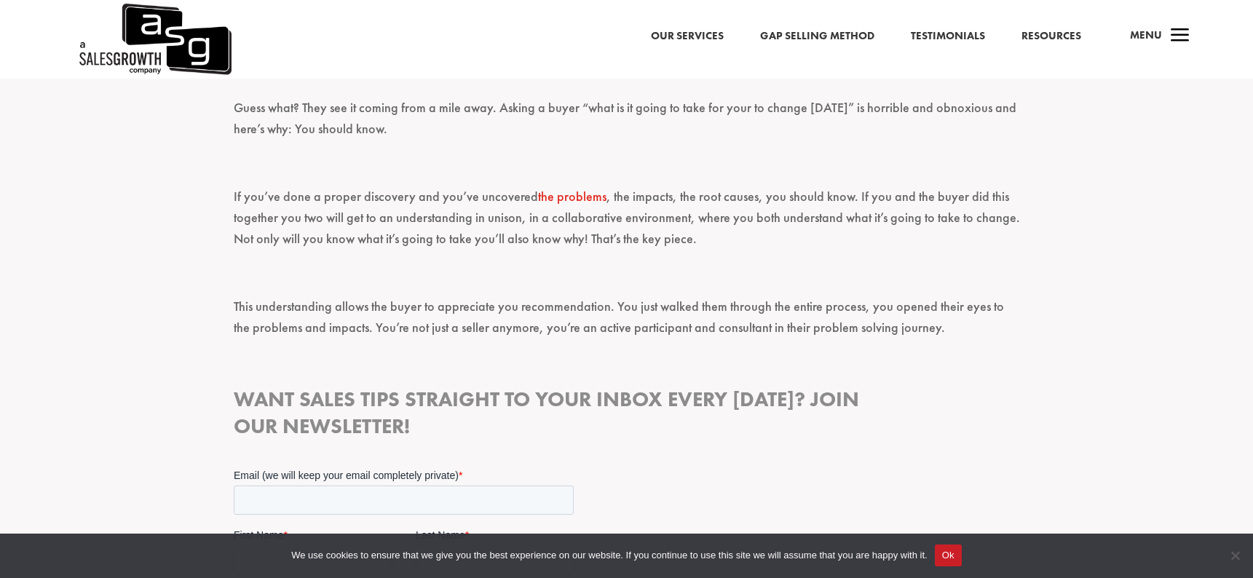
scroll to position [1259, 0]
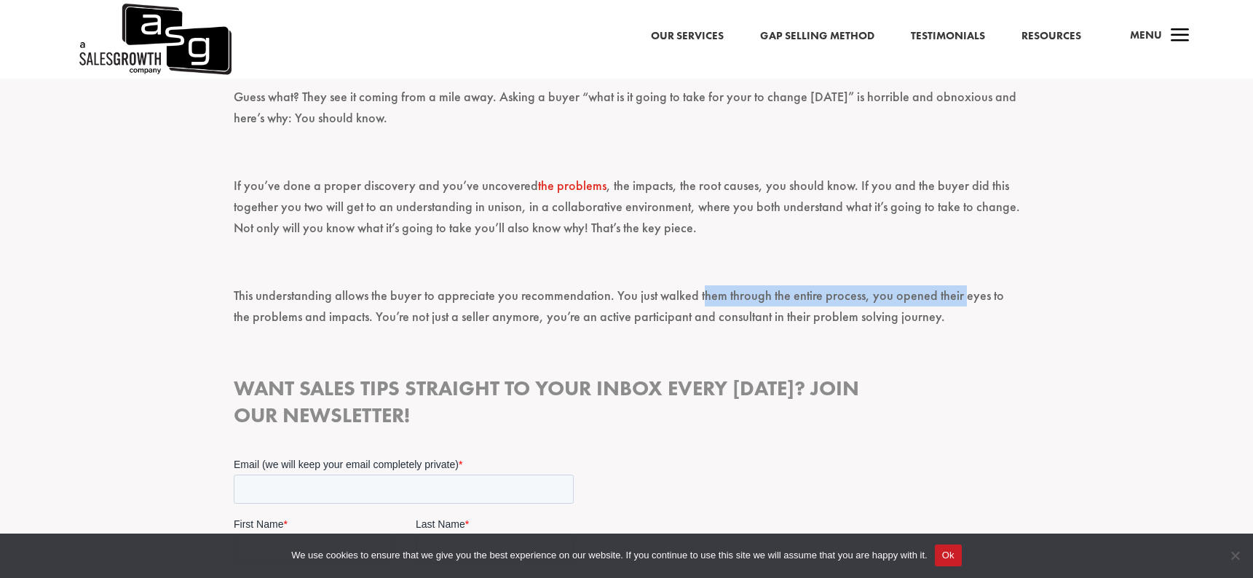
drag, startPoint x: 696, startPoint y: 266, endPoint x: 956, endPoint y: 275, distance: 260.0
click at [956, 285] on p "This understanding allows the buyer to appreciate you recommendation. You just …" at bounding box center [627, 312] width 786 height 55
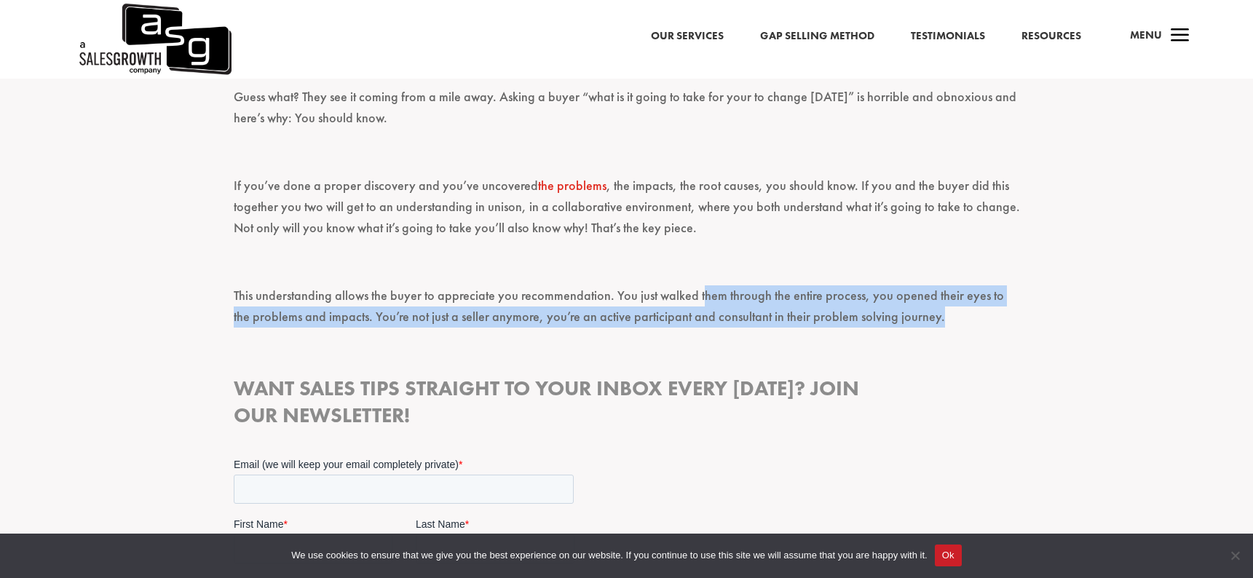
click at [956, 285] on p "This understanding allows the buyer to appreciate you recommendation. You just …" at bounding box center [627, 312] width 786 height 55
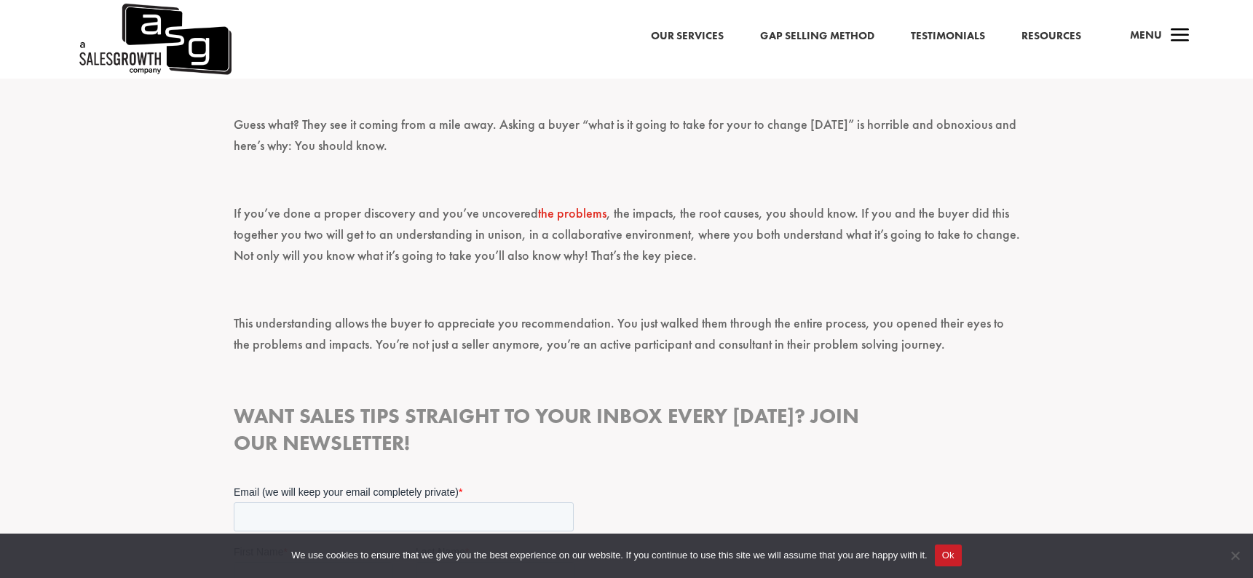
scroll to position [1226, 0]
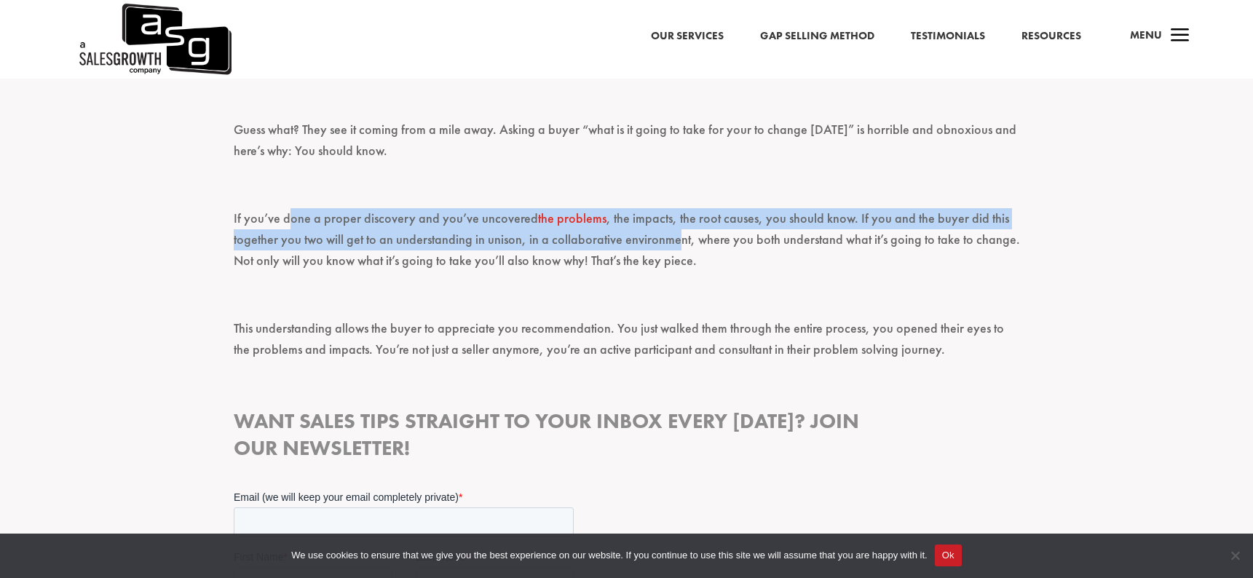
drag, startPoint x: 290, startPoint y: 189, endPoint x: 676, endPoint y: 204, distance: 386.8
click at [676, 208] on p "If you’ve done a proper discovery and you’ve uncovered the problems , the impac…" at bounding box center [627, 246] width 786 height 76
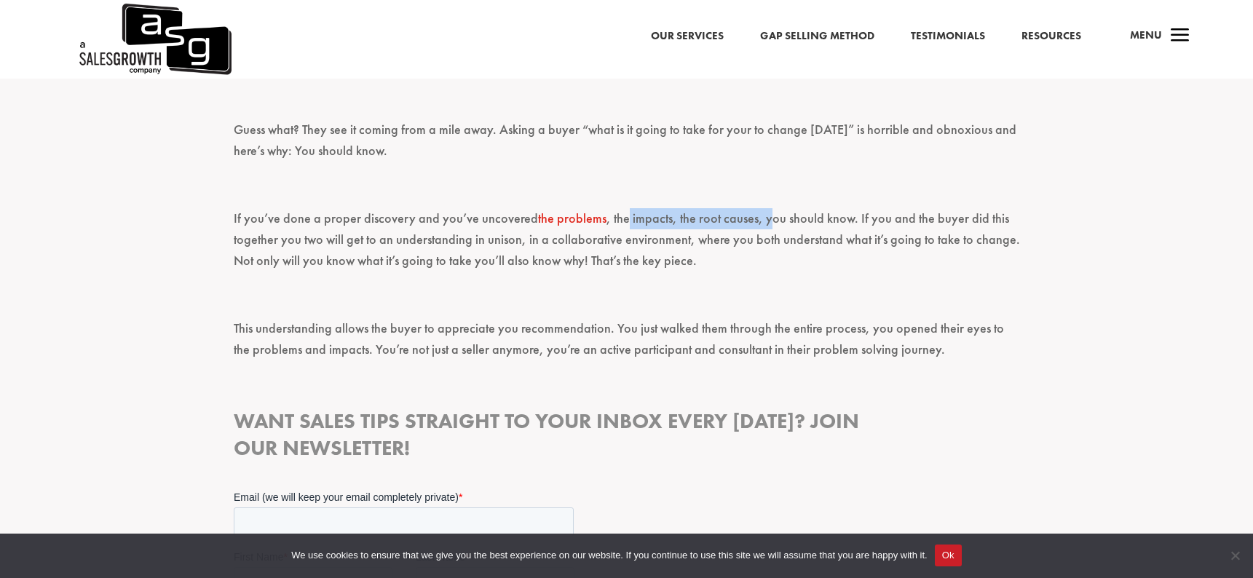
drag, startPoint x: 619, startPoint y: 183, endPoint x: 759, endPoint y: 183, distance: 139.8
click at [759, 208] on p "If you’ve done a proper discovery and you’ve uncovered the problems , the impac…" at bounding box center [627, 246] width 786 height 76
click at [758, 208] on p "If you’ve done a proper discovery and you’ve uncovered the problems , the impac…" at bounding box center [627, 246] width 786 height 76
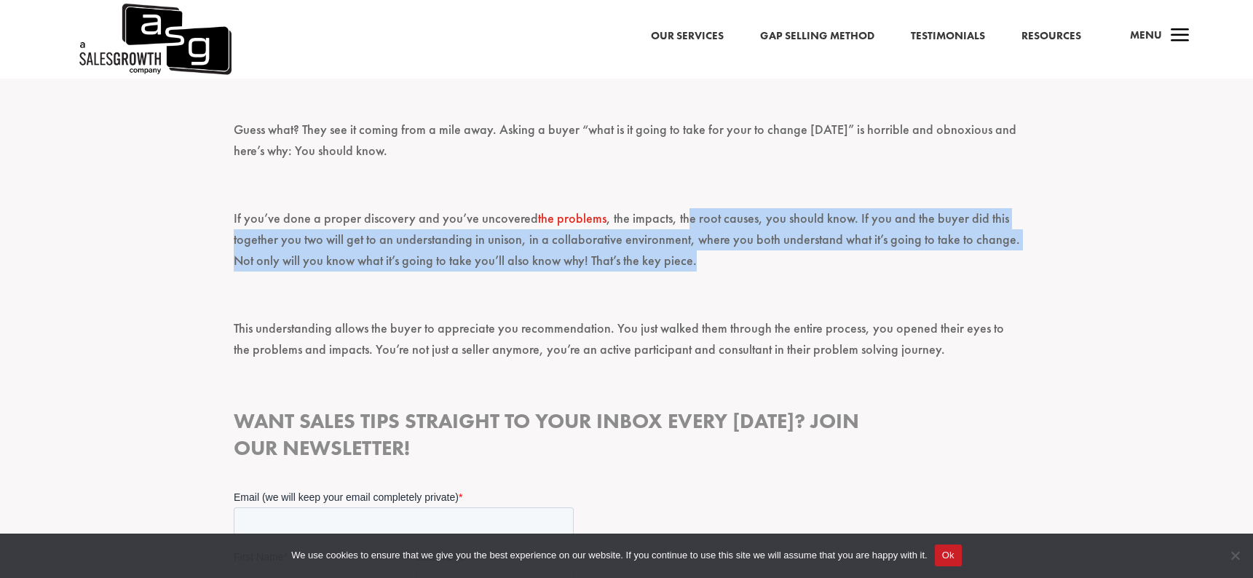
drag, startPoint x: 680, startPoint y: 179, endPoint x: 807, endPoint y: 218, distance: 133.3
click at [807, 218] on p "If you’ve done a proper discovery and you’ve uncovered the problems , the impac…" at bounding box center [627, 246] width 786 height 76
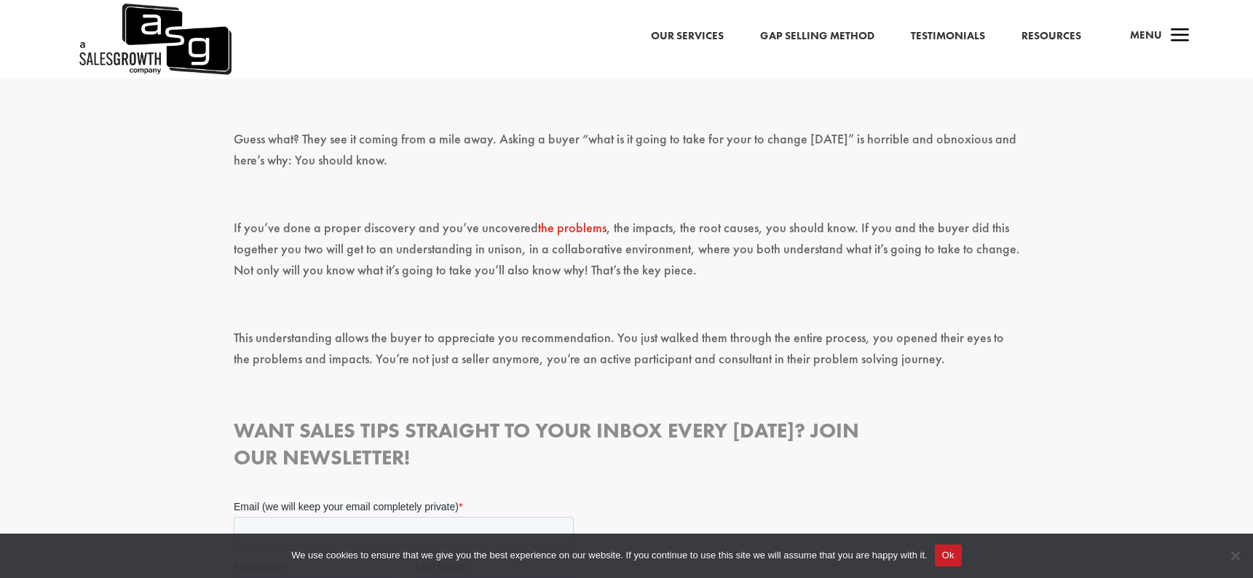
scroll to position [1216, 0]
drag, startPoint x: 330, startPoint y: 198, endPoint x: 477, endPoint y: 215, distance: 148.1
click at [477, 219] on p "If you’ve done a proper discovery and you’ve uncovered the problems , the impac…" at bounding box center [627, 257] width 786 height 76
drag, startPoint x: 440, startPoint y: 222, endPoint x: 742, endPoint y: 223, distance: 301.3
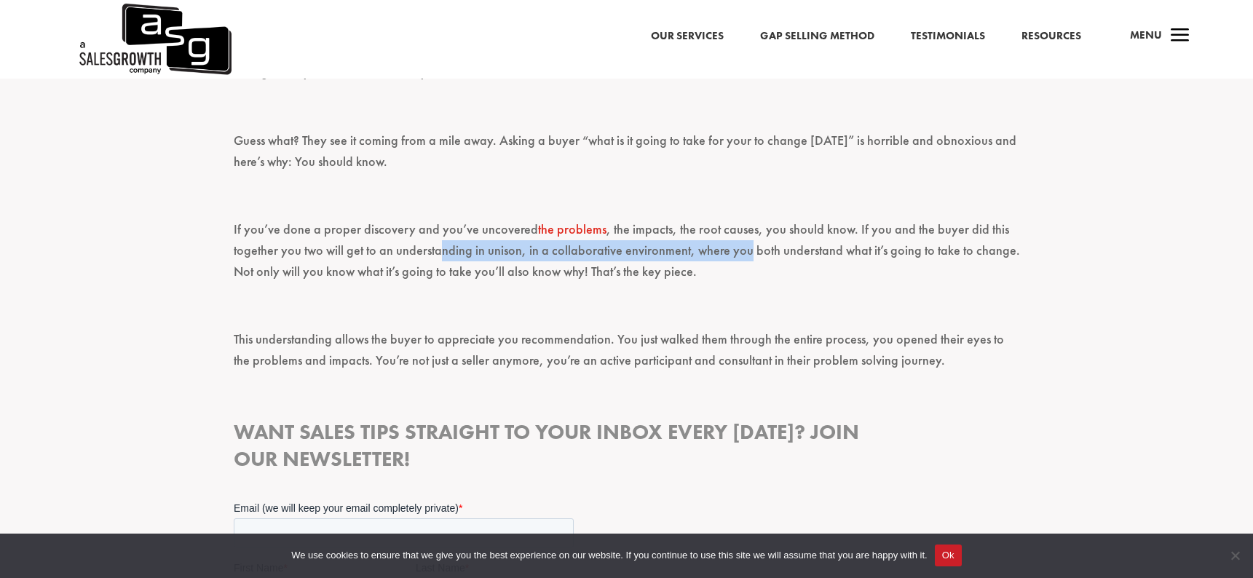
click at [742, 223] on p "If you’ve done a proper discovery and you’ve uncovered the problems , the impac…" at bounding box center [627, 257] width 786 height 76
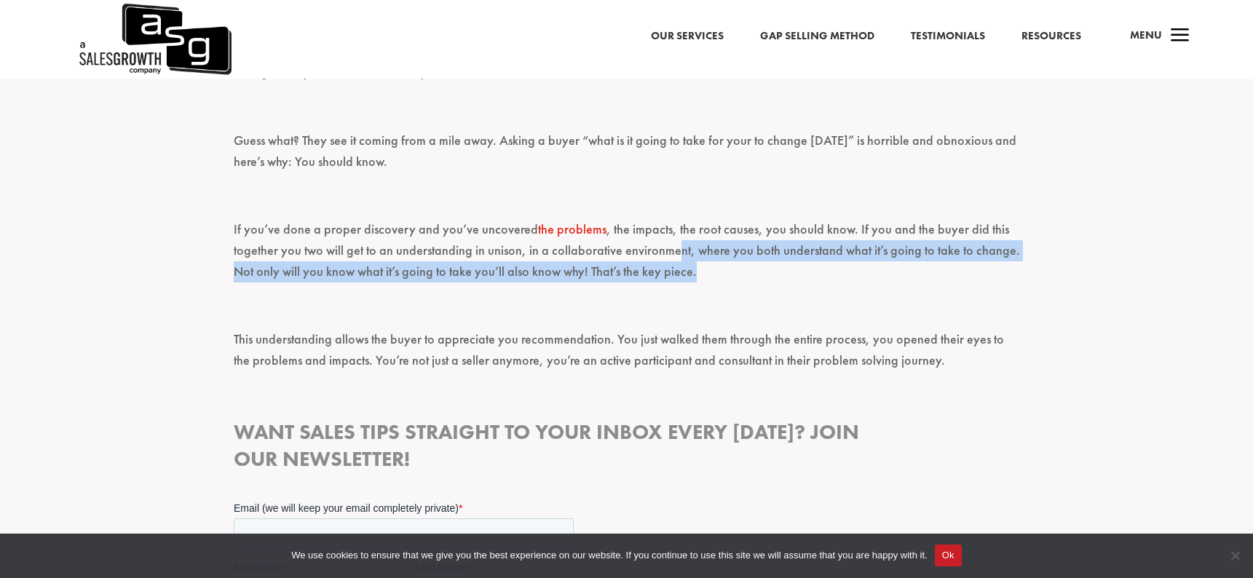
drag, startPoint x: 673, startPoint y: 224, endPoint x: 745, endPoint y: 238, distance: 73.4
click at [745, 238] on p "If you’ve done a proper discovery and you’ve uncovered the problems , the impac…" at bounding box center [627, 257] width 786 height 76
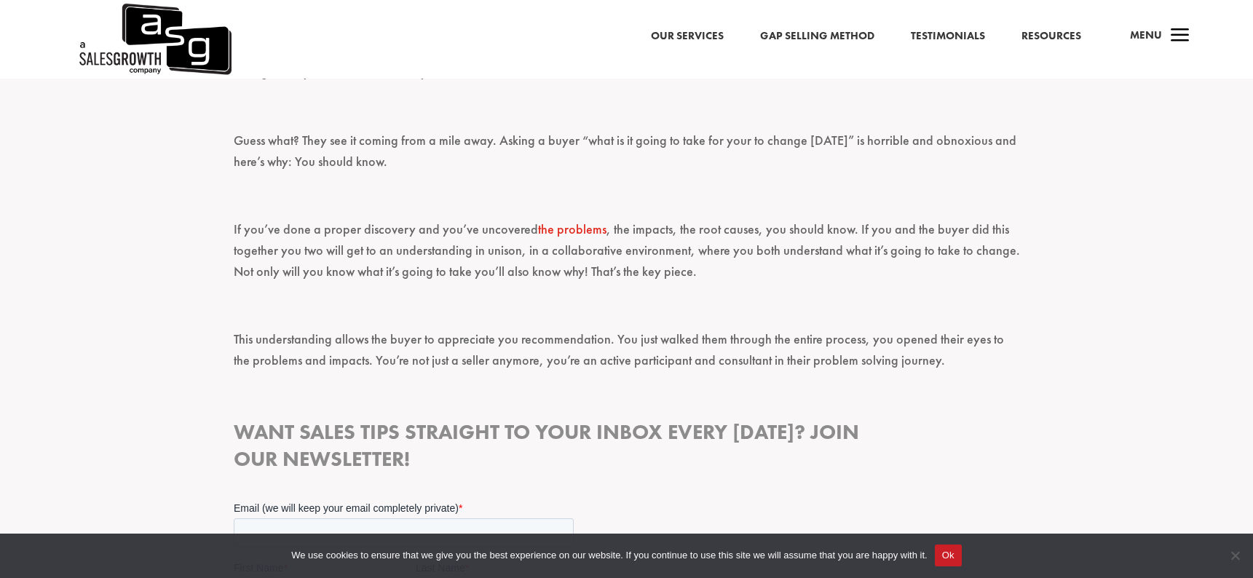
scroll to position [1210, 0]
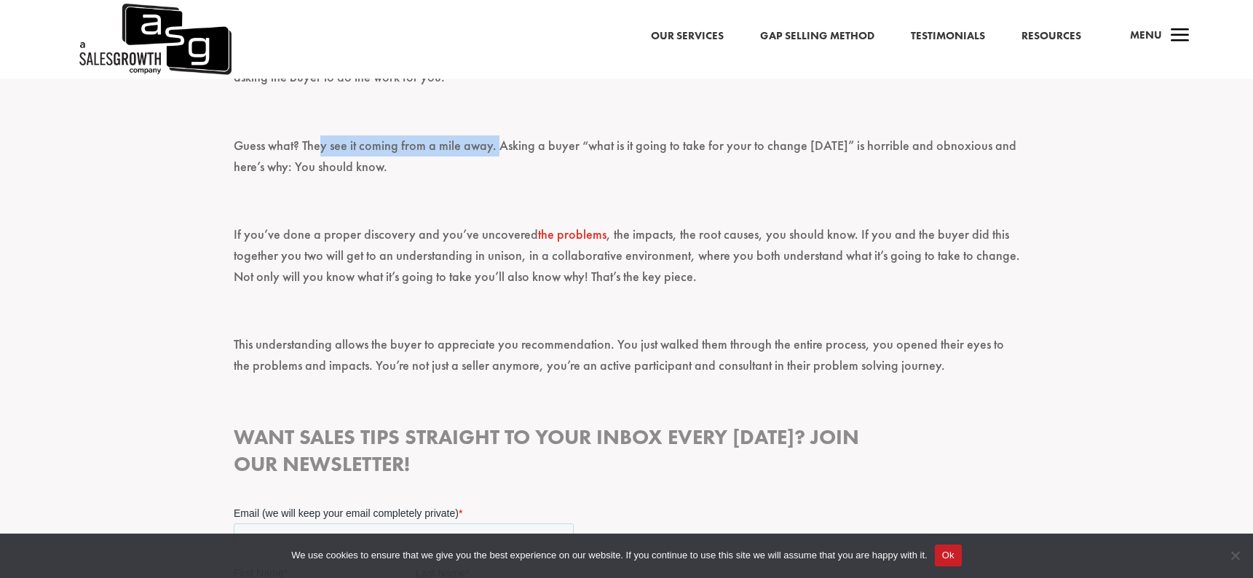
drag, startPoint x: 318, startPoint y: 114, endPoint x: 499, endPoint y: 113, distance: 181.2
click at [498, 135] on p "Guess what? They see it coming from a mile away. Asking a buyer “what is it goi…" at bounding box center [627, 162] width 786 height 55
click at [499, 135] on p "Guess what? They see it coming from a mile away. Asking a buyer “what is it goi…" at bounding box center [627, 162] width 786 height 55
drag, startPoint x: 499, startPoint y: 113, endPoint x: 606, endPoint y: 114, distance: 106.3
click at [606, 135] on p "Guess what? They see it coming from a mile away. Asking a buyer “what is it goi…" at bounding box center [627, 162] width 786 height 55
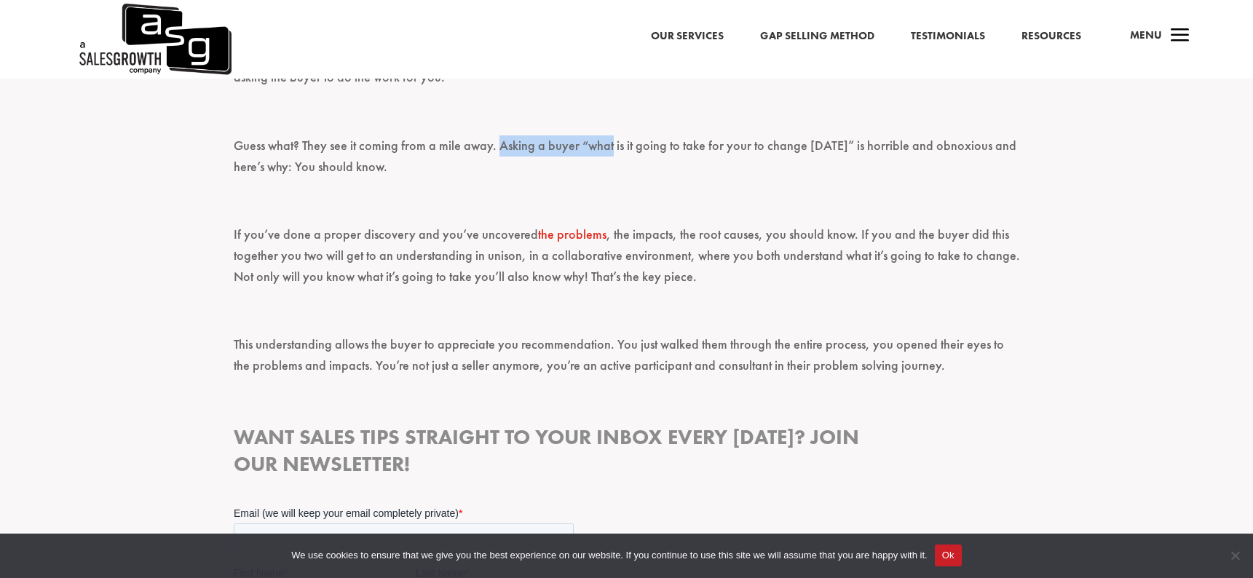
click at [606, 135] on p "Guess what? They see it coming from a mile away. Asking a buyer “what is it goi…" at bounding box center [627, 162] width 786 height 55
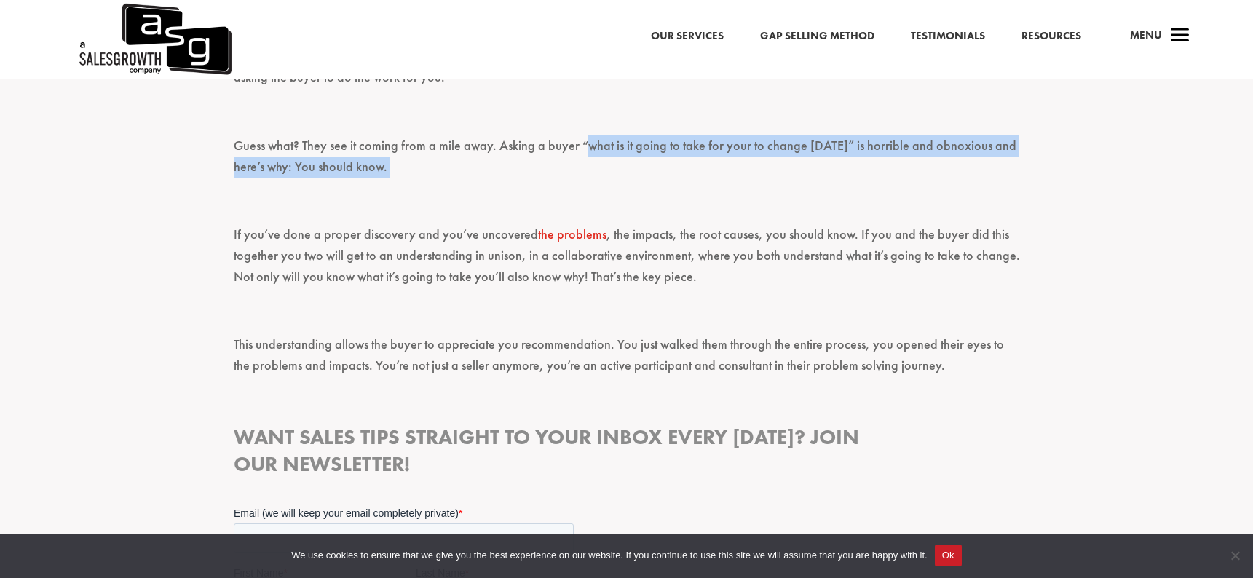
drag, startPoint x: 606, startPoint y: 114, endPoint x: 790, endPoint y: 131, distance: 185.0
click at [790, 135] on p "Guess what? They see it coming from a mile away. Asking a buyer “what is it goi…" at bounding box center [627, 162] width 786 height 55
drag, startPoint x: 787, startPoint y: 115, endPoint x: 890, endPoint y: 146, distance: 107.8
click at [890, 144] on p "Guess what? They see it coming from a mile away. Asking a buyer “what is it goi…" at bounding box center [627, 162] width 786 height 55
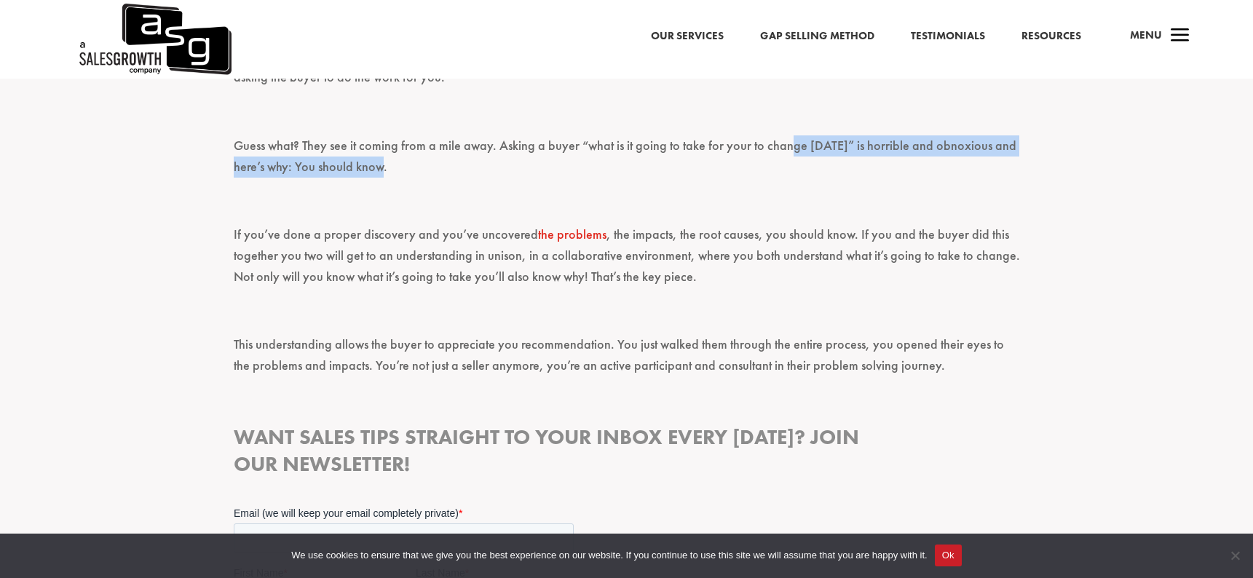
click at [890, 146] on p "Guess what? They see it coming from a mile away. Asking a buyer “what is it goi…" at bounding box center [627, 162] width 786 height 55
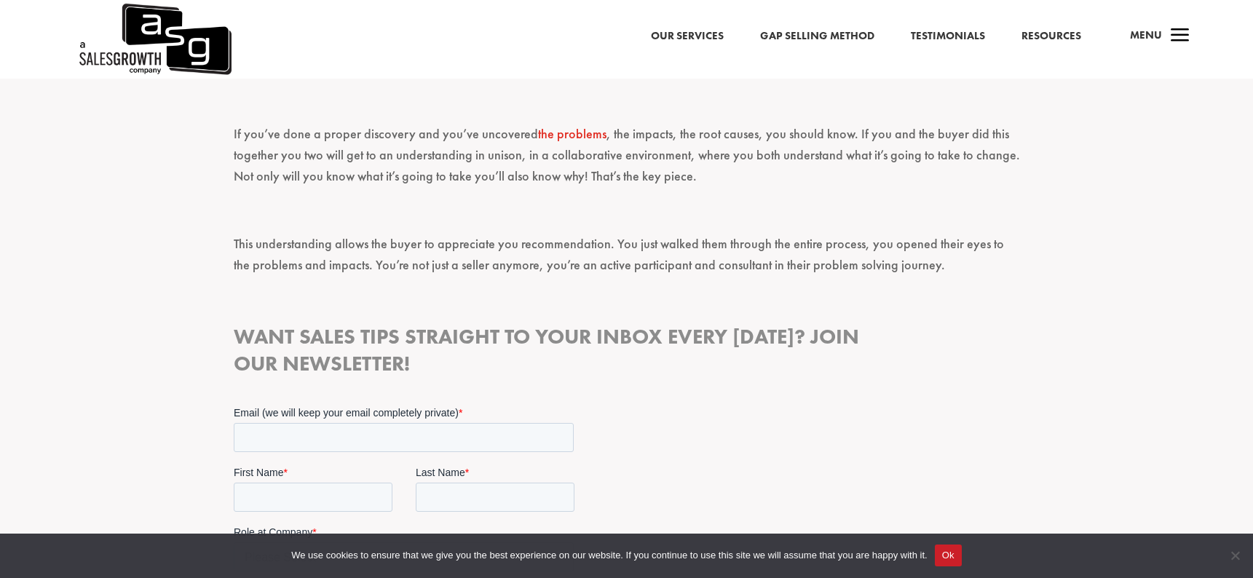
scroll to position [1313, 0]
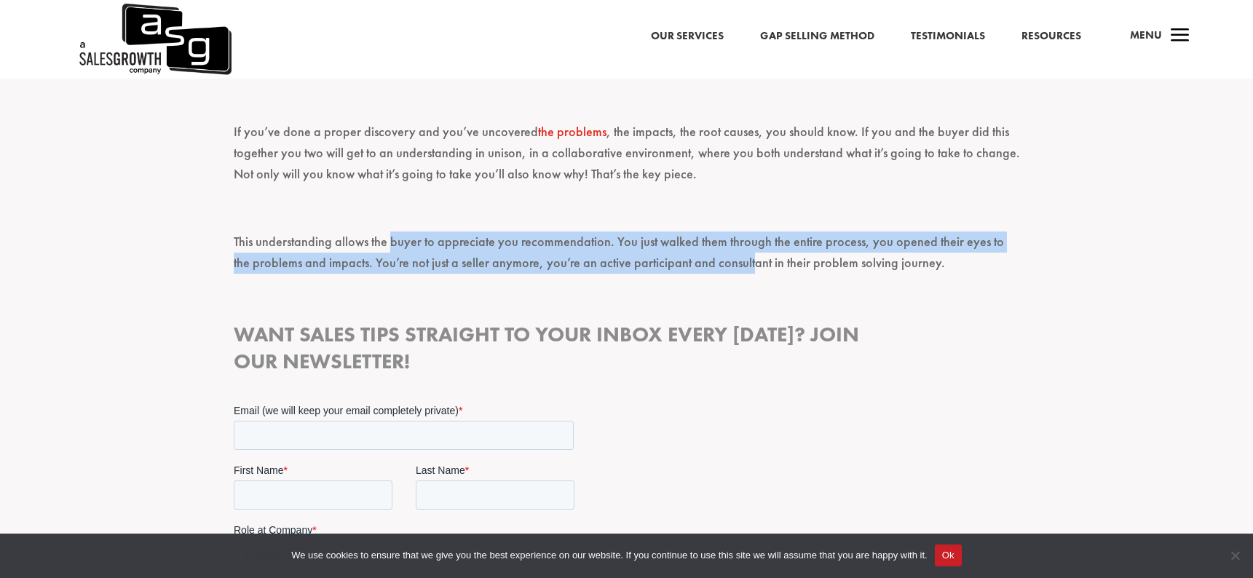
drag, startPoint x: 390, startPoint y: 214, endPoint x: 726, endPoint y: 233, distance: 336.8
click at [726, 234] on p "This understanding allows the buyer to appreciate you recommendation. You just …" at bounding box center [627, 258] width 786 height 55
click at [726, 233] on p "This understanding allows the buyer to appreciate you recommendation. You just …" at bounding box center [627, 258] width 786 height 55
